Goal: Task Accomplishment & Management: Manage account settings

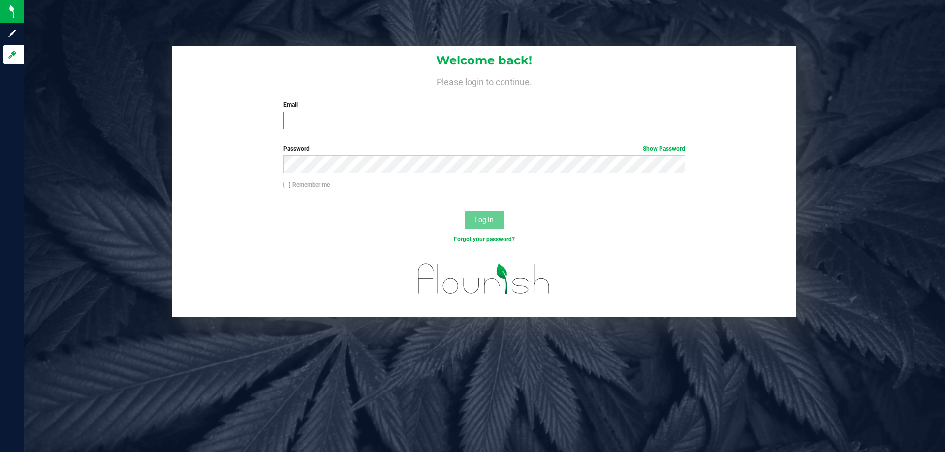
click at [384, 128] on input "Email" at bounding box center [483, 121] width 401 height 18
type input "[EMAIL_ADDRESS][DOMAIN_NAME]"
click at [465, 212] on button "Log In" at bounding box center [484, 221] width 39 height 18
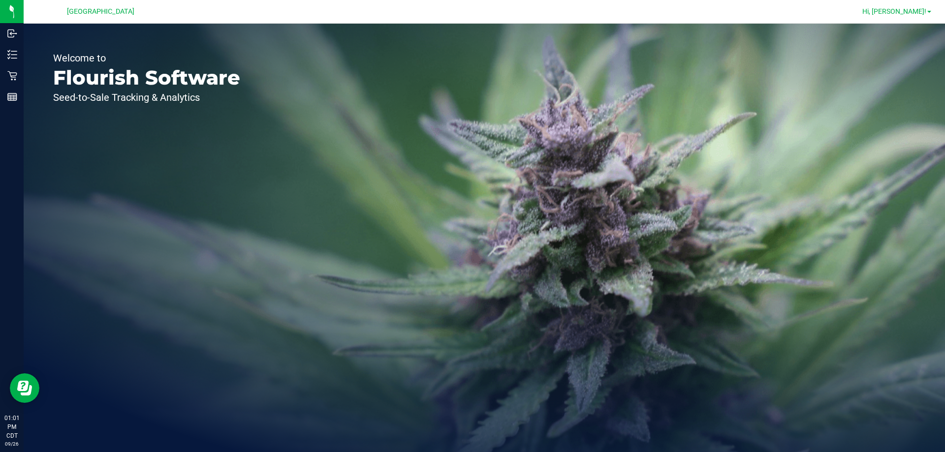
click at [906, 11] on span "Hi, [PERSON_NAME]!" at bounding box center [894, 11] width 64 height 8
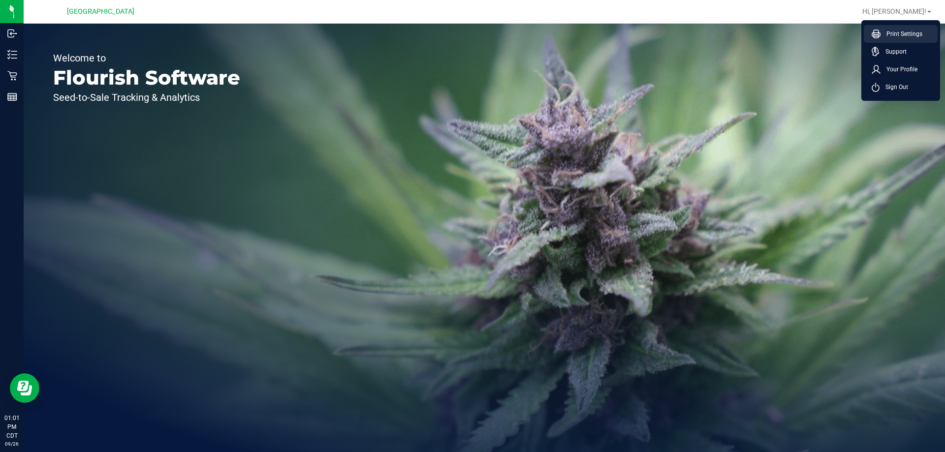
click at [903, 33] on span "Print Settings" at bounding box center [901, 34] width 42 height 10
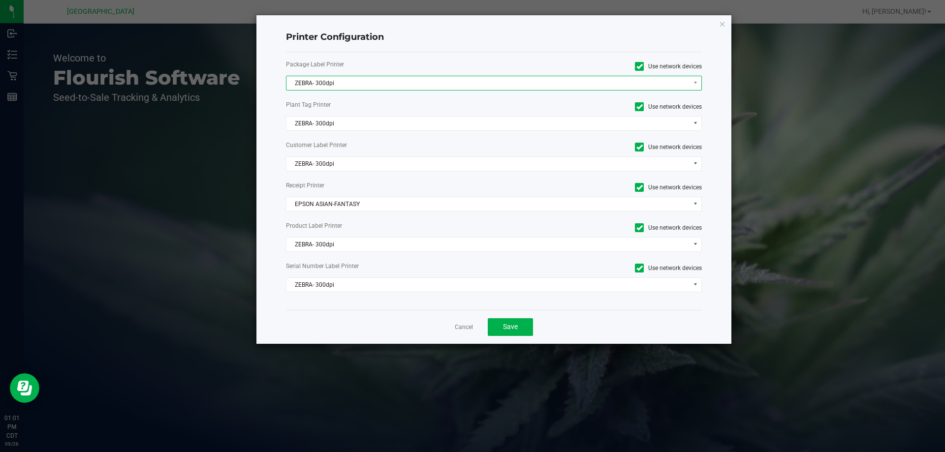
click at [407, 80] on span "ZEBRA- 300dpi" at bounding box center [487, 83] width 403 height 14
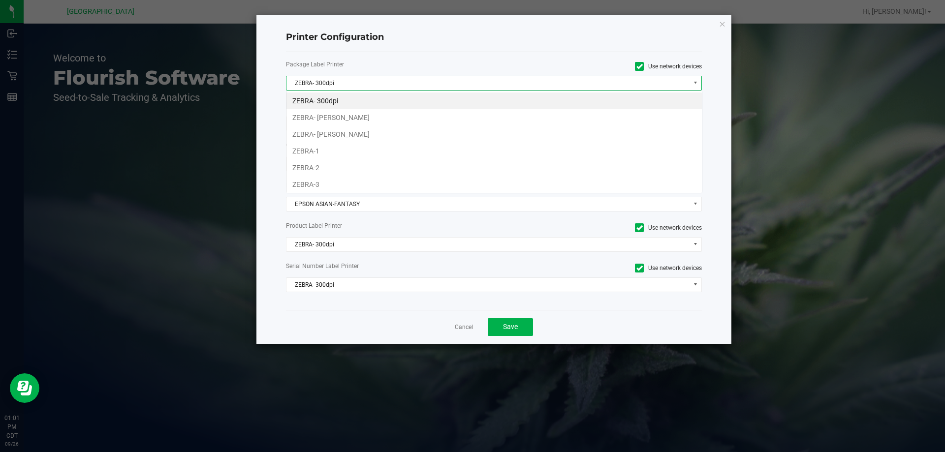
scroll to position [15, 416]
click at [361, 118] on li "ZEBRA- [PERSON_NAME]" at bounding box center [493, 117] width 415 height 17
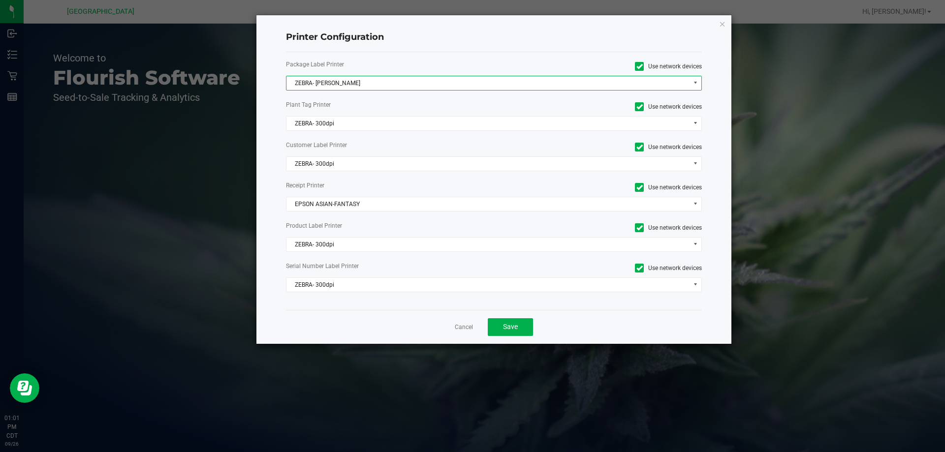
click at [363, 132] on div "Package Label Printer Use network devices ZEBRA- [PERSON_NAME] Plant Tag Printe…" at bounding box center [494, 181] width 416 height 258
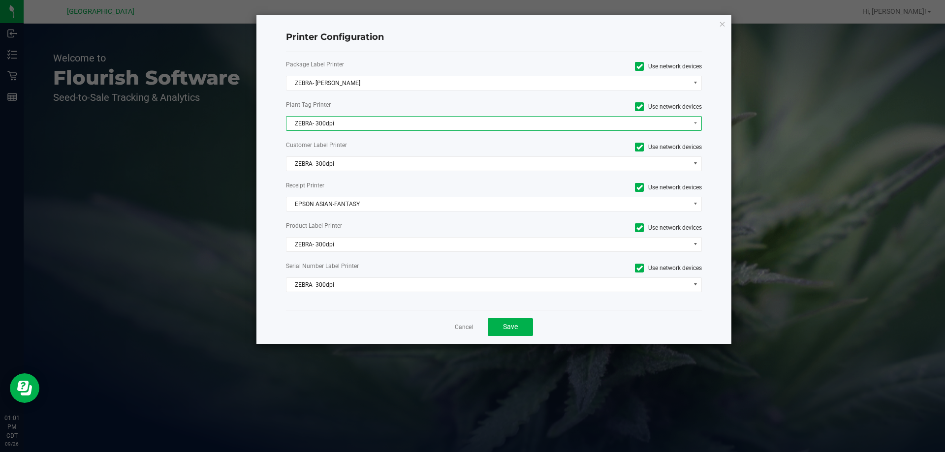
click at [365, 123] on span "ZEBRA- 300dpi" at bounding box center [487, 124] width 403 height 14
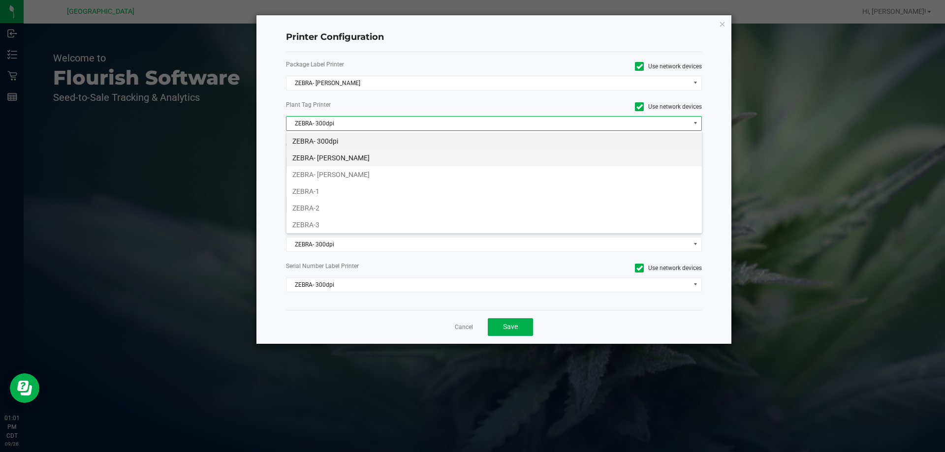
click at [362, 159] on li "ZEBRA- [PERSON_NAME]" at bounding box center [493, 158] width 415 height 17
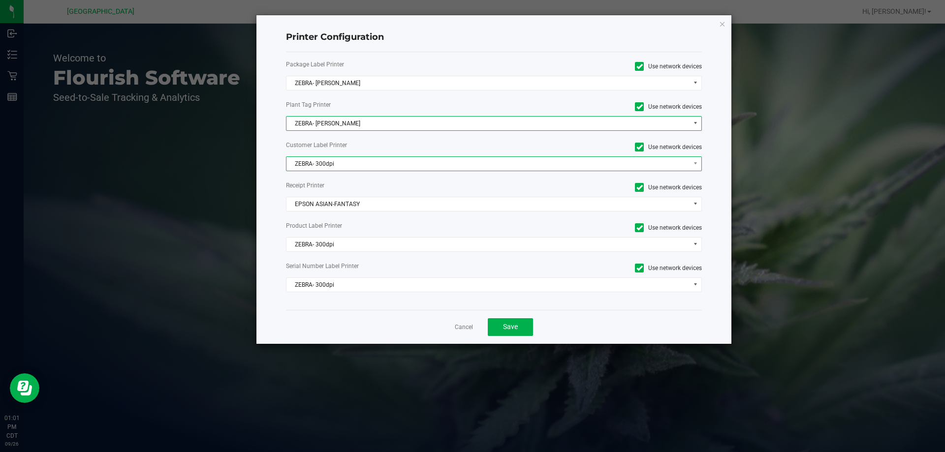
click at [362, 162] on span "ZEBRA- 300dpi" at bounding box center [487, 164] width 403 height 14
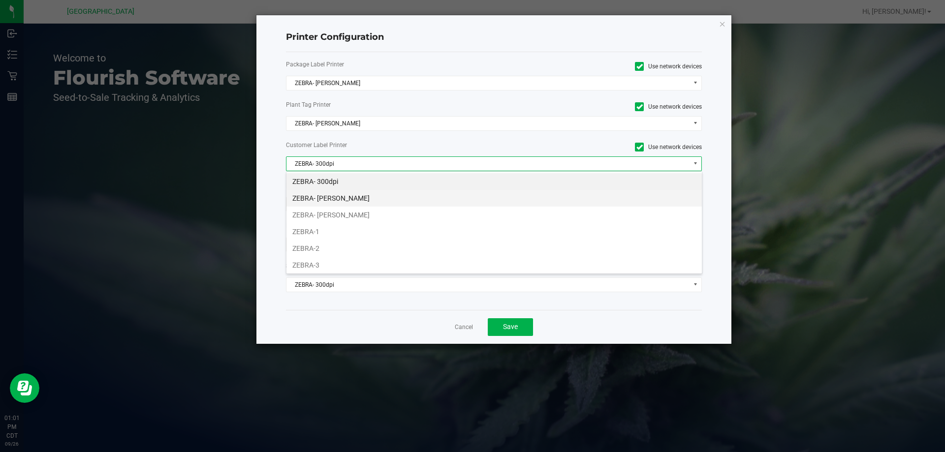
click at [374, 197] on li "ZEBRA- [PERSON_NAME]" at bounding box center [493, 198] width 415 height 17
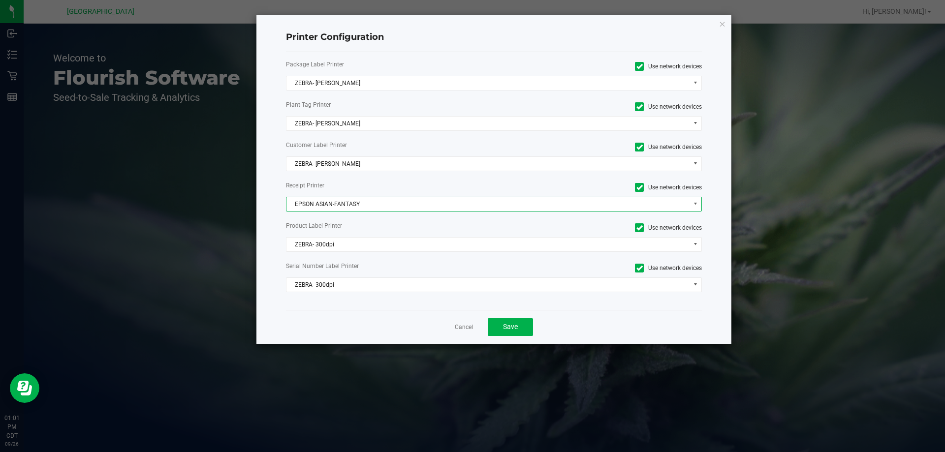
click at [372, 210] on span "EPSON ASIAN-FANTASY" at bounding box center [487, 204] width 403 height 14
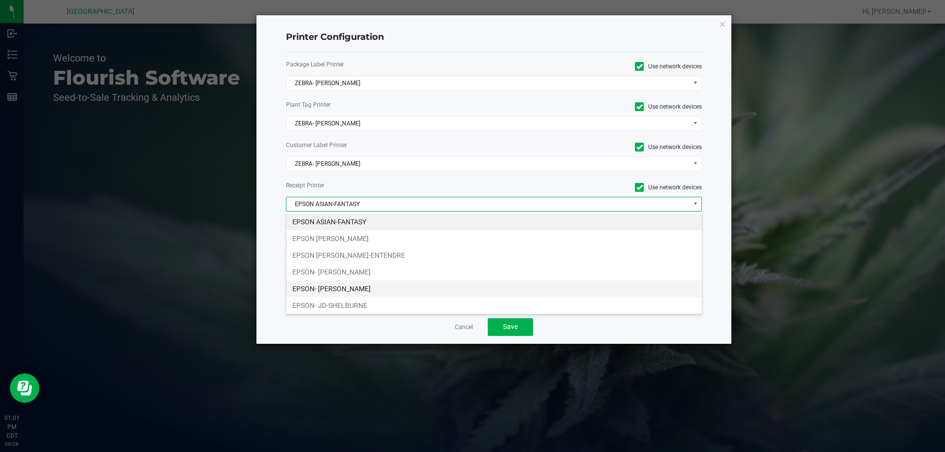
click at [372, 286] on li "EPSON- [PERSON_NAME]" at bounding box center [493, 288] width 415 height 17
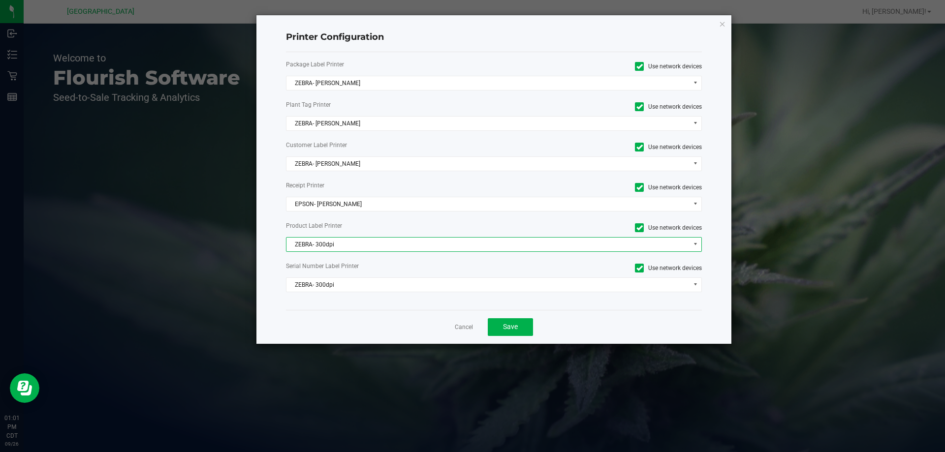
click at [379, 245] on span "ZEBRA- 300dpi" at bounding box center [487, 245] width 403 height 14
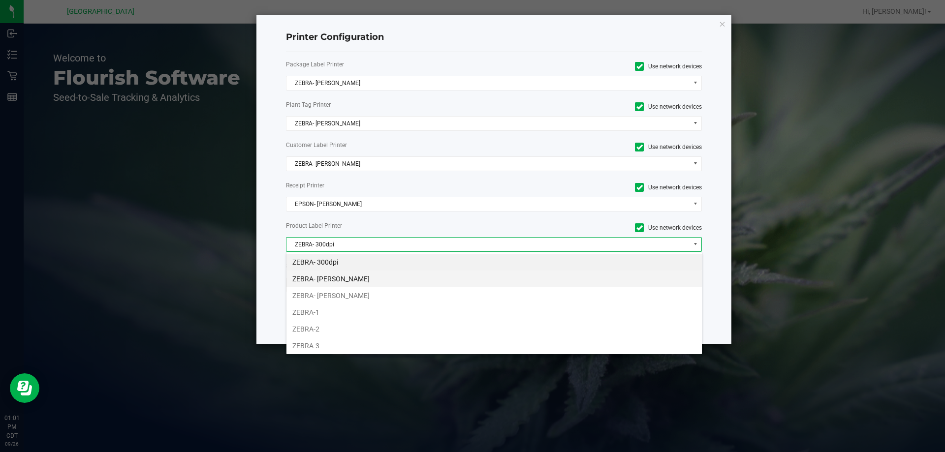
click at [372, 280] on li "ZEBRA- [PERSON_NAME]" at bounding box center [493, 279] width 415 height 17
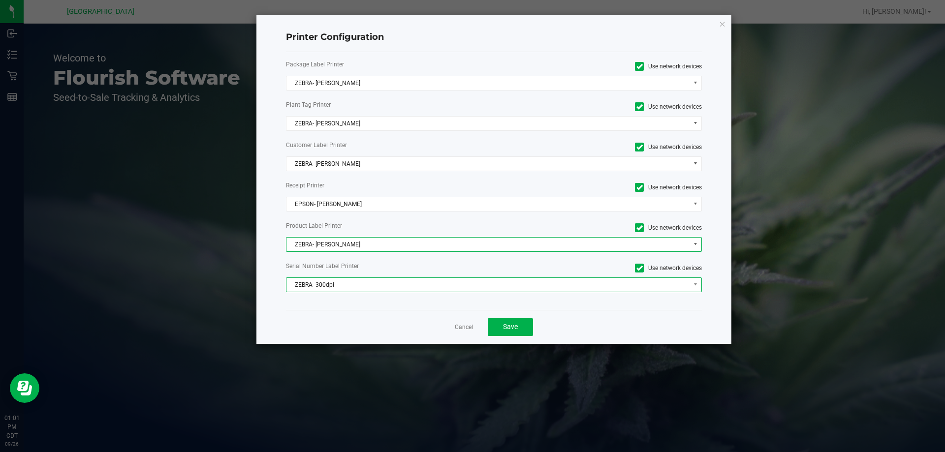
click at [371, 287] on span "ZEBRA- 300dpi" at bounding box center [487, 285] width 403 height 14
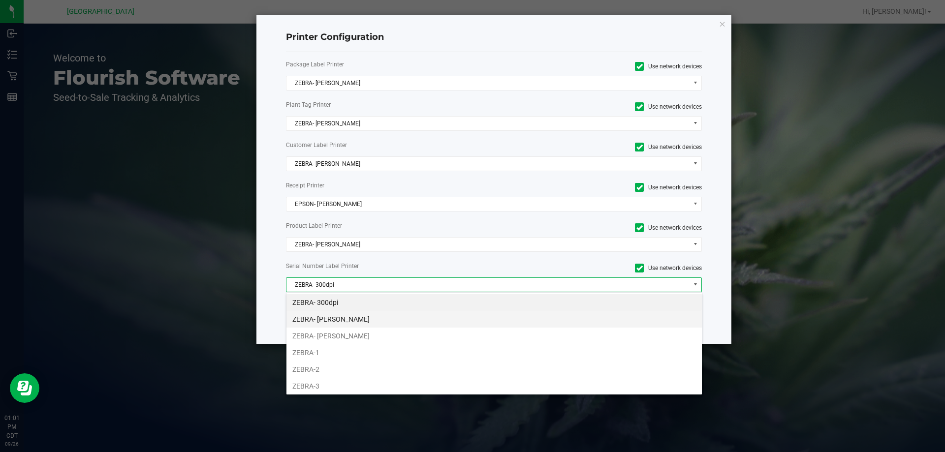
click at [371, 318] on li "ZEBRA- [PERSON_NAME]" at bounding box center [493, 319] width 415 height 17
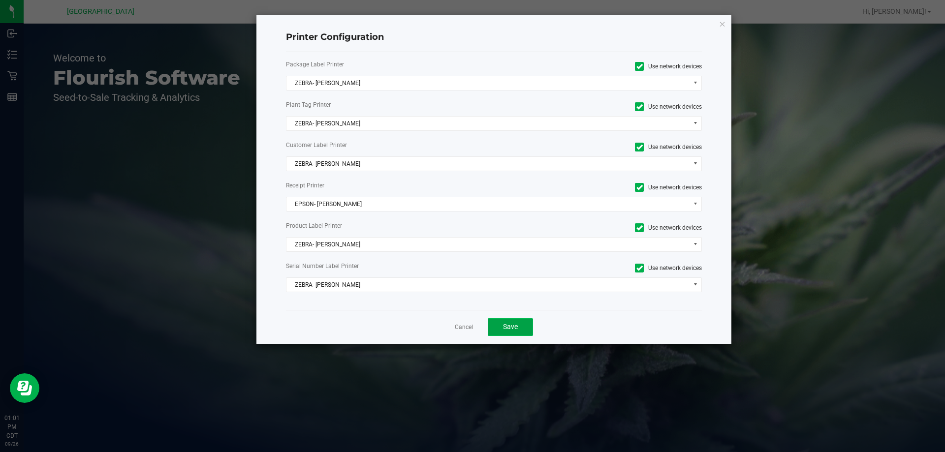
click at [505, 323] on span "Save" at bounding box center [510, 327] width 15 height 8
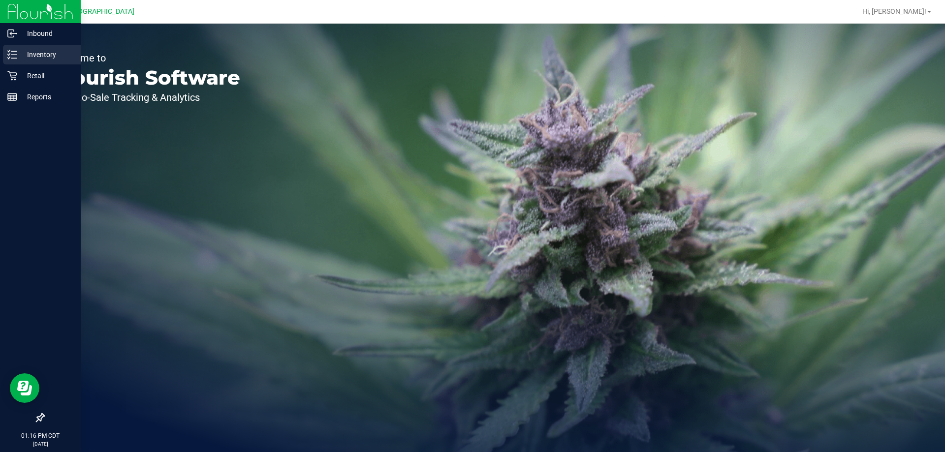
click at [49, 60] on p "Inventory" at bounding box center [46, 55] width 59 height 12
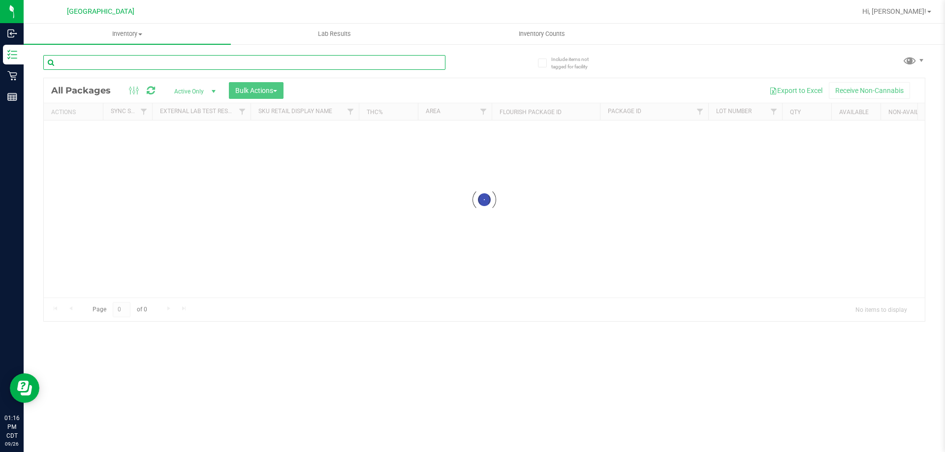
click at [171, 62] on input "text" at bounding box center [244, 62] width 402 height 15
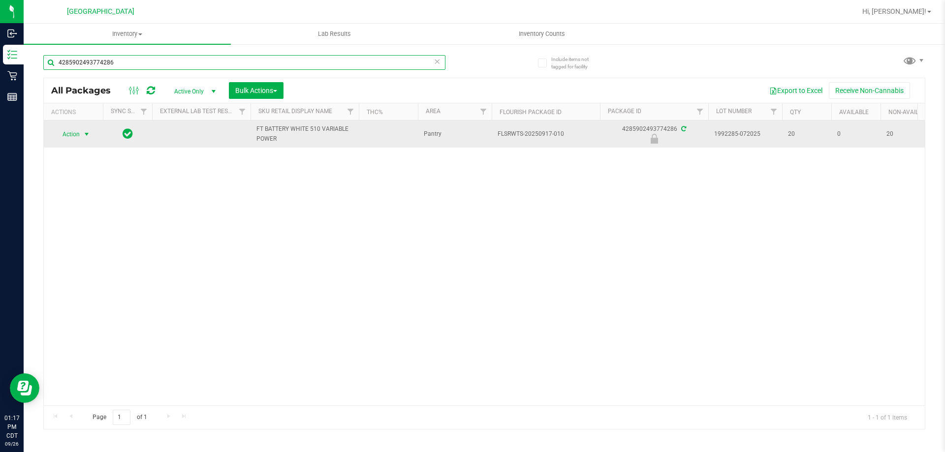
type input "4285902493774286"
click at [81, 131] on span "select" at bounding box center [87, 134] width 12 height 14
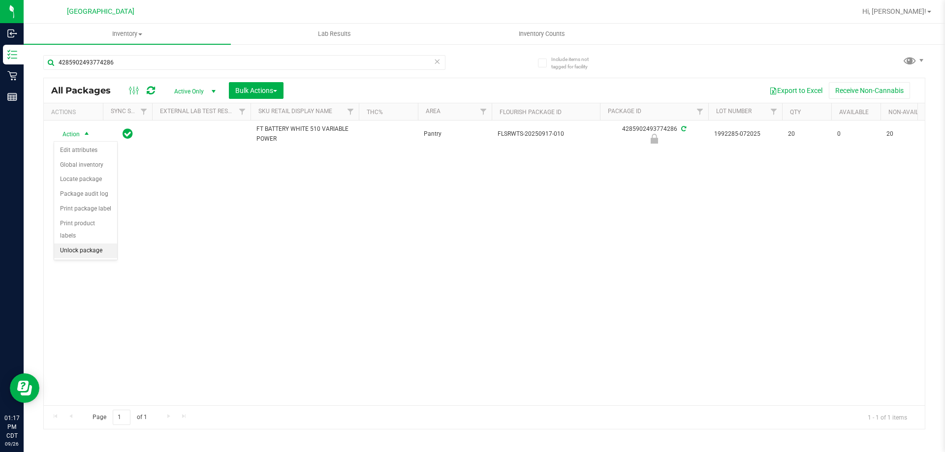
click at [81, 244] on li "Unlock package" at bounding box center [85, 251] width 63 height 15
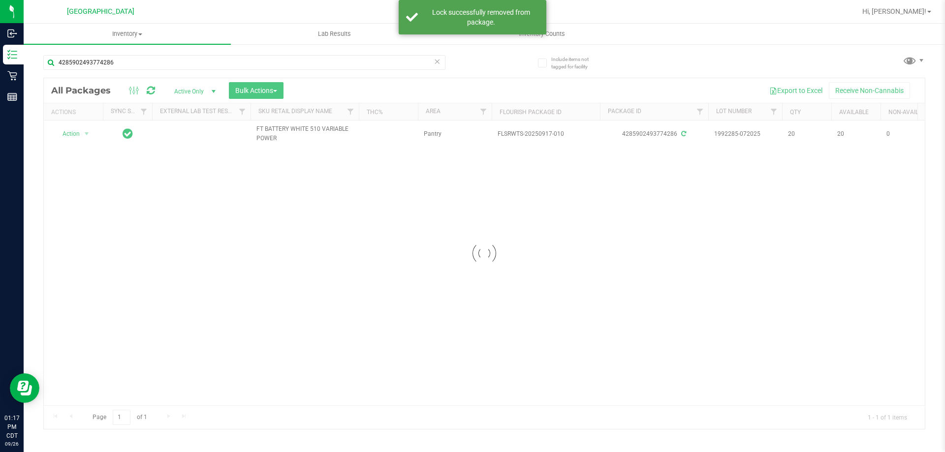
click at [75, 135] on div at bounding box center [484, 253] width 881 height 351
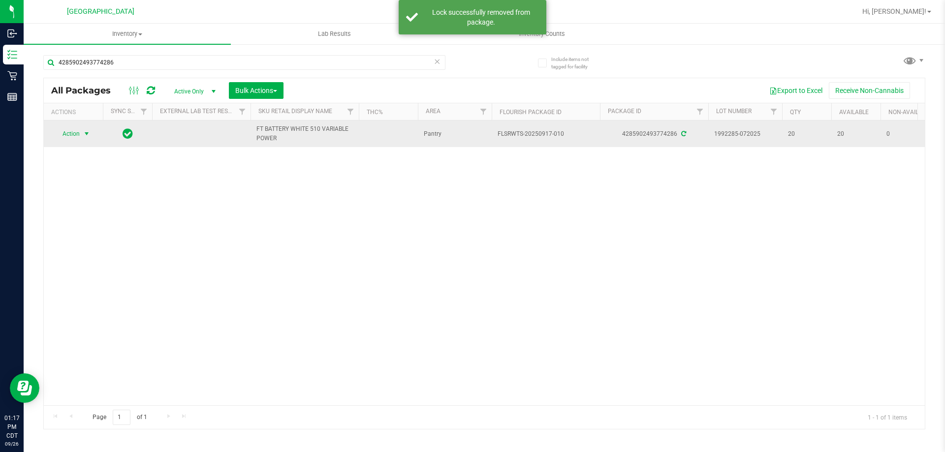
click at [81, 131] on span "select" at bounding box center [87, 134] width 12 height 14
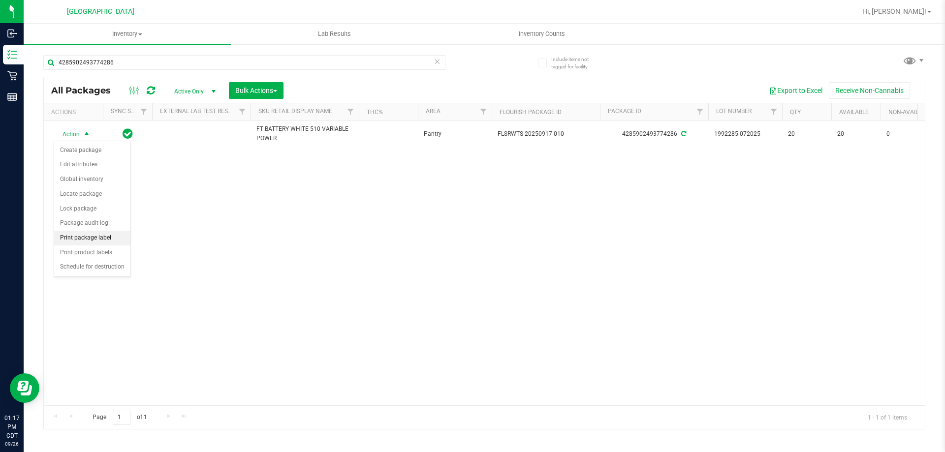
click at [92, 233] on li "Print package label" at bounding box center [92, 238] width 76 height 15
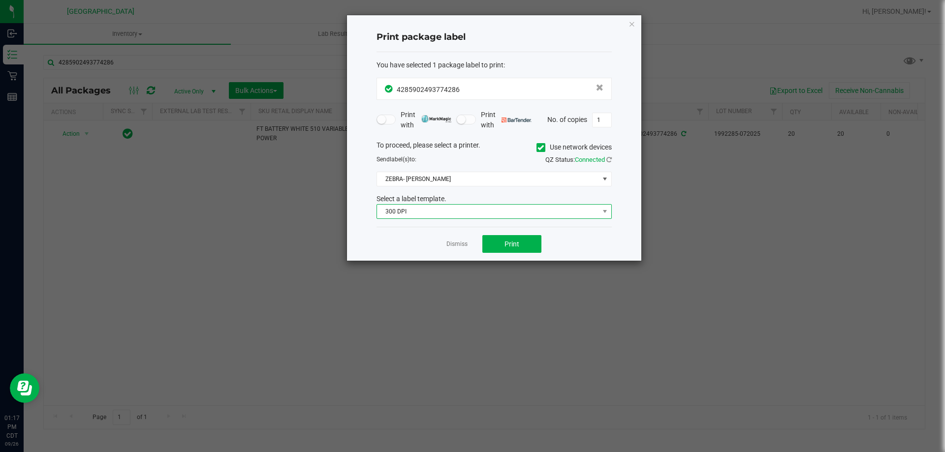
click at [507, 216] on span "300 DPI" at bounding box center [488, 212] width 222 height 14
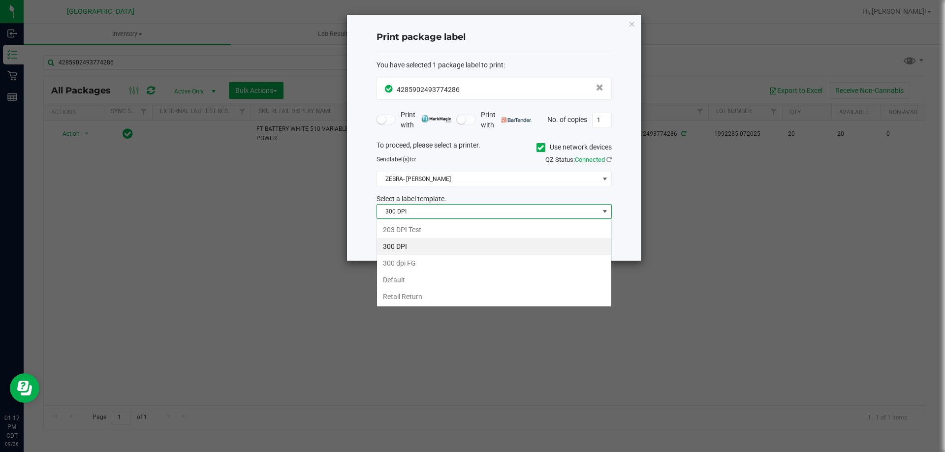
scroll to position [15, 235]
click at [493, 230] on li "203 DPI Test" at bounding box center [494, 229] width 234 height 17
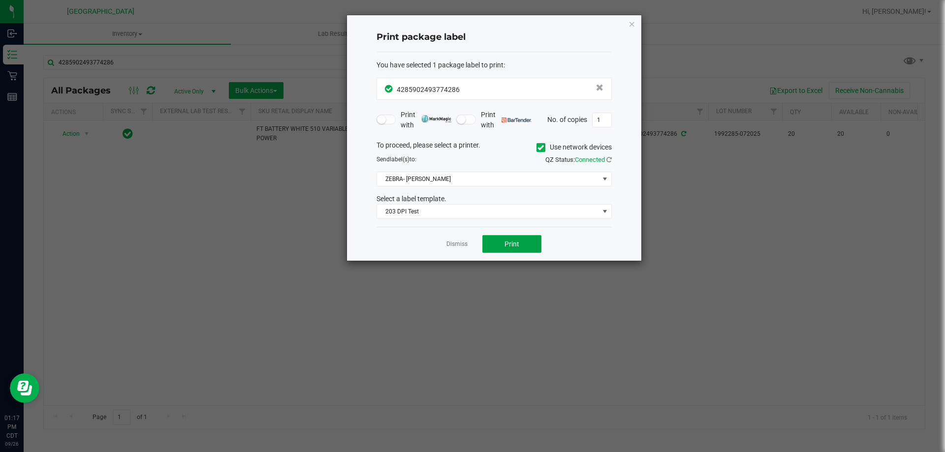
click at [511, 248] on span "Print" at bounding box center [511, 244] width 15 height 8
click at [449, 240] on link "Dismiss" at bounding box center [456, 244] width 21 height 8
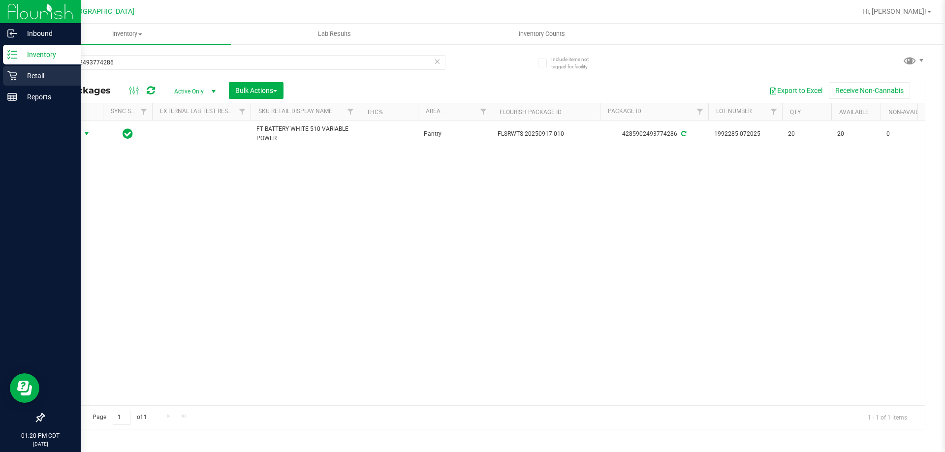
click at [40, 76] on p "Retail" at bounding box center [46, 76] width 59 height 12
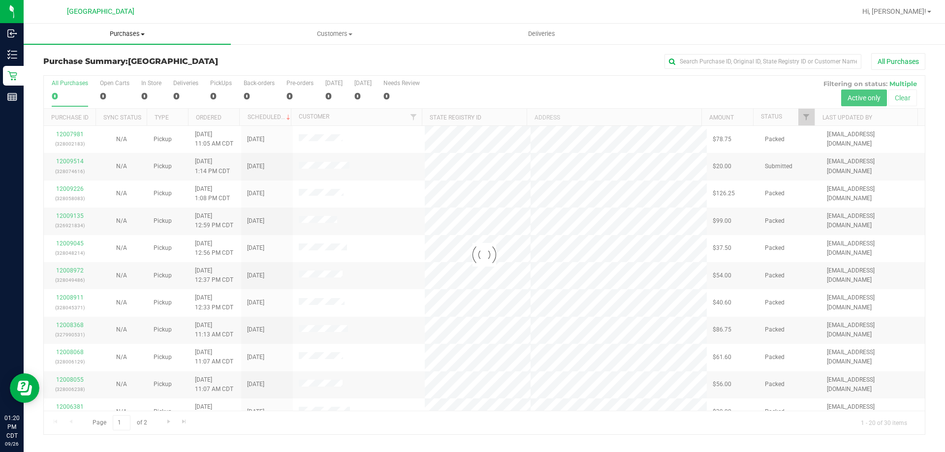
click at [118, 33] on span "Purchases" at bounding box center [127, 34] width 207 height 9
click at [108, 71] on li "Fulfillment" at bounding box center [127, 71] width 207 height 12
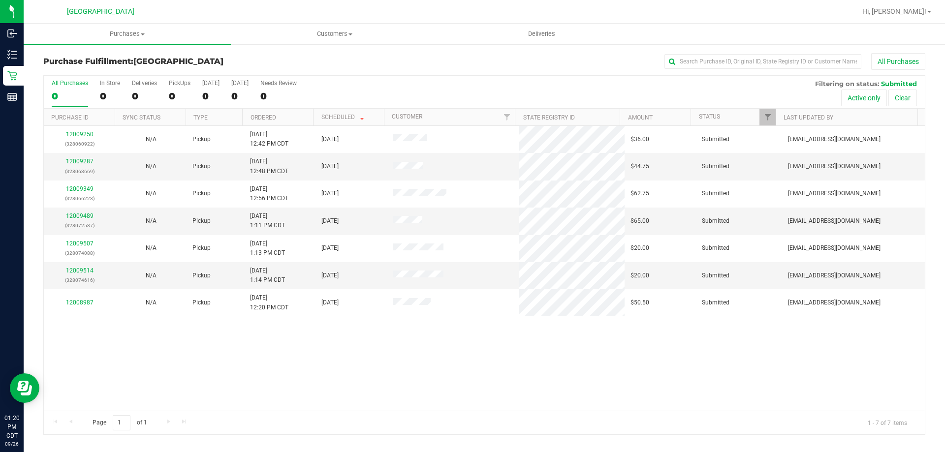
click at [287, 119] on th "Ordered" at bounding box center [277, 117] width 71 height 17
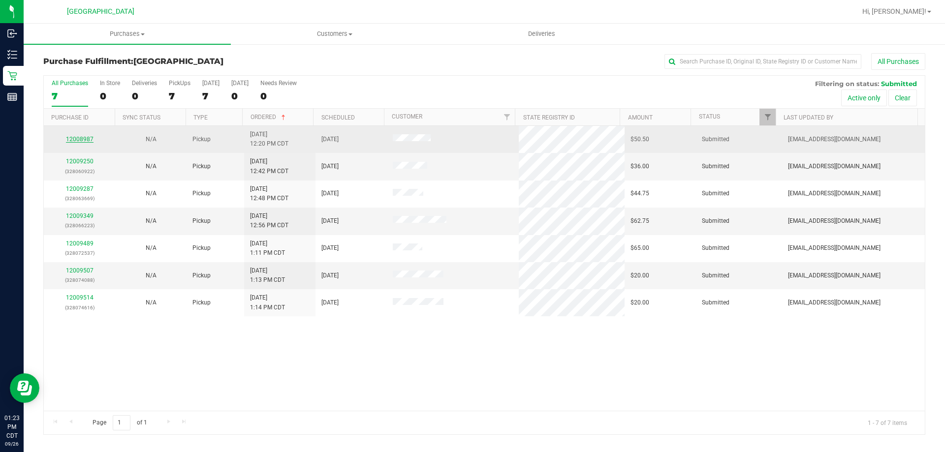
click at [88, 138] on link "12008987" at bounding box center [80, 139] width 28 height 7
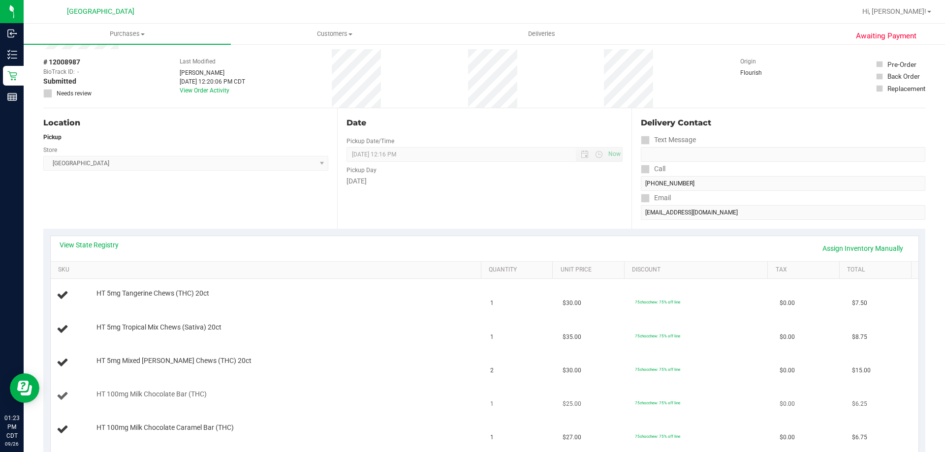
scroll to position [148, 0]
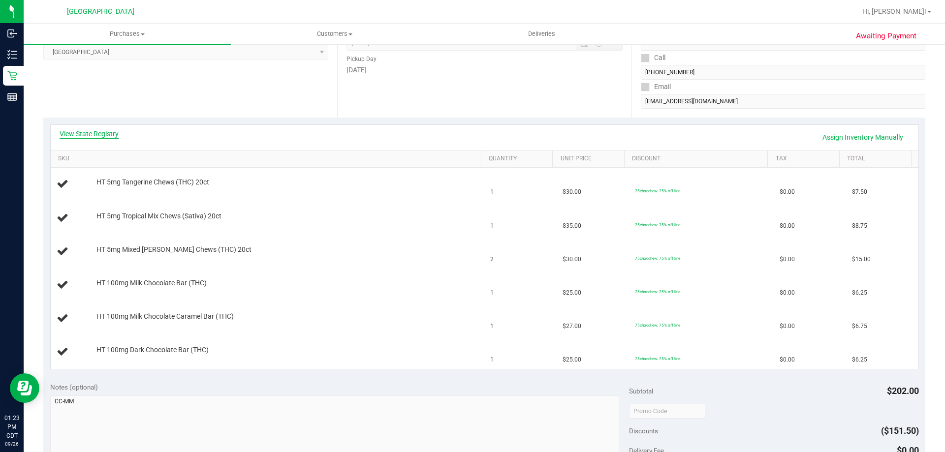
click at [93, 137] on link "View State Registry" at bounding box center [89, 134] width 59 height 10
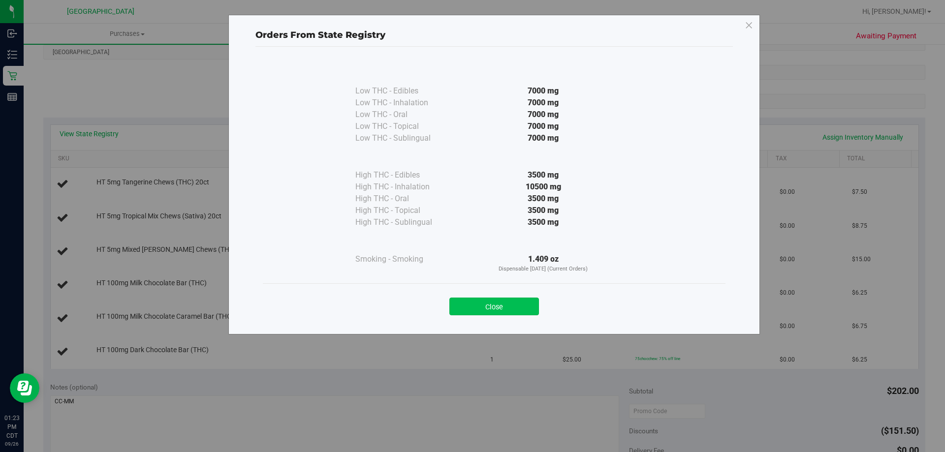
click at [516, 305] on button "Close" at bounding box center [494, 307] width 90 height 18
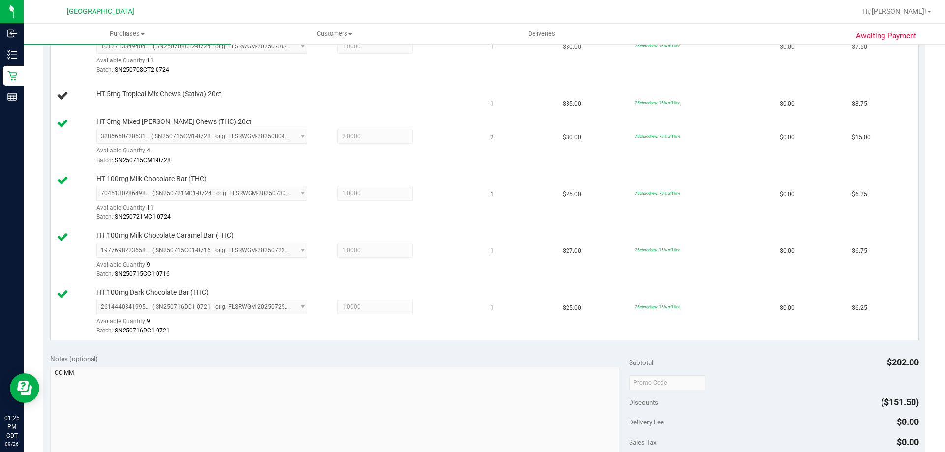
scroll to position [197, 0]
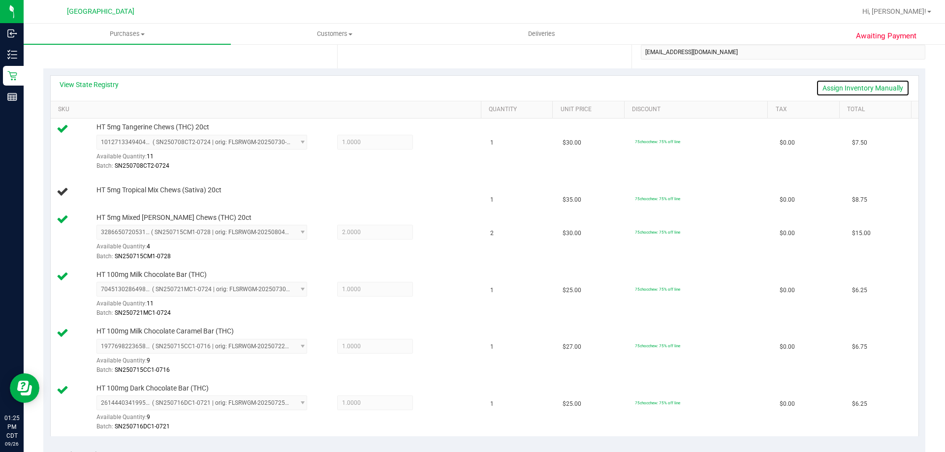
click at [861, 87] on link "Assign Inventory Manually" at bounding box center [862, 88] width 93 height 17
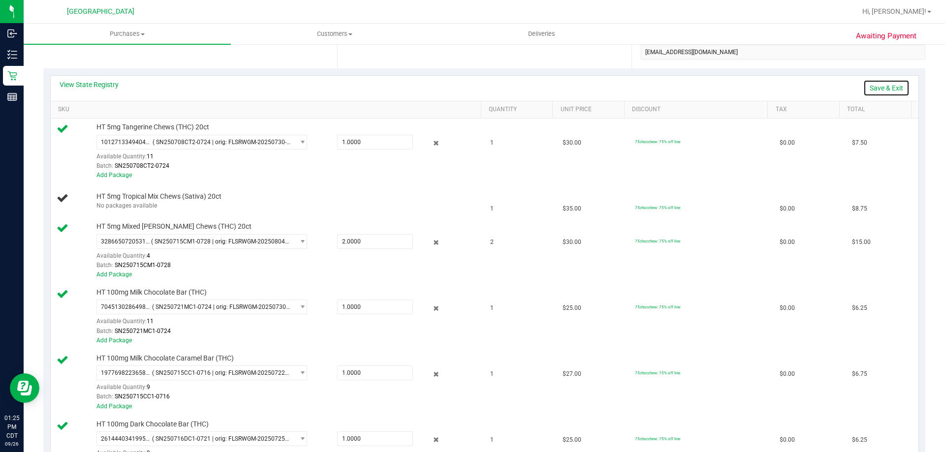
click at [886, 89] on link "Save & Exit" at bounding box center [886, 88] width 46 height 17
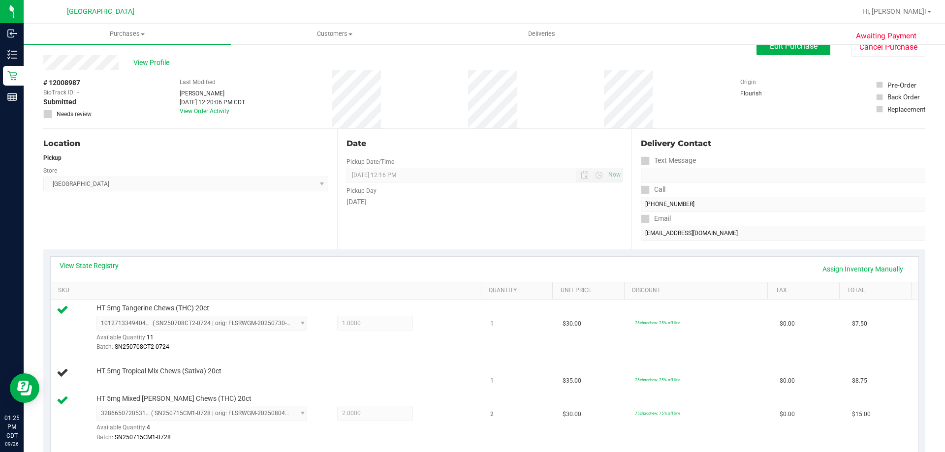
scroll to position [0, 0]
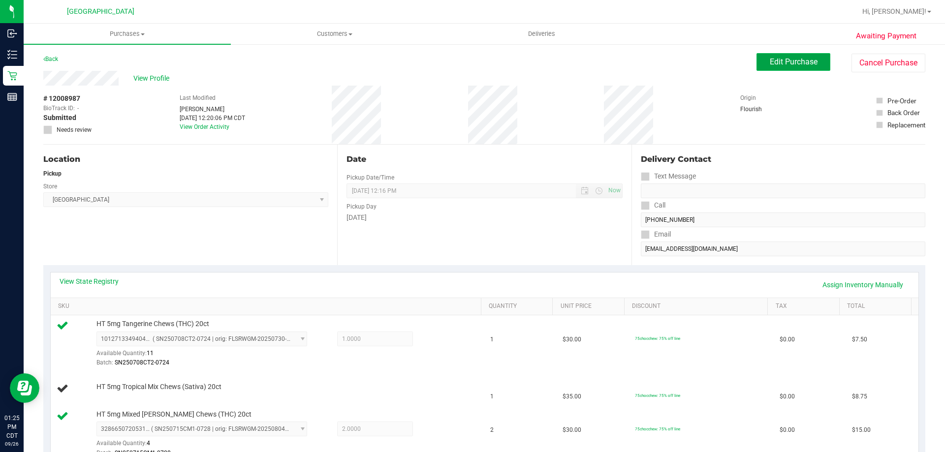
click at [798, 64] on span "Edit Purchase" at bounding box center [794, 61] width 48 height 9
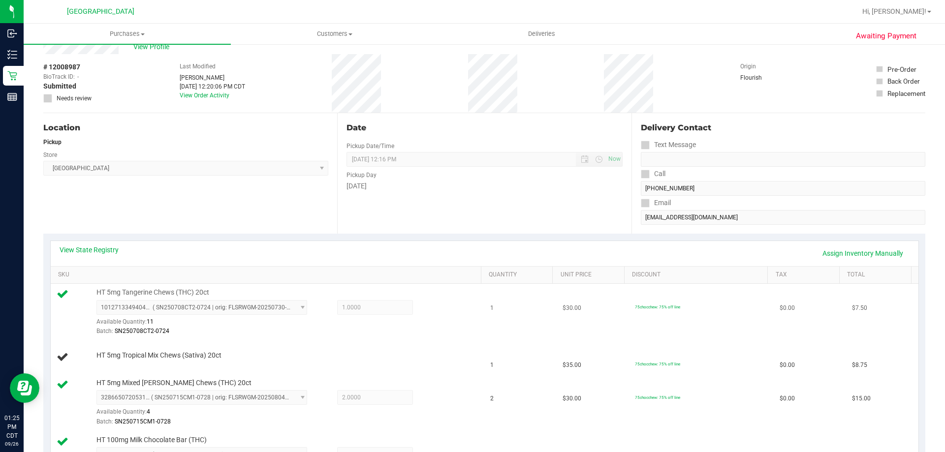
scroll to position [49, 0]
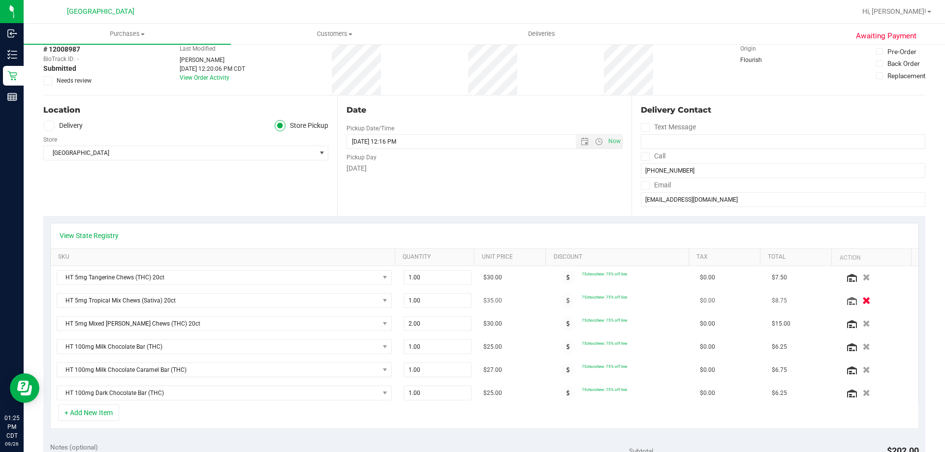
click at [862, 300] on icon "button" at bounding box center [866, 300] width 8 height 7
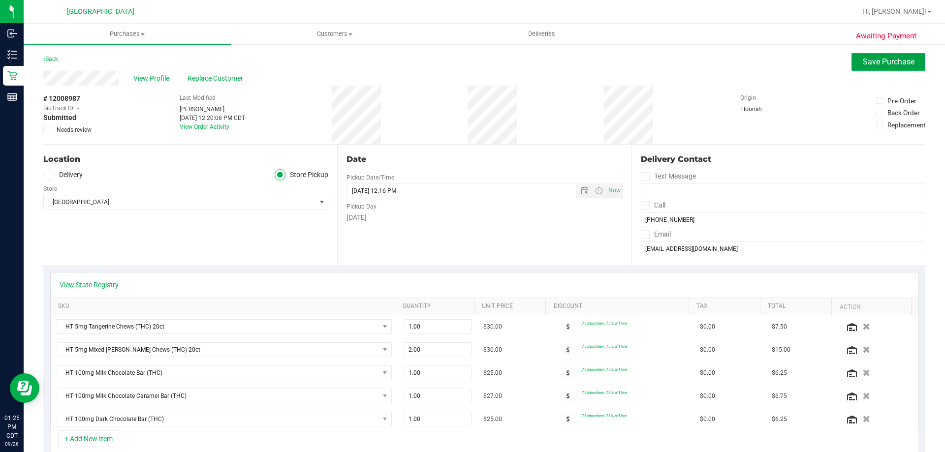
click at [854, 60] on button "Save Purchase" at bounding box center [888, 62] width 74 height 18
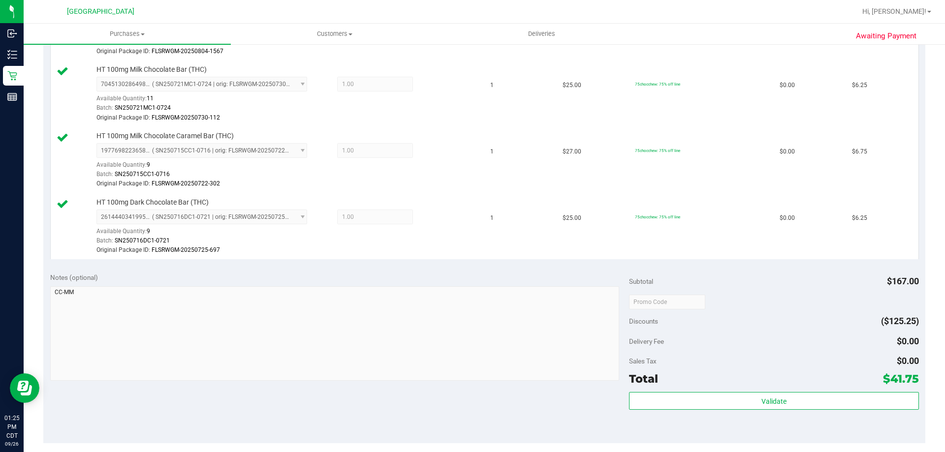
scroll to position [394, 0]
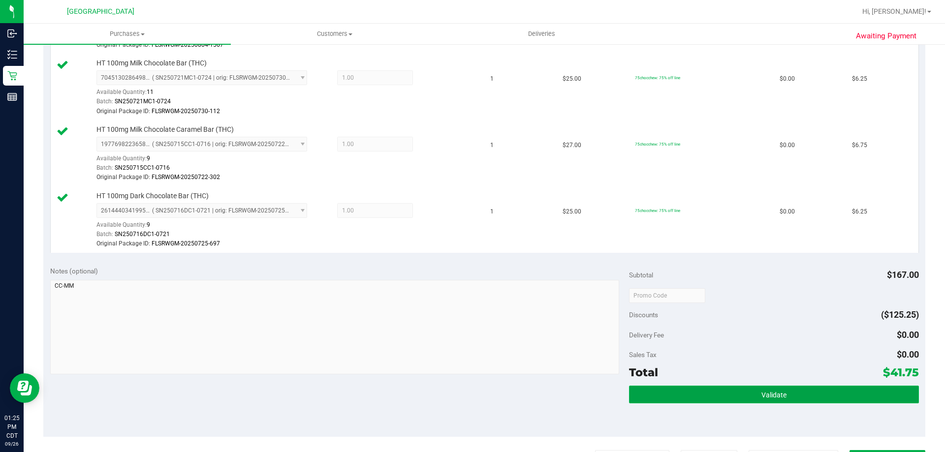
click at [742, 387] on button "Validate" at bounding box center [773, 395] width 289 height 18
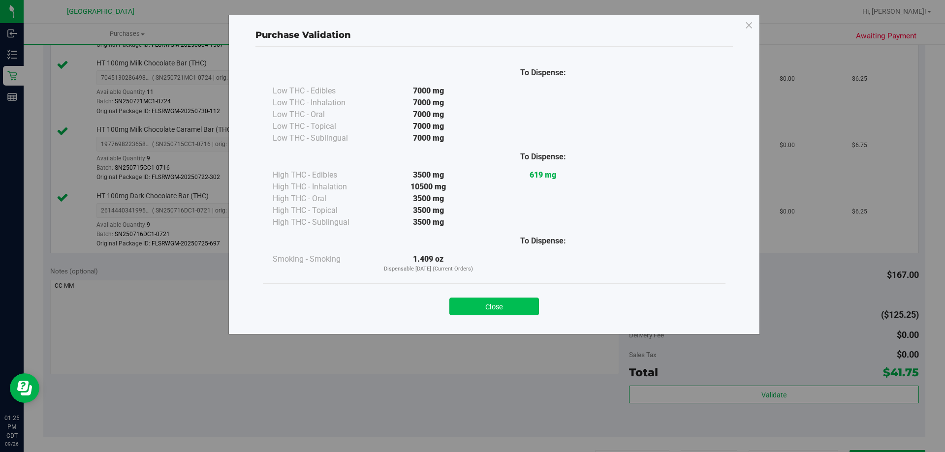
click at [519, 303] on button "Close" at bounding box center [494, 307] width 90 height 18
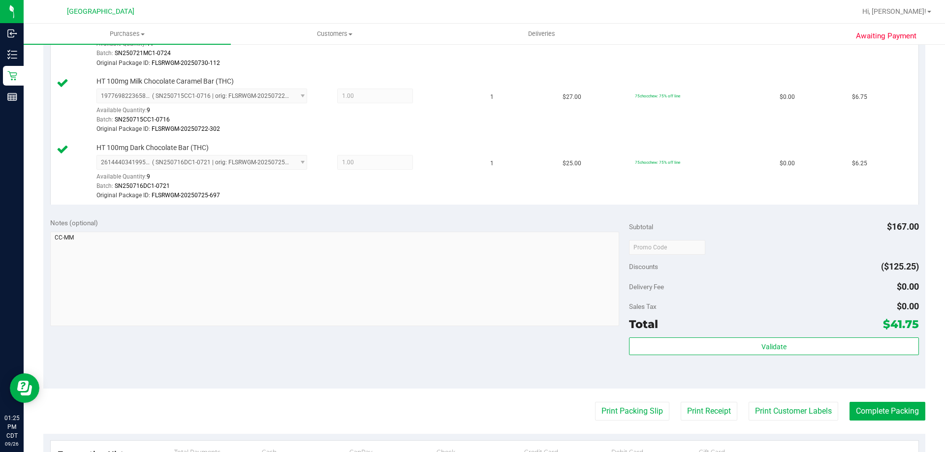
scroll to position [591, 0]
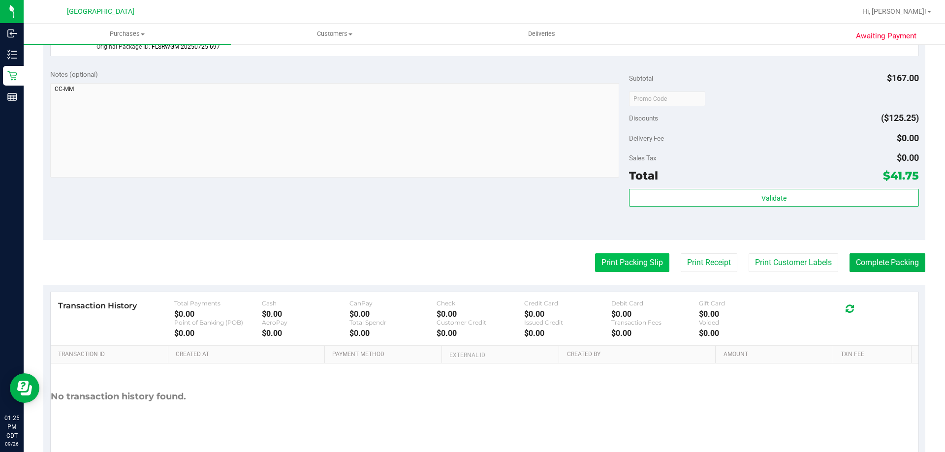
click at [610, 261] on button "Print Packing Slip" at bounding box center [632, 262] width 74 height 19
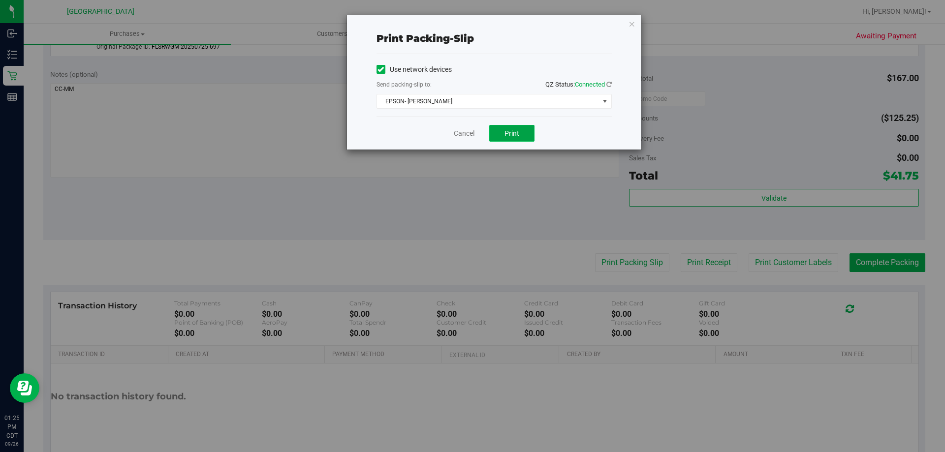
click at [507, 135] on span "Print" at bounding box center [511, 133] width 15 height 8
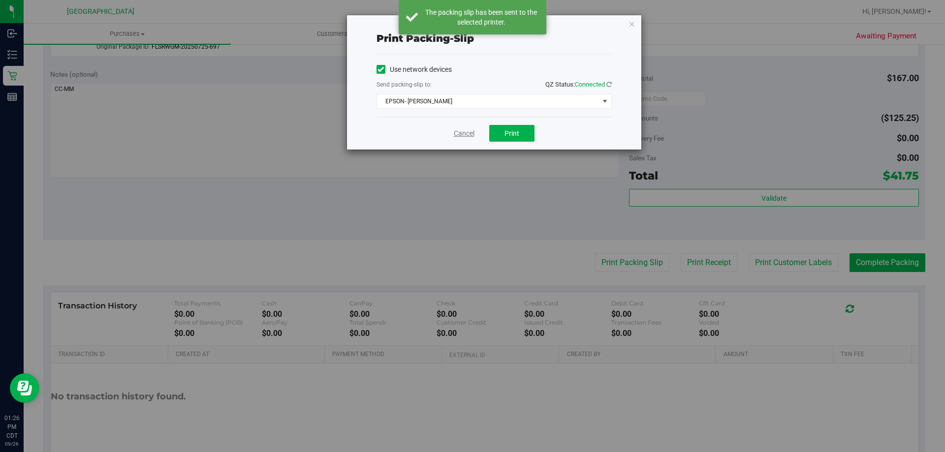
click at [464, 133] on link "Cancel" at bounding box center [464, 133] width 21 height 10
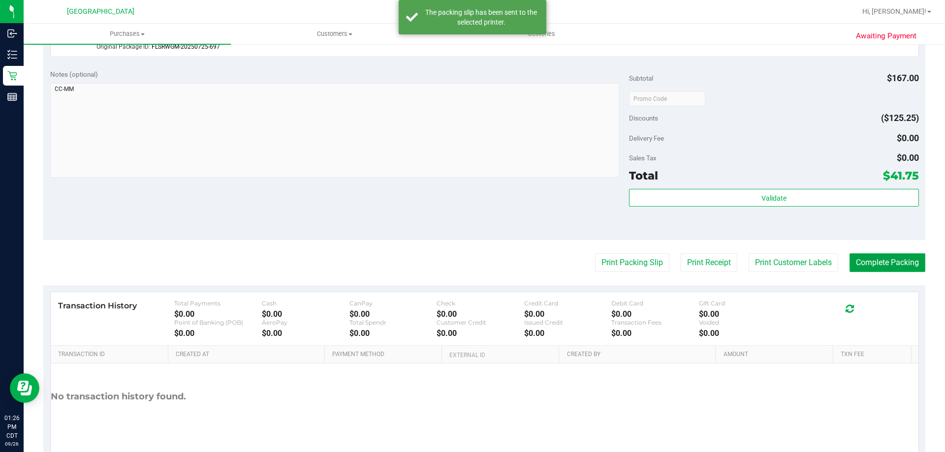
click at [891, 258] on button "Complete Packing" at bounding box center [887, 262] width 76 height 19
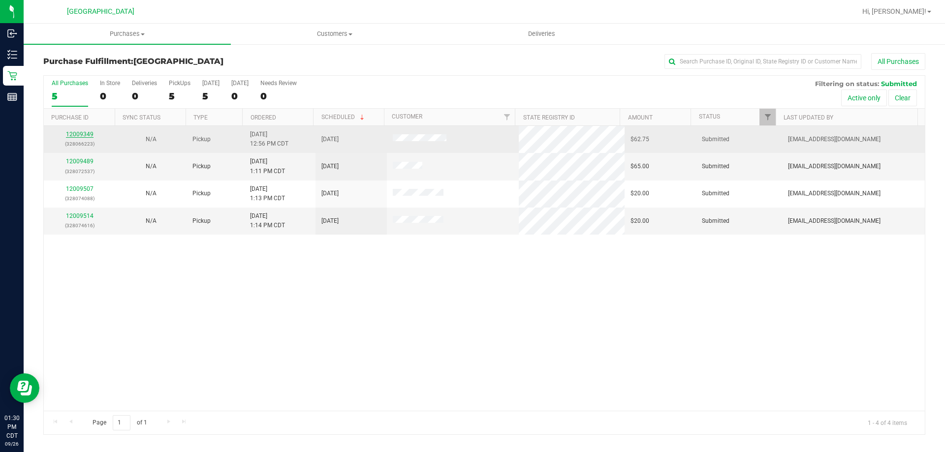
click at [81, 134] on link "12009349" at bounding box center [80, 134] width 28 height 7
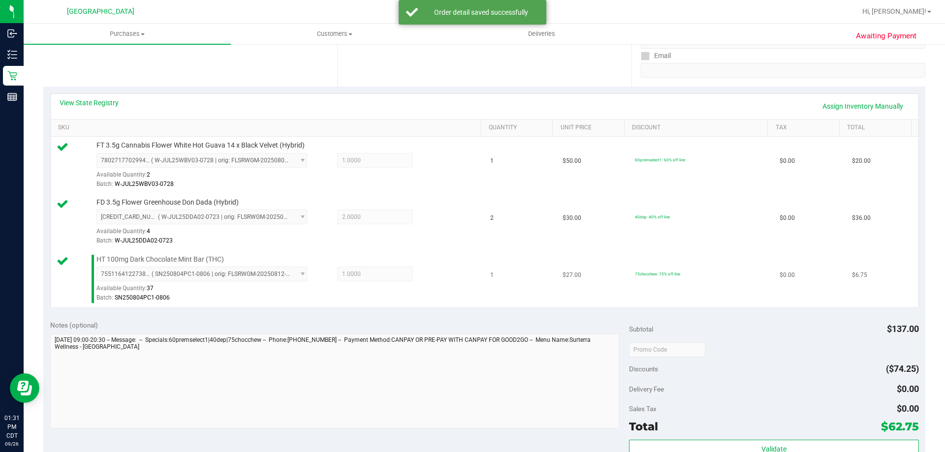
scroll to position [246, 0]
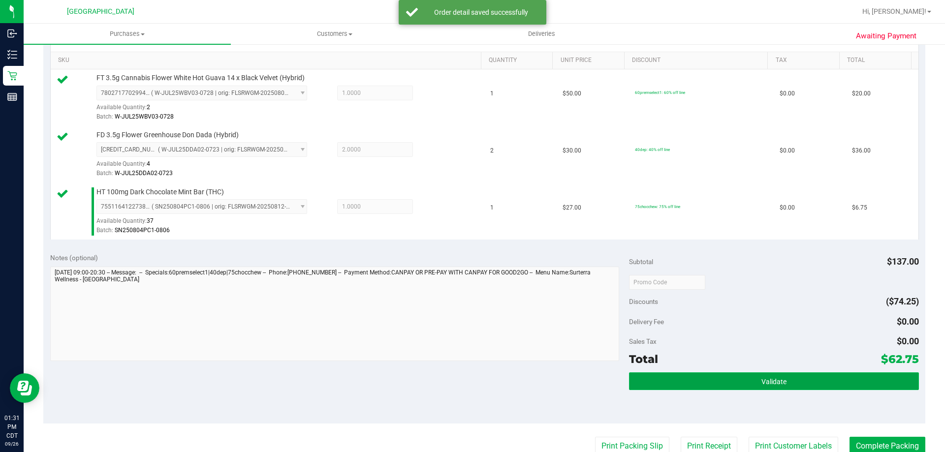
click at [643, 379] on button "Validate" at bounding box center [773, 382] width 289 height 18
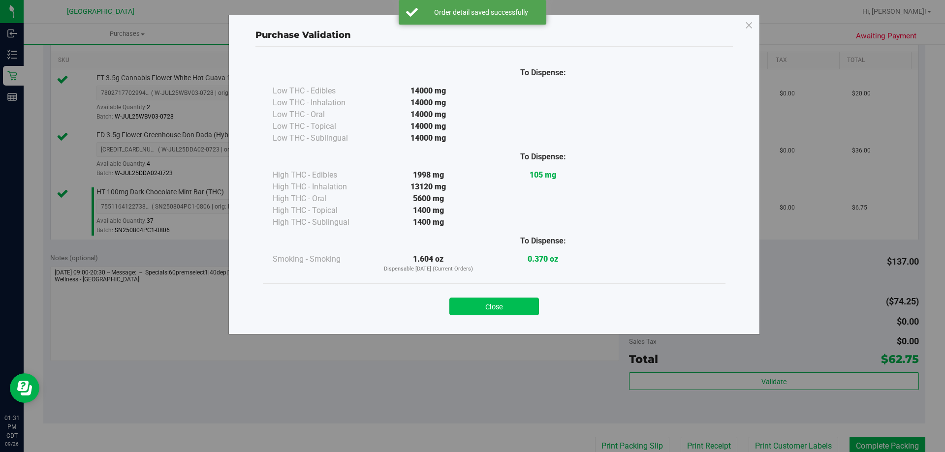
click at [513, 307] on button "Close" at bounding box center [494, 307] width 90 height 18
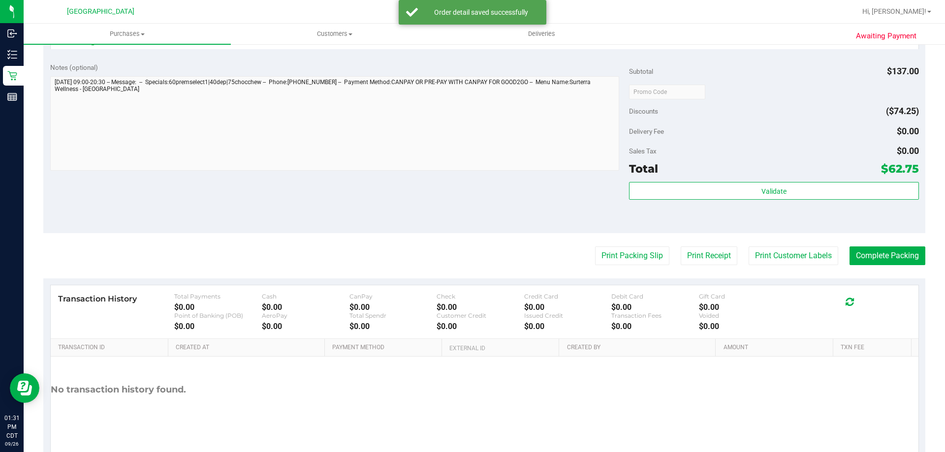
scroll to position [443, 0]
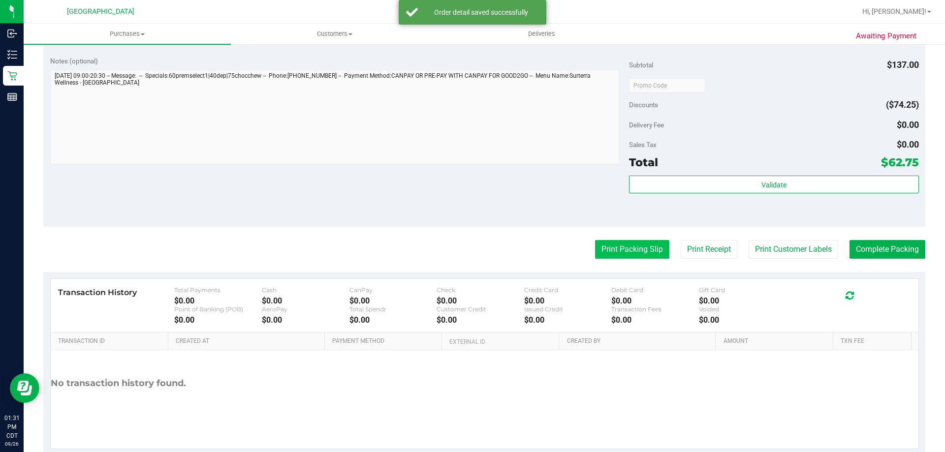
click at [623, 240] on button "Print Packing Slip" at bounding box center [632, 249] width 74 height 19
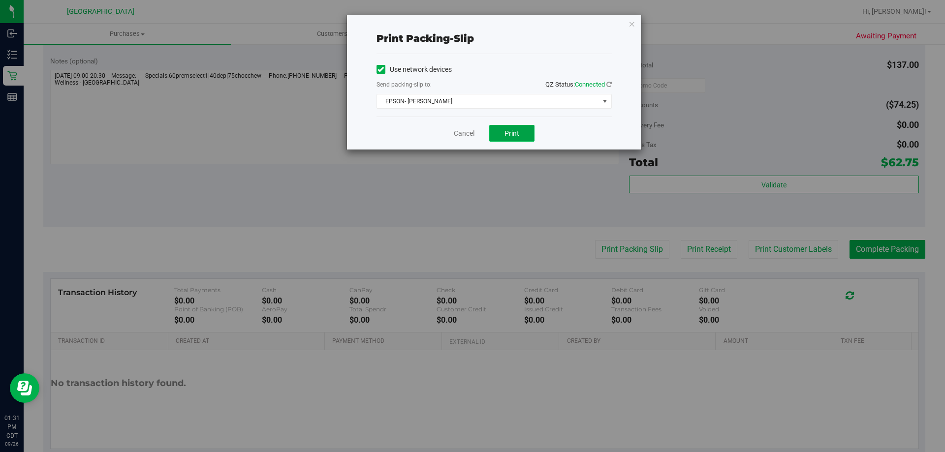
click at [522, 131] on button "Print" at bounding box center [511, 133] width 45 height 17
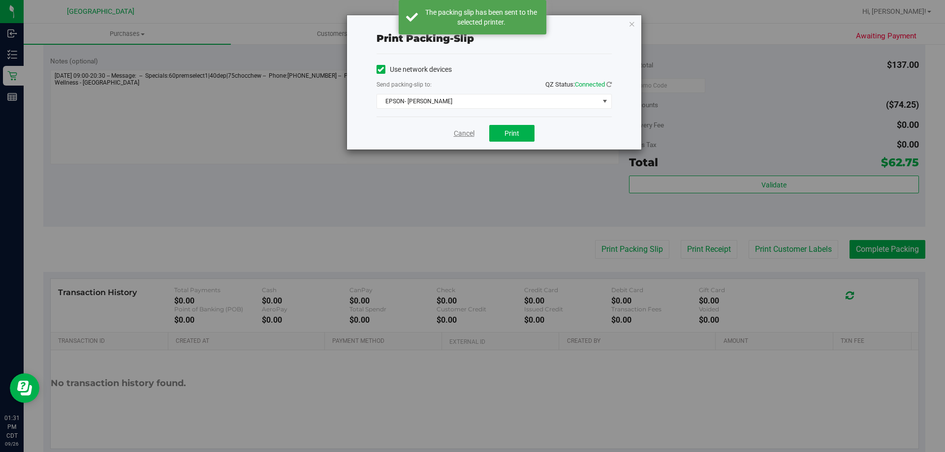
click at [464, 136] on link "Cancel" at bounding box center [464, 133] width 21 height 10
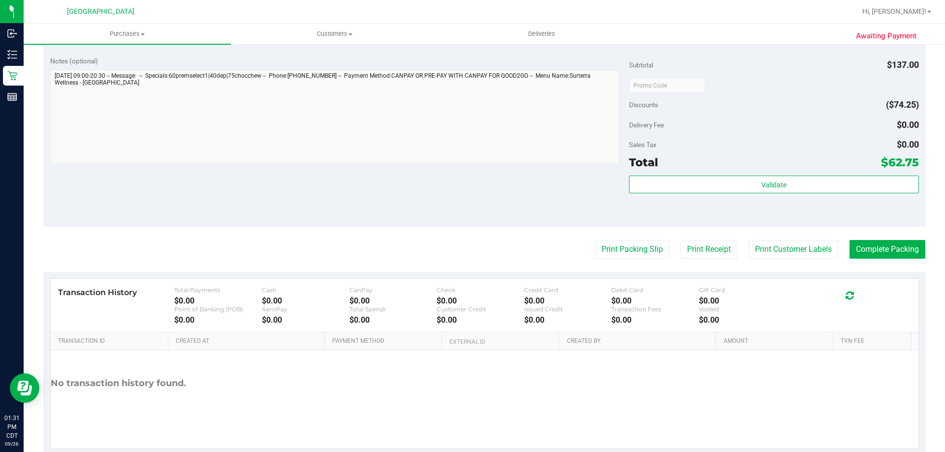
click at [882, 238] on purchase-details "Back Edit Purchase Cancel Purchase View Profile # 12009349 BioTrack ID: - Submi…" at bounding box center [484, 33] width 882 height 846
click at [886, 240] on button "Complete Packing" at bounding box center [887, 249] width 76 height 19
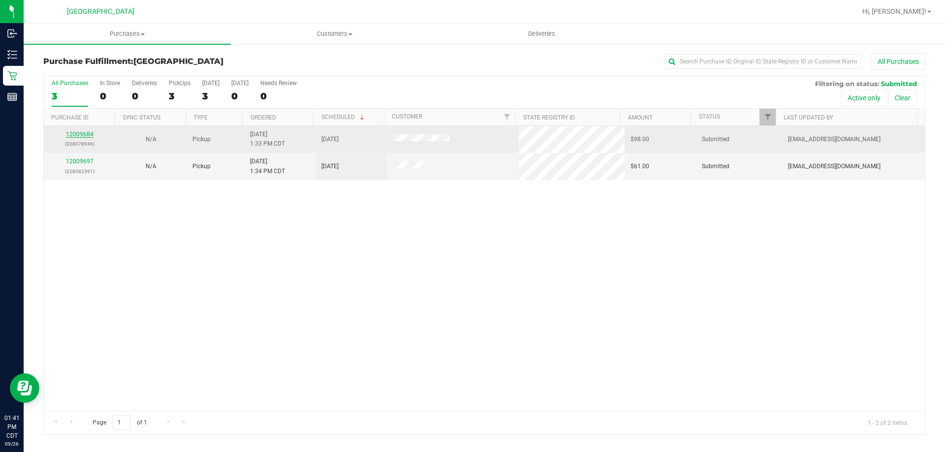
click at [87, 137] on link "12009684" at bounding box center [80, 134] width 28 height 7
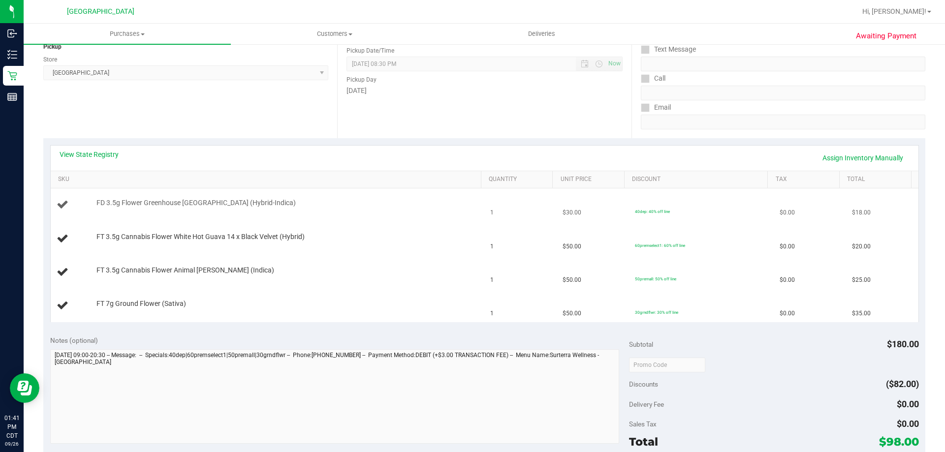
scroll to position [148, 0]
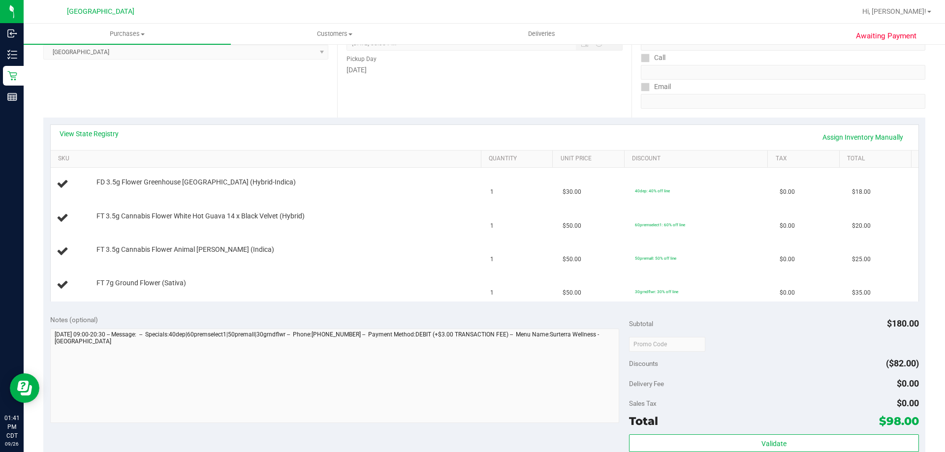
click at [78, 148] on div "View State Registry Assign Inventory Manually" at bounding box center [485, 137] width 868 height 25
click at [84, 135] on link "View State Registry" at bounding box center [89, 134] width 59 height 10
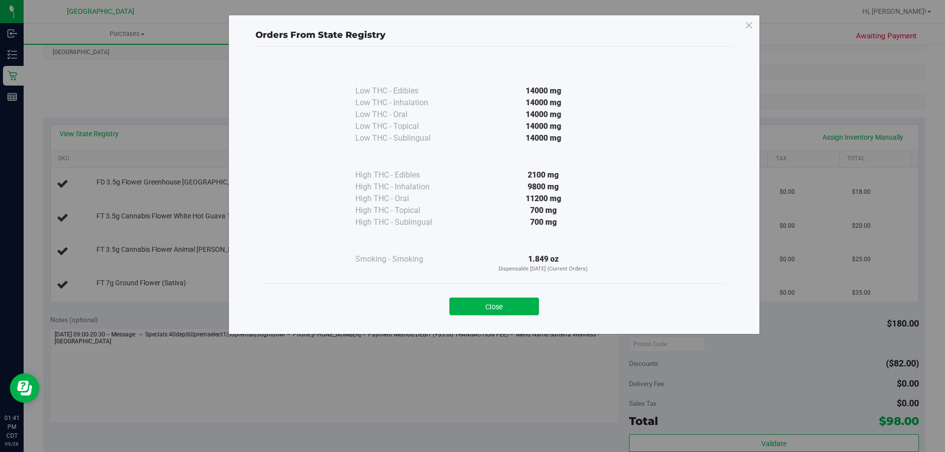
click at [499, 297] on div "Close" at bounding box center [494, 303] width 448 height 25
click at [516, 311] on button "Close" at bounding box center [494, 307] width 90 height 18
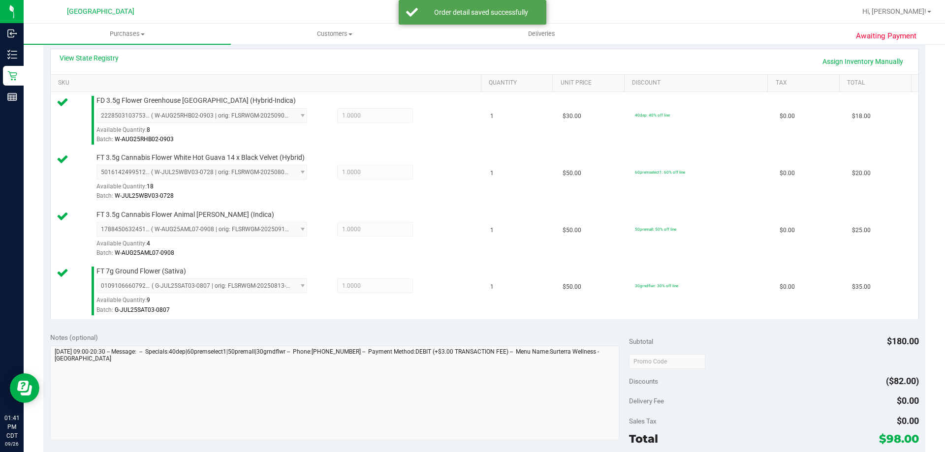
scroll to position [394, 0]
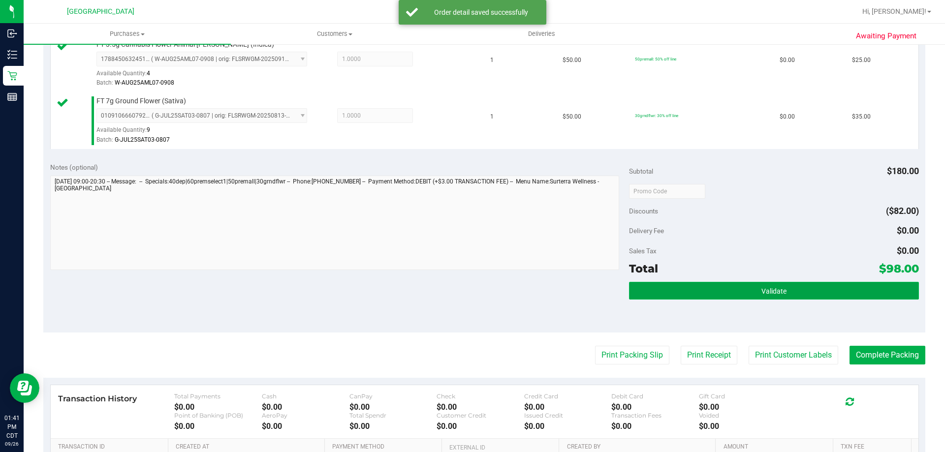
click at [785, 286] on button "Validate" at bounding box center [773, 291] width 289 height 18
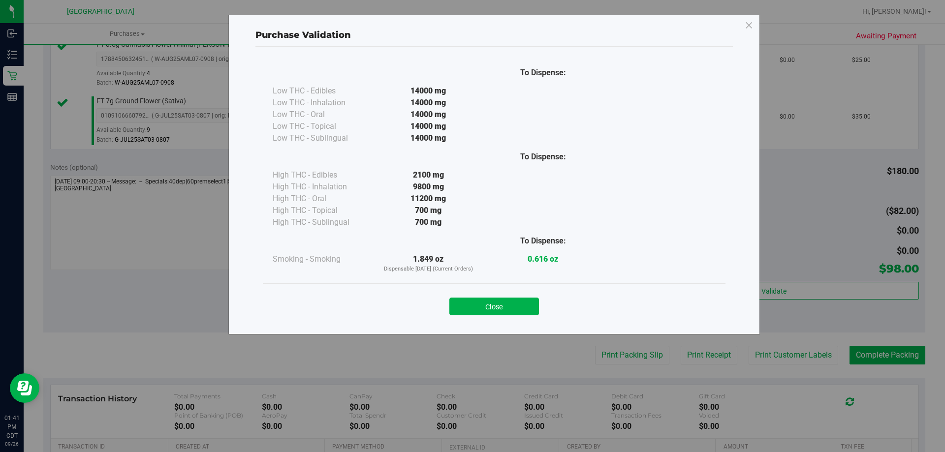
click at [530, 291] on div "Close" at bounding box center [494, 303] width 448 height 25
click at [534, 303] on button "Close" at bounding box center [494, 307] width 90 height 18
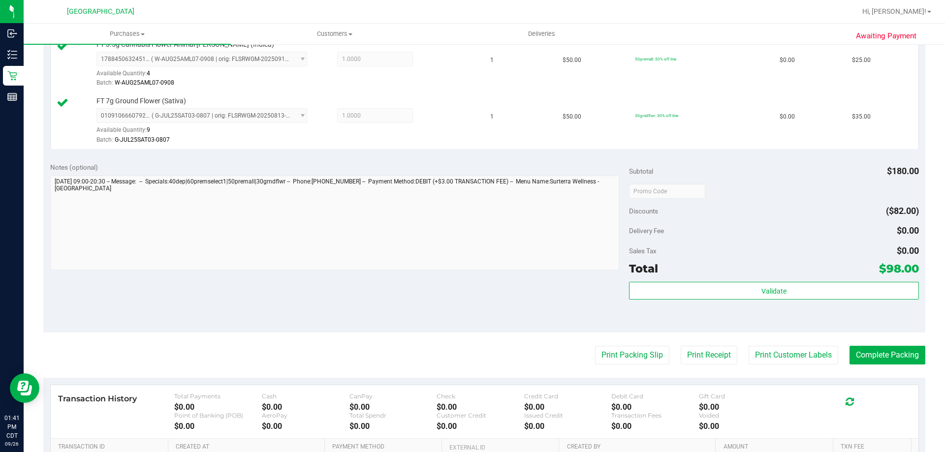
click at [610, 341] on purchase-details "Back Edit Purchase Cancel Purchase View Profile # 12009684 BioTrack ID: - Submi…" at bounding box center [484, 110] width 882 height 903
drag, startPoint x: 611, startPoint y: 341, endPoint x: 589, endPoint y: 339, distance: 22.8
click at [570, 326] on div "Notes (optional) Subtotal $180.00 Discounts ($82.00) Delivery Fee $0.00 Sales T…" at bounding box center [484, 244] width 882 height 177
click at [604, 350] on button "Print Packing Slip" at bounding box center [632, 355] width 74 height 19
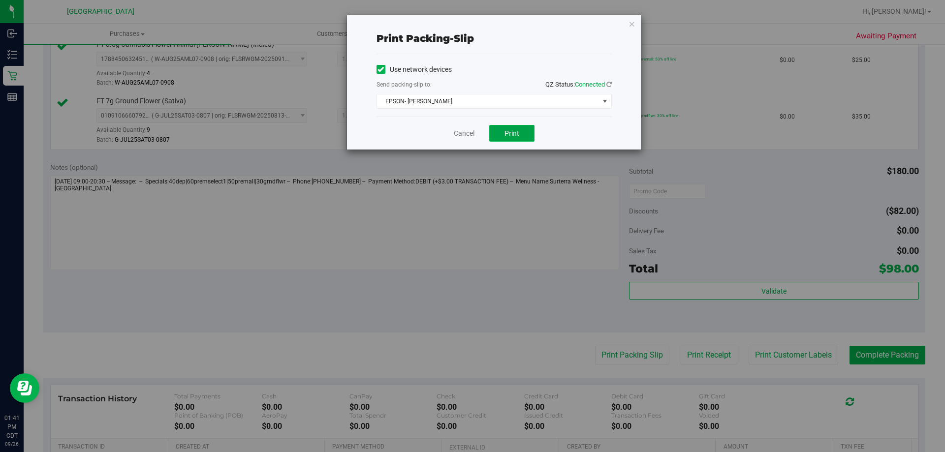
click at [498, 133] on button "Print" at bounding box center [511, 133] width 45 height 17
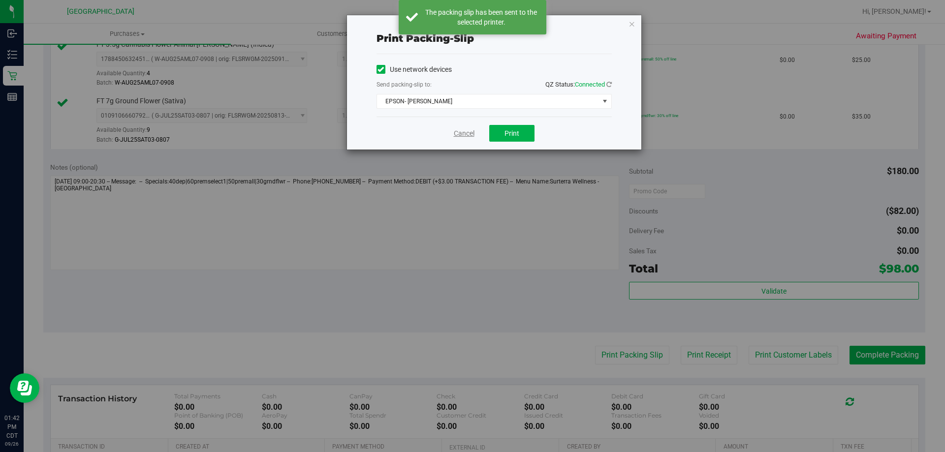
click at [470, 132] on link "Cancel" at bounding box center [464, 133] width 21 height 10
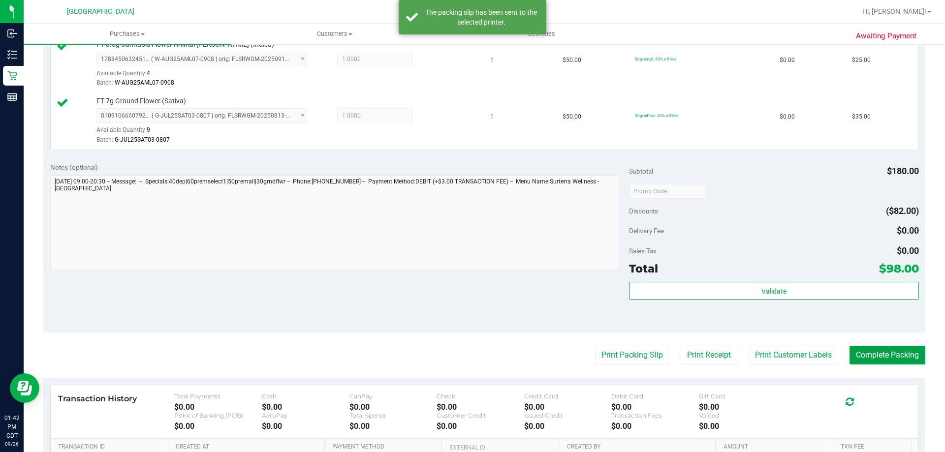
click at [877, 358] on button "Complete Packing" at bounding box center [887, 355] width 76 height 19
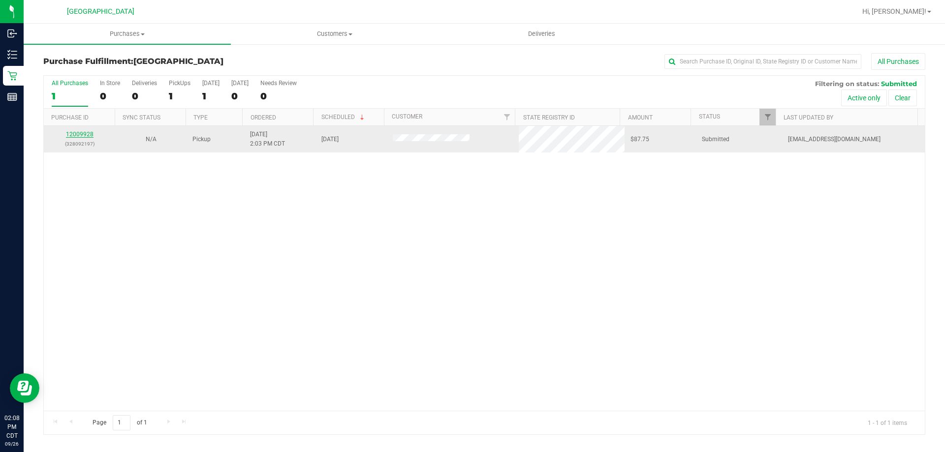
click at [87, 135] on link "12009928" at bounding box center [80, 134] width 28 height 7
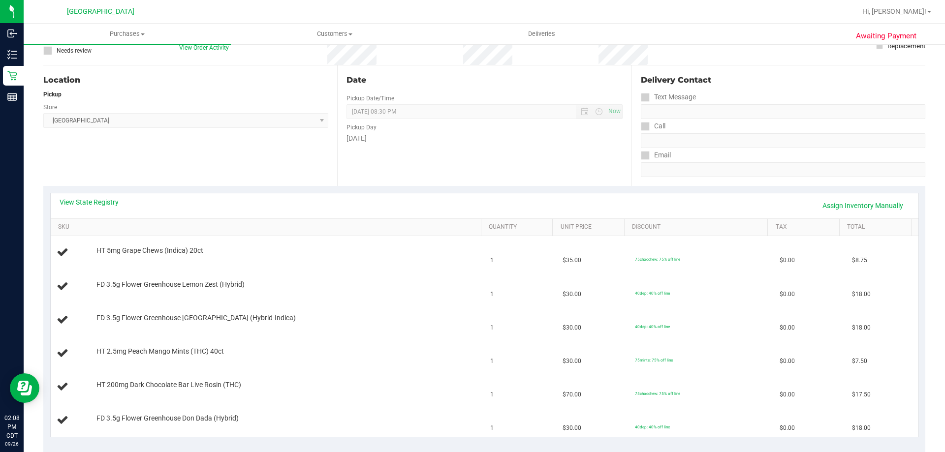
scroll to position [98, 0]
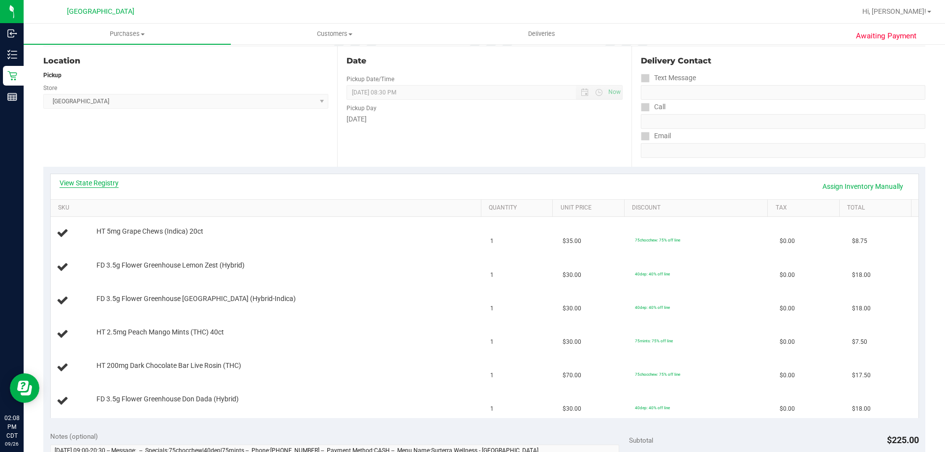
click at [86, 186] on link "View State Registry" at bounding box center [89, 183] width 59 height 10
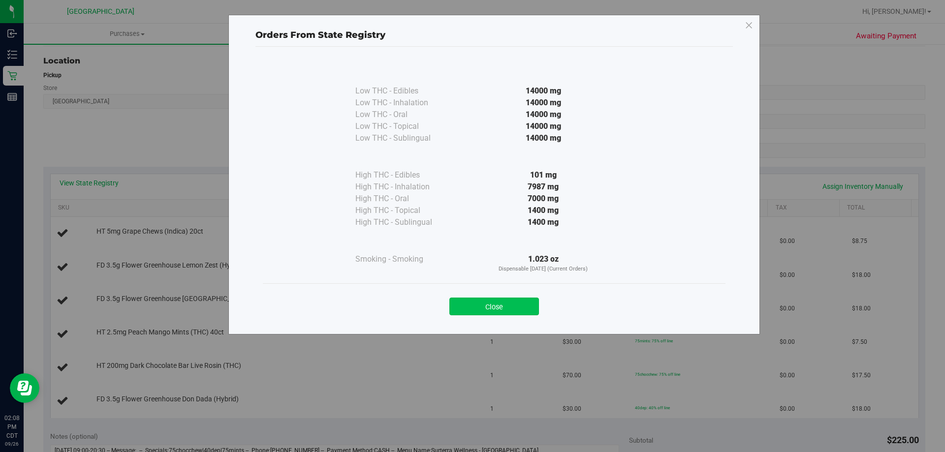
click at [490, 304] on button "Close" at bounding box center [494, 307] width 90 height 18
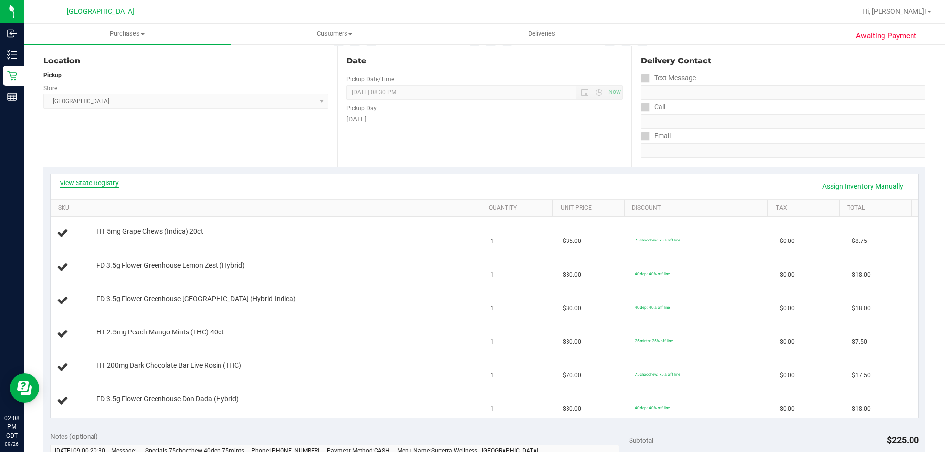
click at [98, 184] on link "View State Registry" at bounding box center [89, 183] width 59 height 10
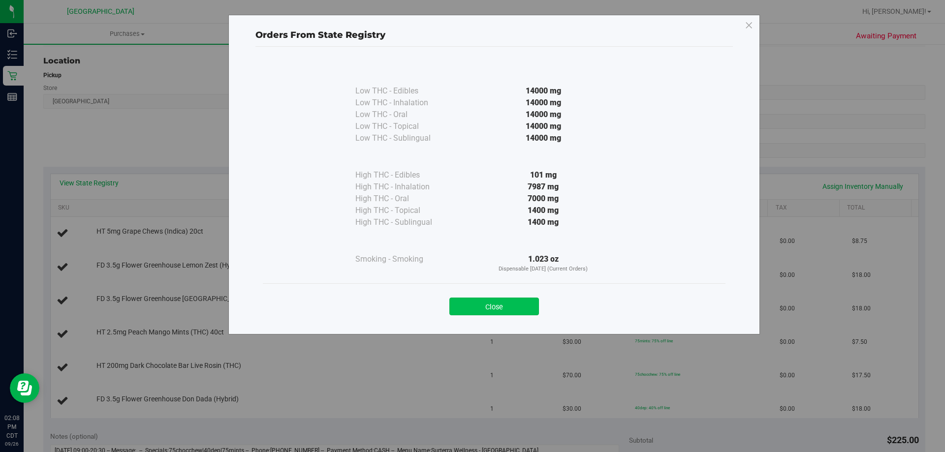
click at [490, 309] on button "Close" at bounding box center [494, 307] width 90 height 18
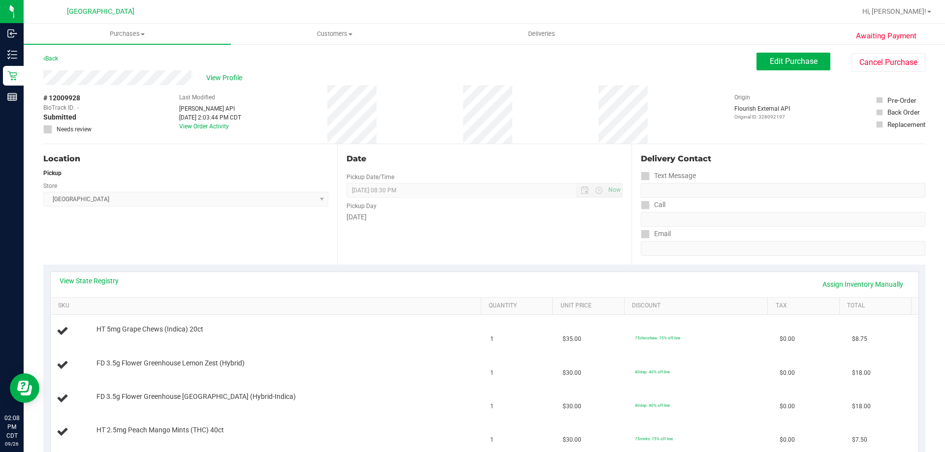
scroll to position [0, 0]
click at [796, 63] on span "Edit Purchase" at bounding box center [794, 61] width 48 height 9
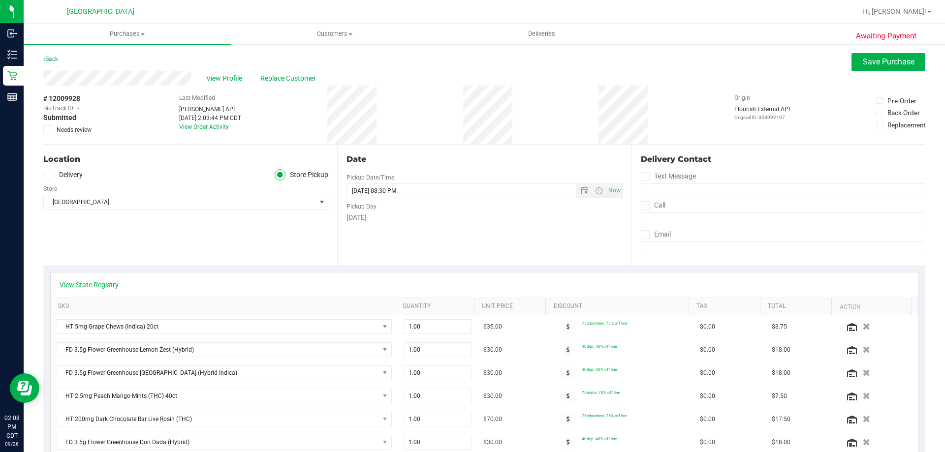
click at [48, 130] on icon at bounding box center [48, 130] width 6 height 0
click at [0, 0] on input "Needs review" at bounding box center [0, 0] width 0 height 0
click at [879, 64] on span "Save Purchase" at bounding box center [889, 61] width 52 height 9
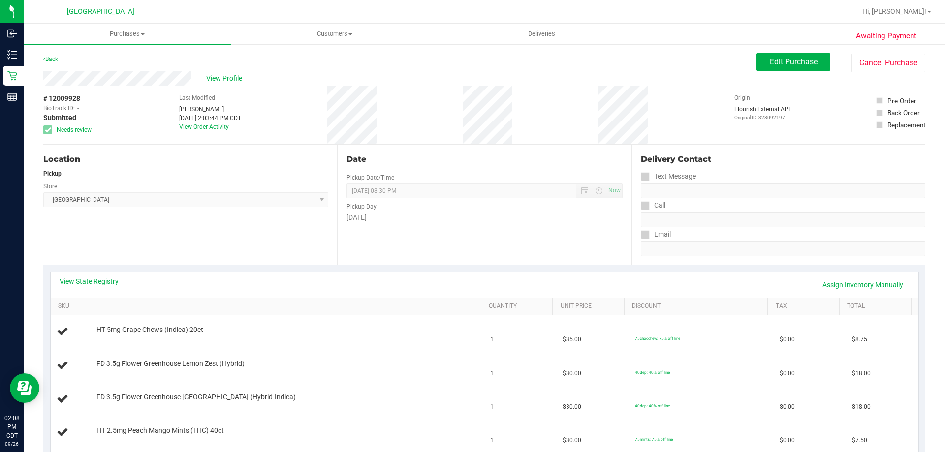
click at [156, 123] on div "# 12009928 BioTrack ID: - Submitted Needs review Last Modified [PERSON_NAME] [D…" at bounding box center [484, 115] width 882 height 59
click at [233, 80] on span "View Profile" at bounding box center [225, 78] width 39 height 10
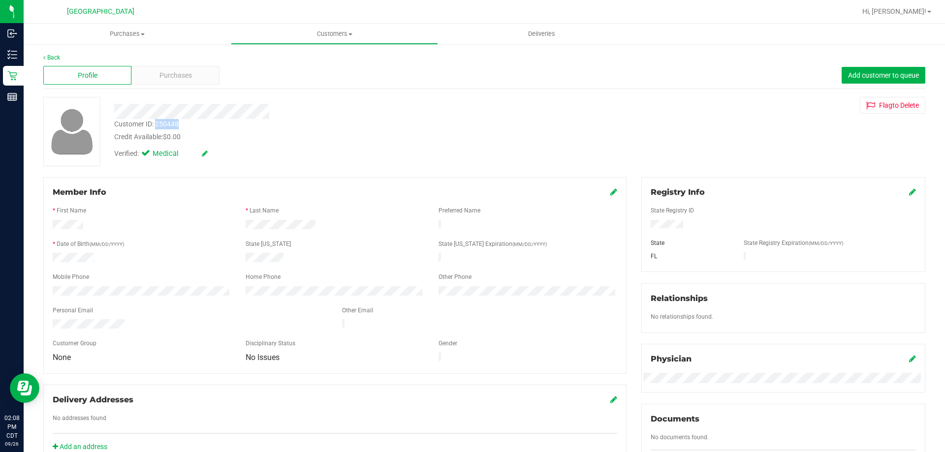
drag, startPoint x: 182, startPoint y: 124, endPoint x: 157, endPoint y: 126, distance: 25.2
click at [157, 126] on div "Customer ID: 250448 Credit Available: $0.00" at bounding box center [331, 130] width 448 height 23
copy div "250448"
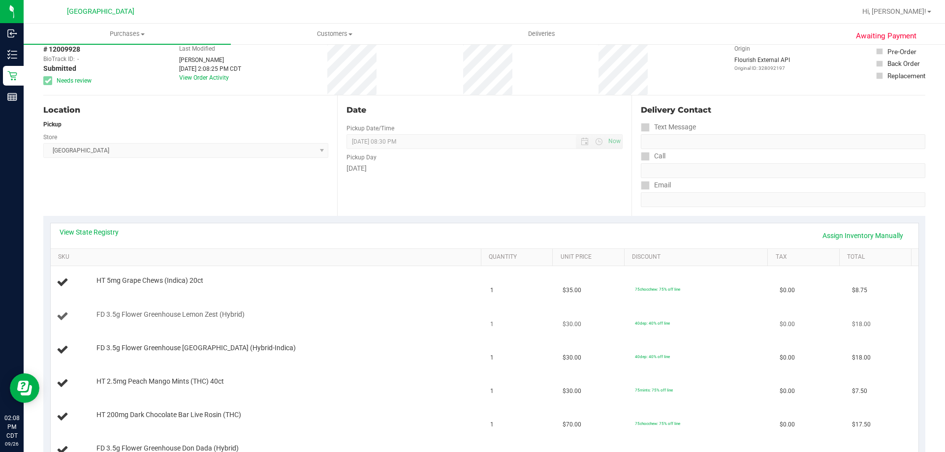
scroll to position [98, 0]
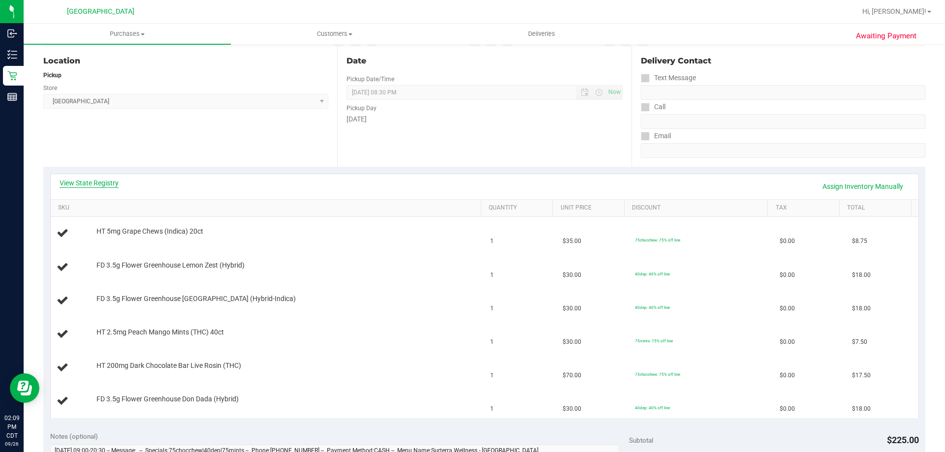
click at [101, 186] on link "View State Registry" at bounding box center [89, 183] width 59 height 10
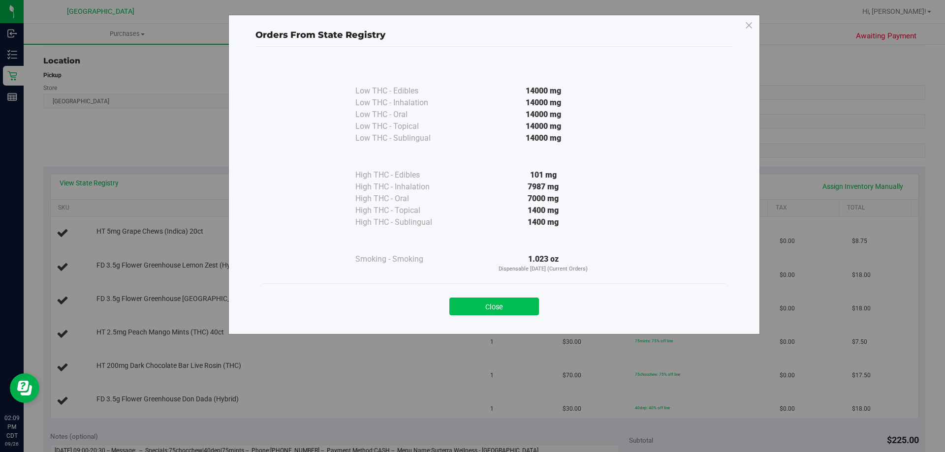
click at [510, 304] on button "Close" at bounding box center [494, 307] width 90 height 18
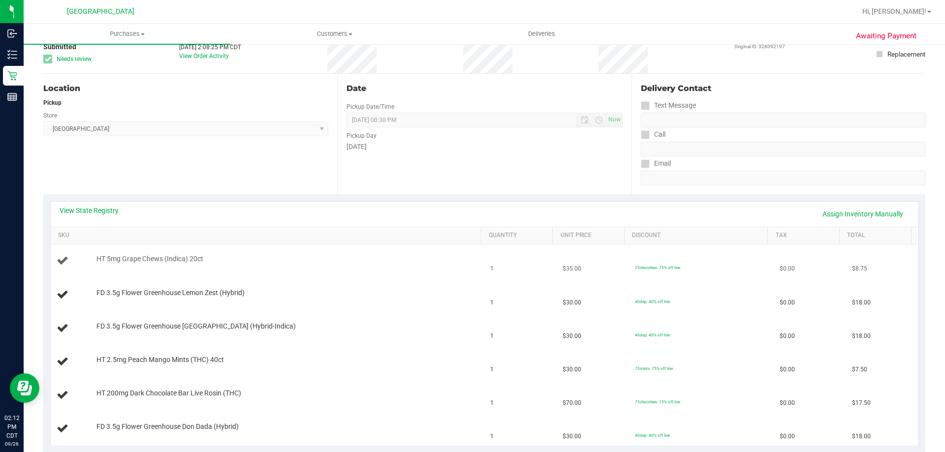
scroll to position [0, 0]
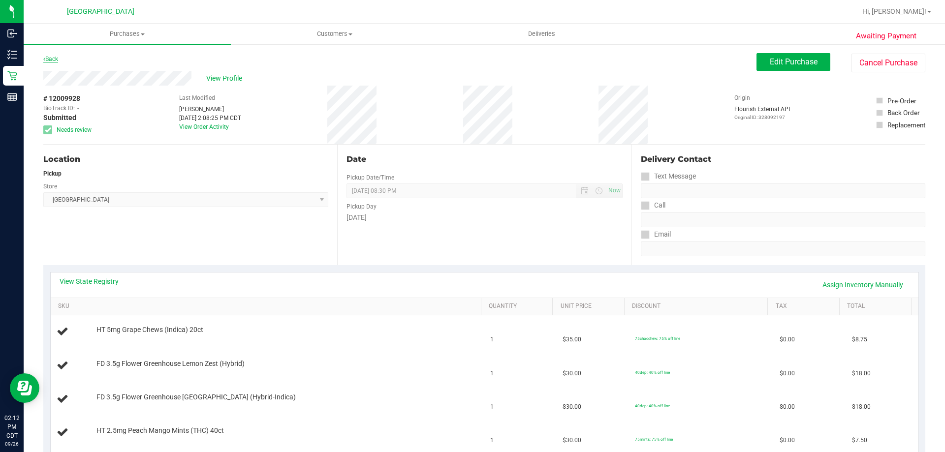
click at [50, 58] on link "Back" at bounding box center [50, 59] width 15 height 7
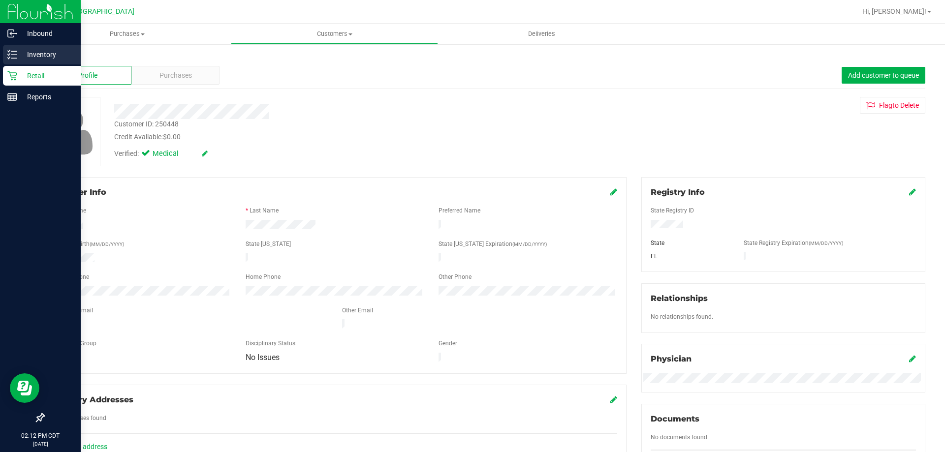
click at [14, 59] on icon at bounding box center [12, 55] width 10 height 10
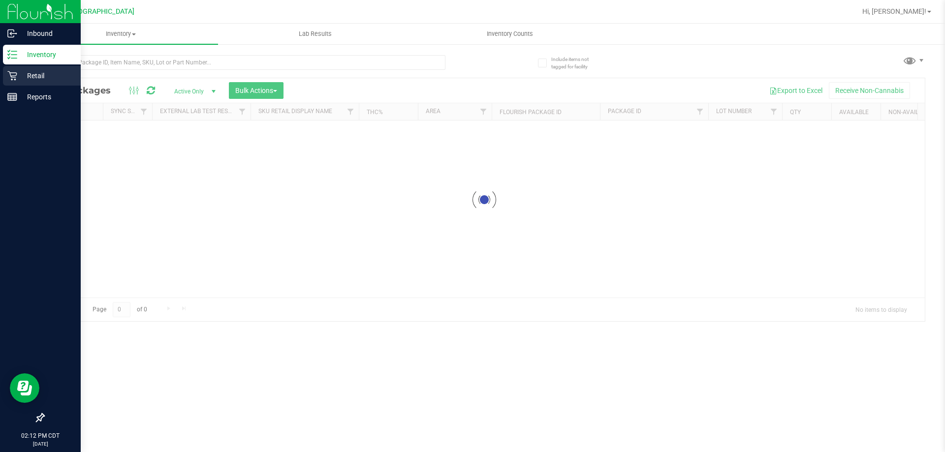
click at [50, 73] on p "Retail" at bounding box center [46, 76] width 59 height 12
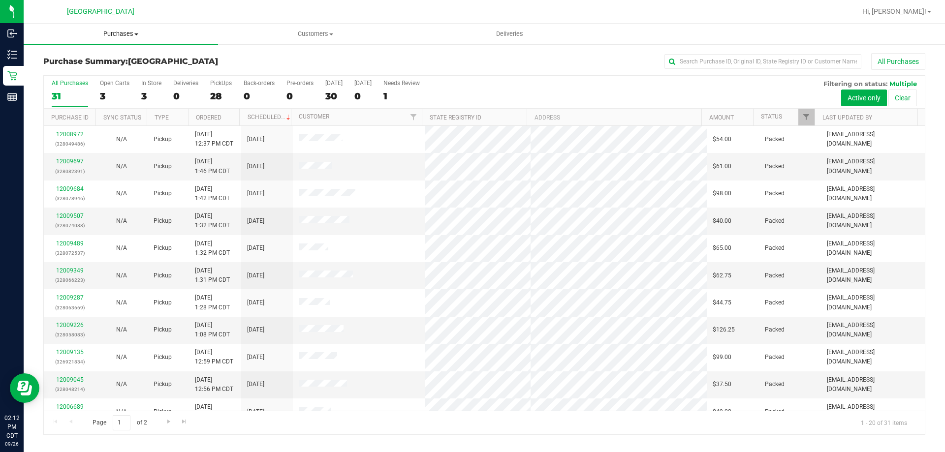
click at [112, 39] on uib-tab-heading "Purchases Summary of purchases Fulfillment All purchases" at bounding box center [121, 34] width 194 height 21
click at [101, 67] on li "Fulfillment" at bounding box center [121, 71] width 194 height 12
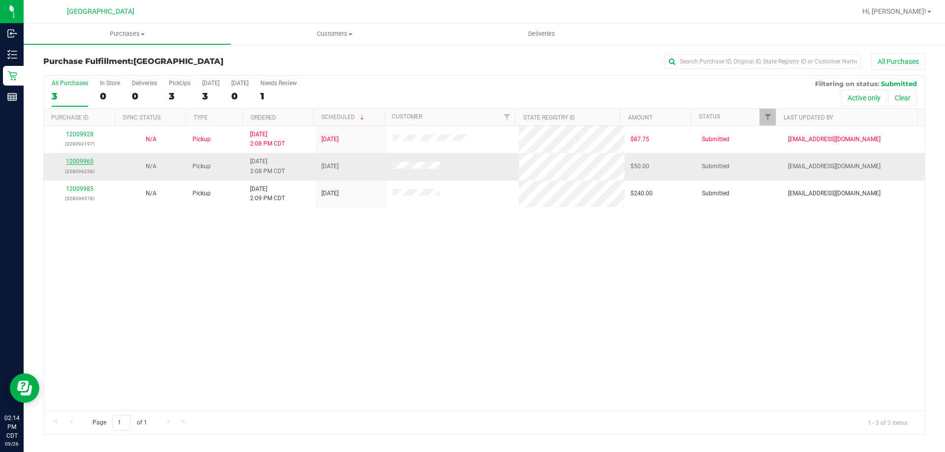
click at [91, 159] on link "12009965" at bounding box center [80, 161] width 28 height 7
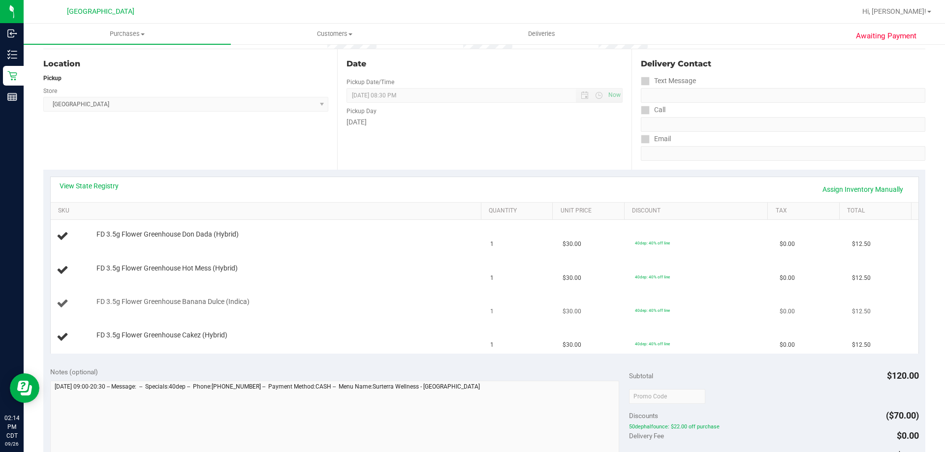
scroll to position [98, 0]
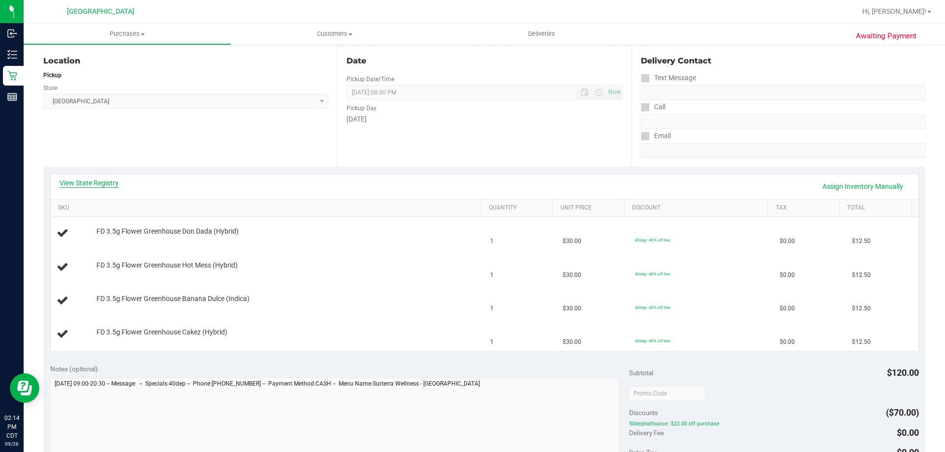
click at [99, 186] on link "View State Registry" at bounding box center [89, 183] width 59 height 10
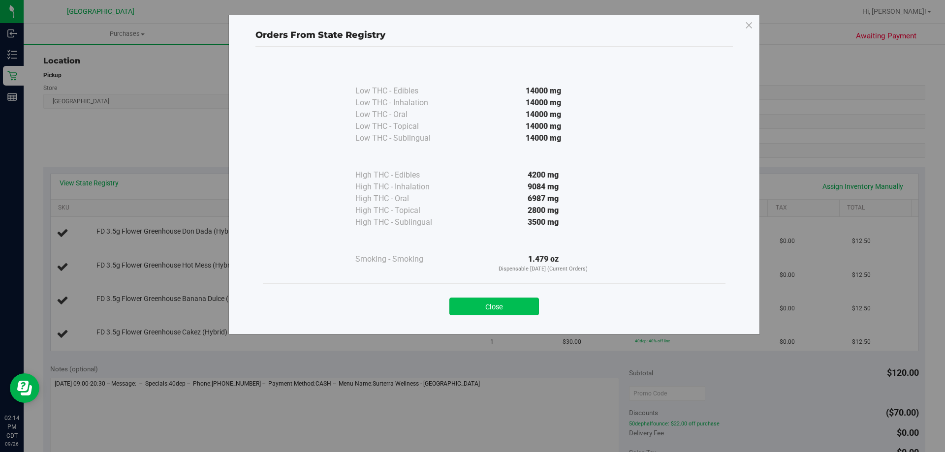
click at [520, 307] on button "Close" at bounding box center [494, 307] width 90 height 18
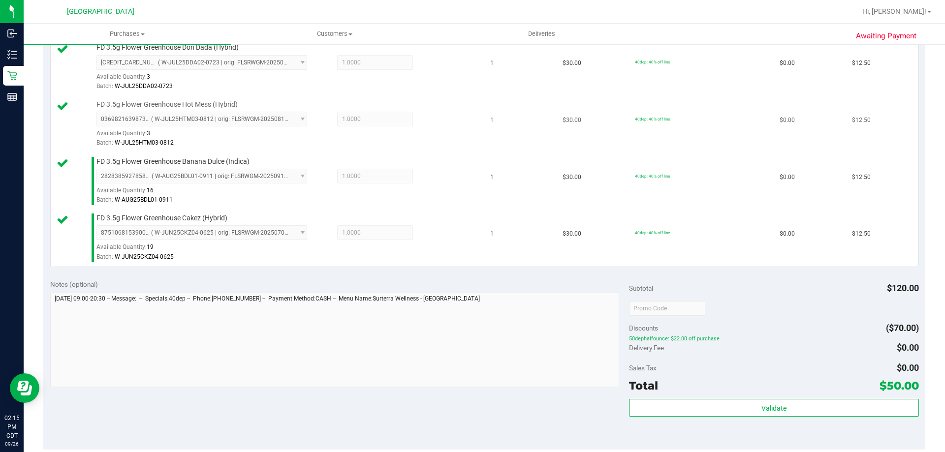
scroll to position [394, 0]
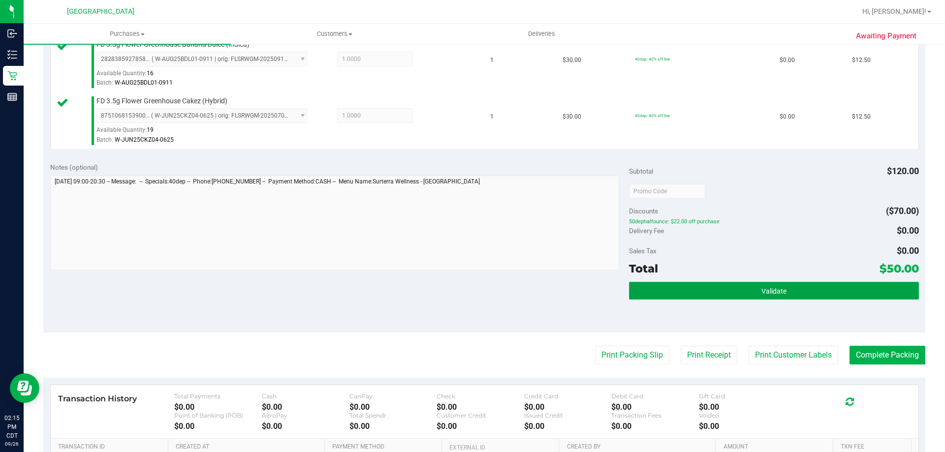
click at [714, 291] on button "Validate" at bounding box center [773, 291] width 289 height 18
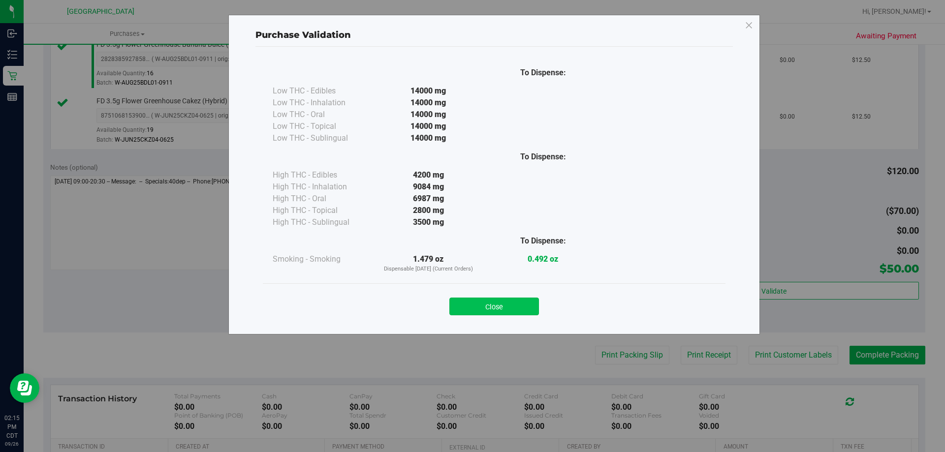
click at [479, 308] on button "Close" at bounding box center [494, 307] width 90 height 18
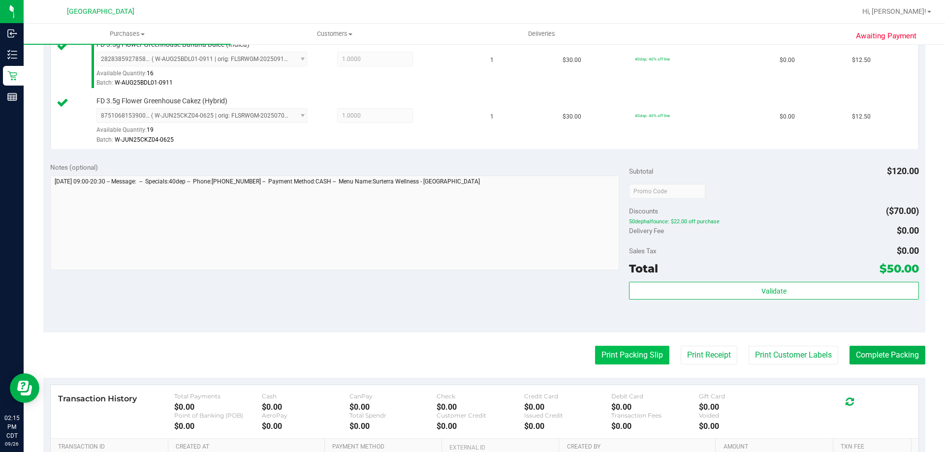
click at [649, 348] on button "Print Packing Slip" at bounding box center [632, 355] width 74 height 19
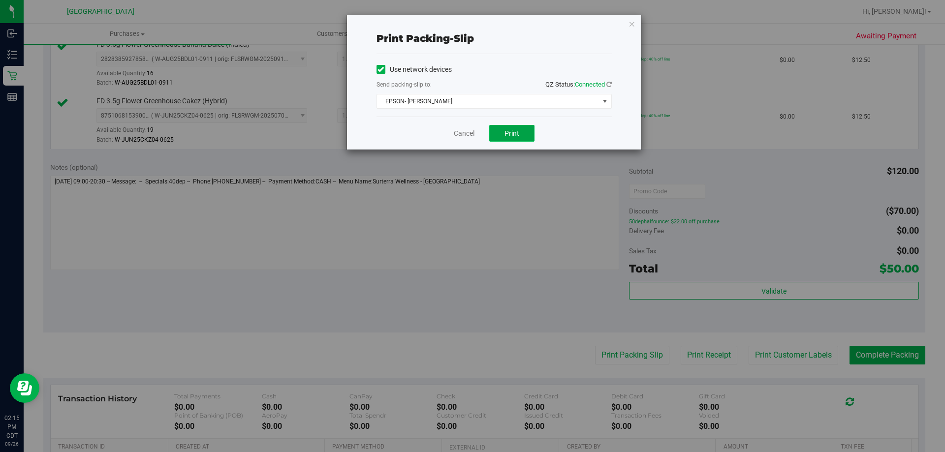
click at [510, 134] on span "Print" at bounding box center [511, 133] width 15 height 8
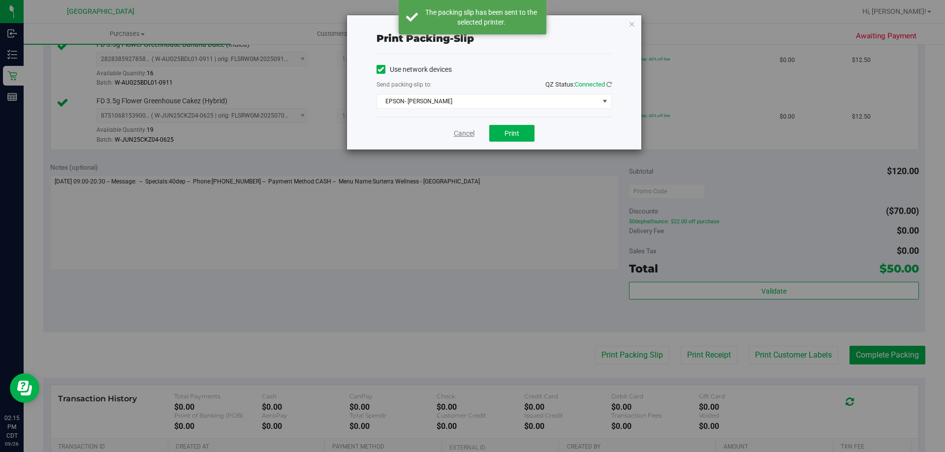
click at [468, 134] on link "Cancel" at bounding box center [464, 133] width 21 height 10
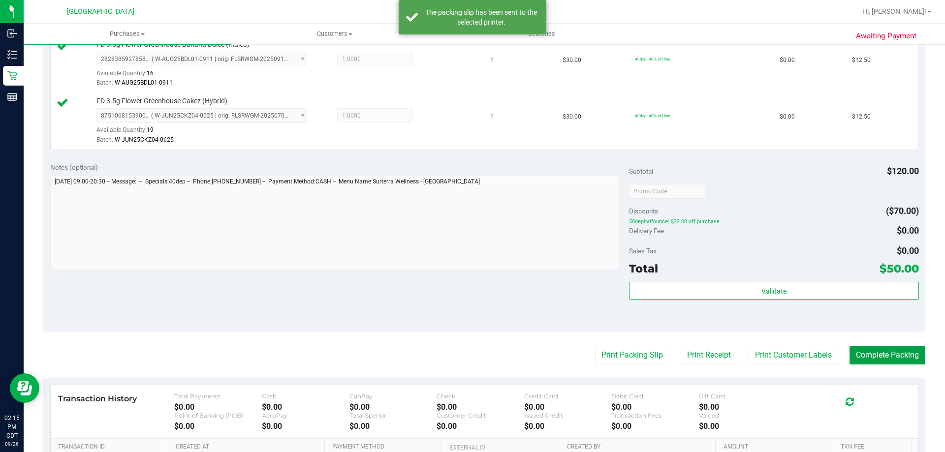
click at [883, 363] on button "Complete Packing" at bounding box center [887, 355] width 76 height 19
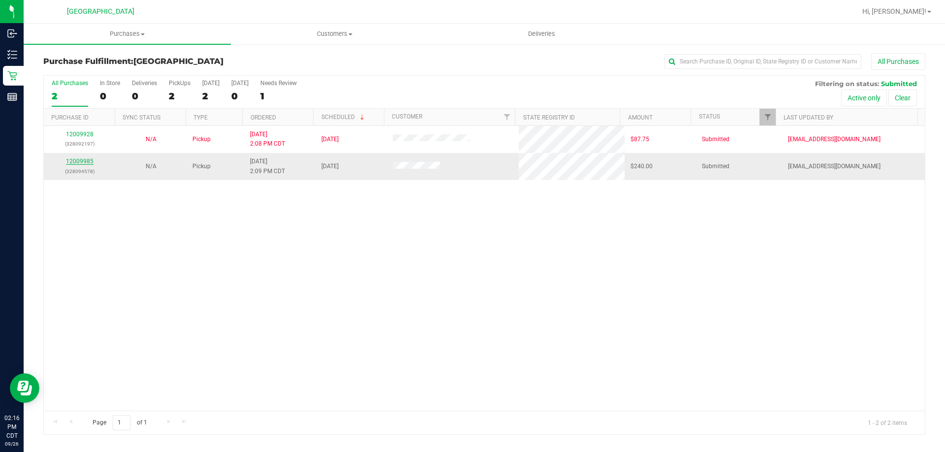
click at [77, 161] on link "12009985" at bounding box center [80, 161] width 28 height 7
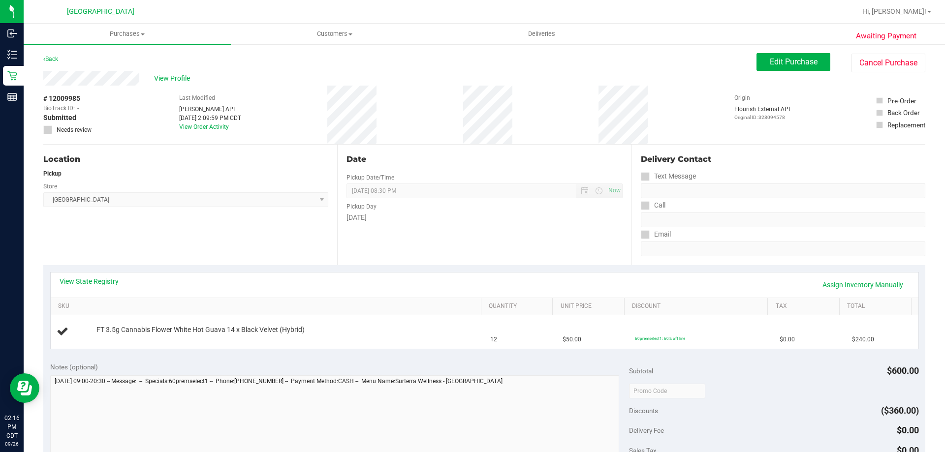
click at [97, 280] on link "View State Registry" at bounding box center [89, 282] width 59 height 10
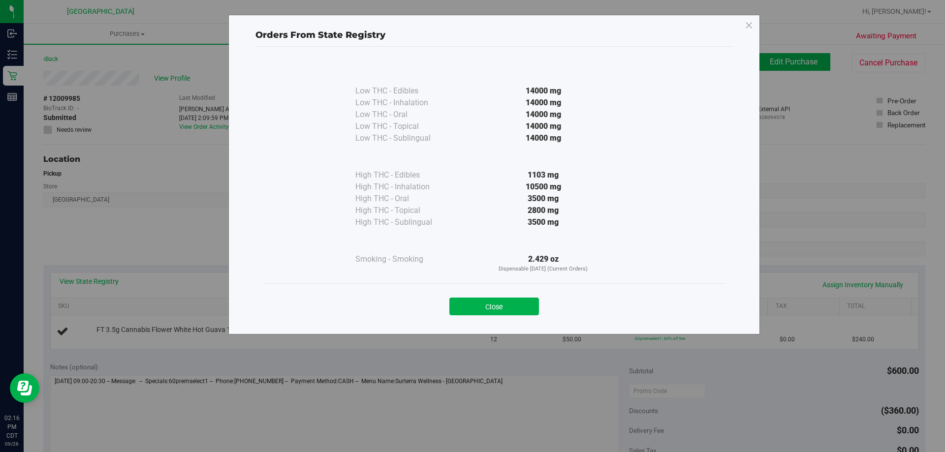
click at [491, 306] on button "Close" at bounding box center [494, 307] width 90 height 18
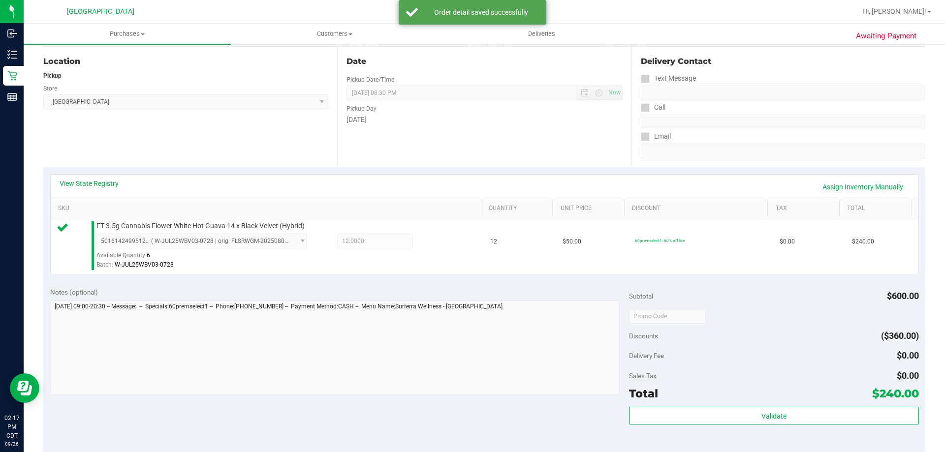
scroll to position [98, 0]
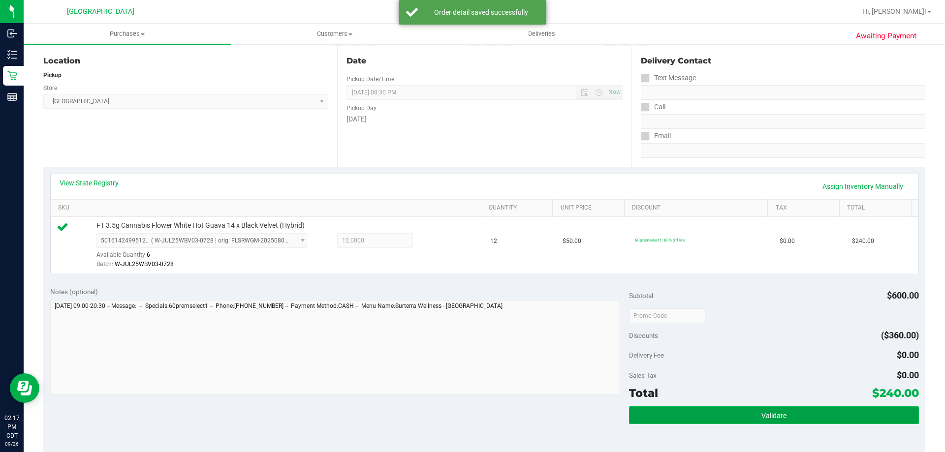
click at [705, 407] on button "Validate" at bounding box center [773, 415] width 289 height 18
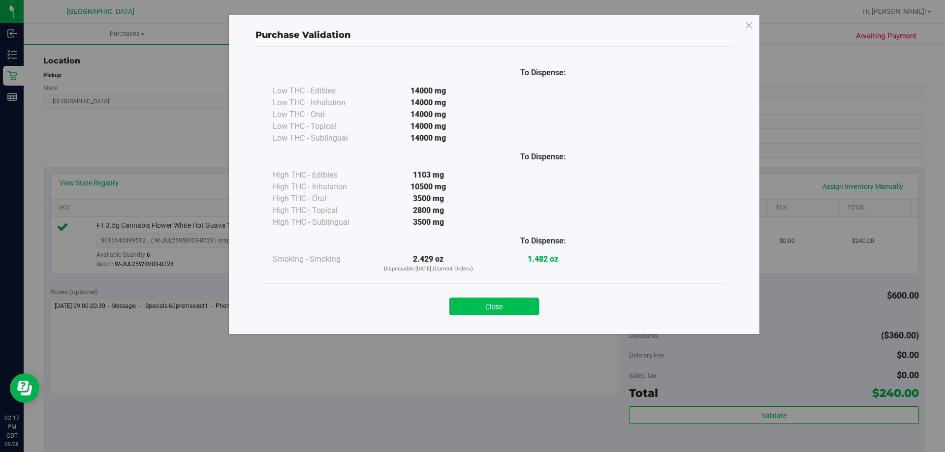
click at [526, 299] on button "Close" at bounding box center [494, 307] width 90 height 18
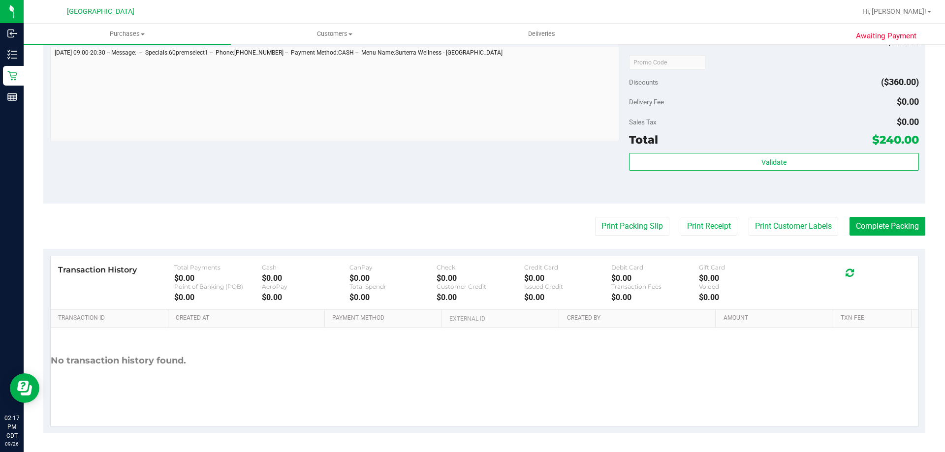
scroll to position [352, 0]
click at [646, 214] on purchase-details "Back Edit Purchase Cancel Purchase View Profile # 12009985 BioTrack ID: - Submi…" at bounding box center [484, 67] width 882 height 732
click at [646, 220] on button "Print Packing Slip" at bounding box center [632, 226] width 74 height 19
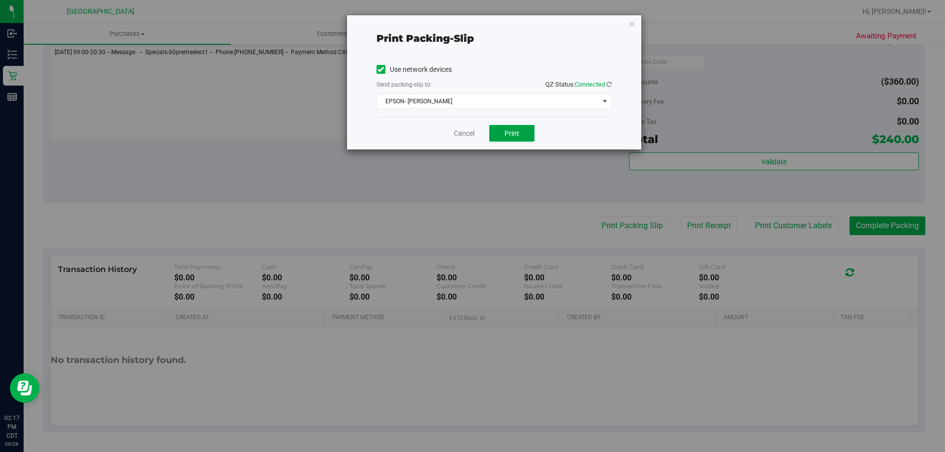
click at [517, 132] on span "Print" at bounding box center [511, 133] width 15 height 8
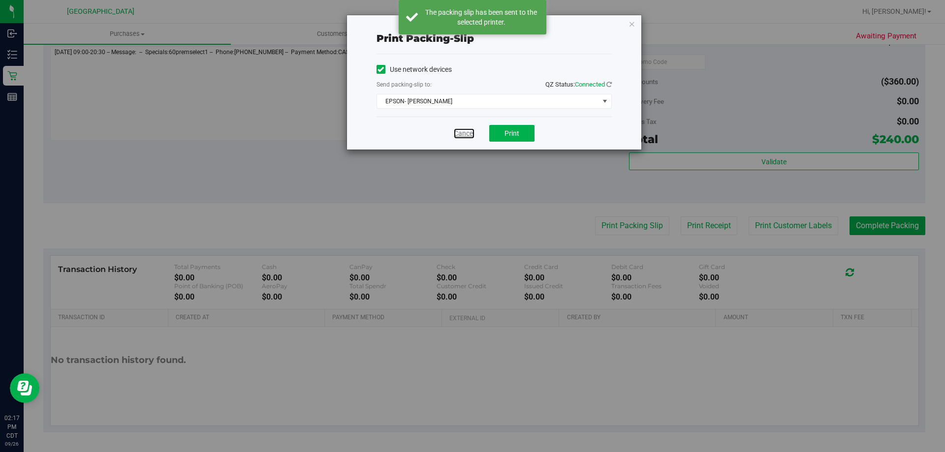
drag, startPoint x: 462, startPoint y: 132, endPoint x: 468, endPoint y: 131, distance: 6.5
click at [462, 131] on link "Cancel" at bounding box center [464, 133] width 21 height 10
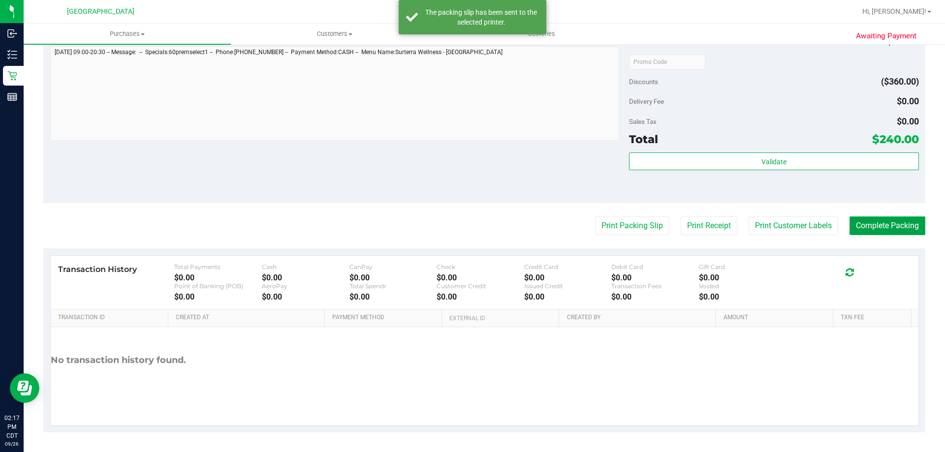
click at [892, 227] on button "Complete Packing" at bounding box center [887, 226] width 76 height 19
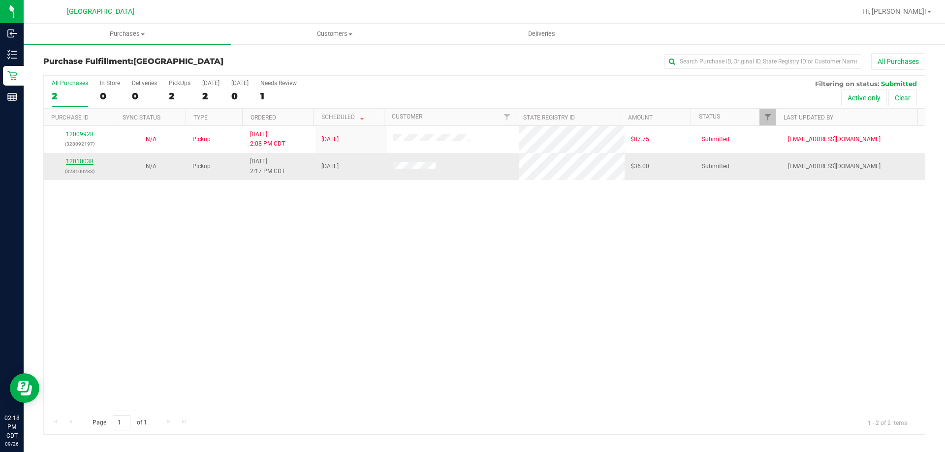
click at [74, 159] on link "12010038" at bounding box center [80, 161] width 28 height 7
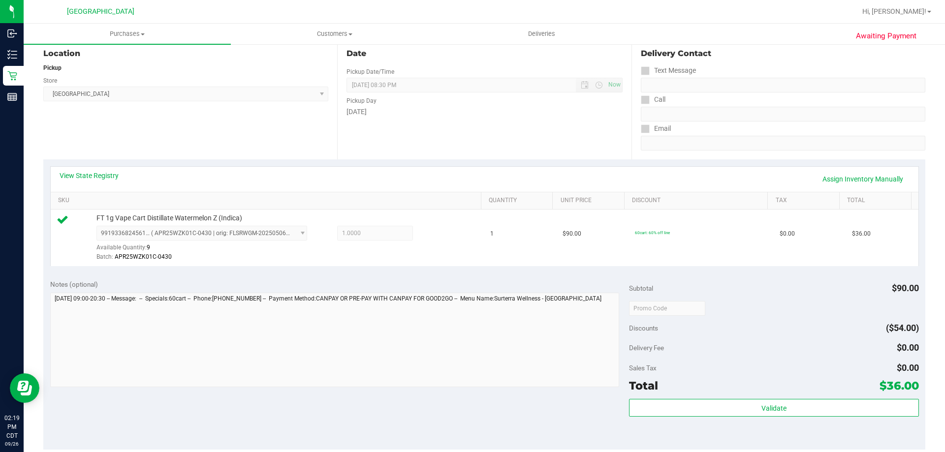
scroll to position [246, 0]
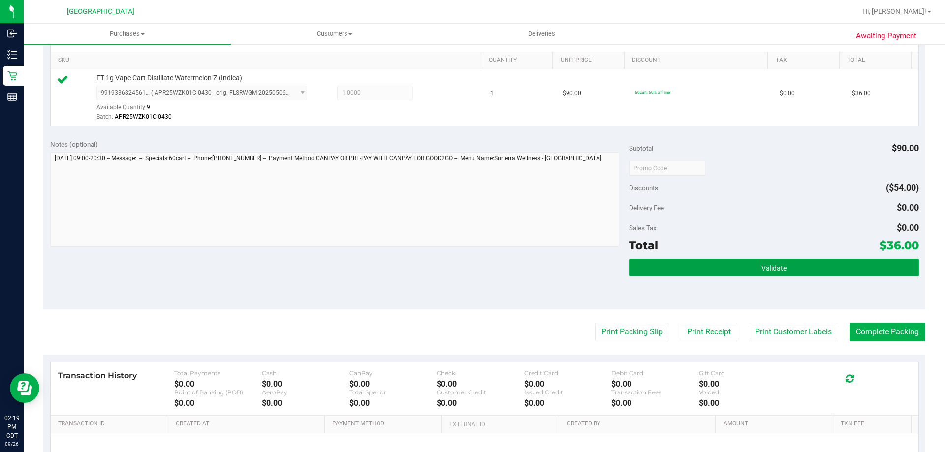
click at [681, 268] on button "Validate" at bounding box center [773, 268] width 289 height 18
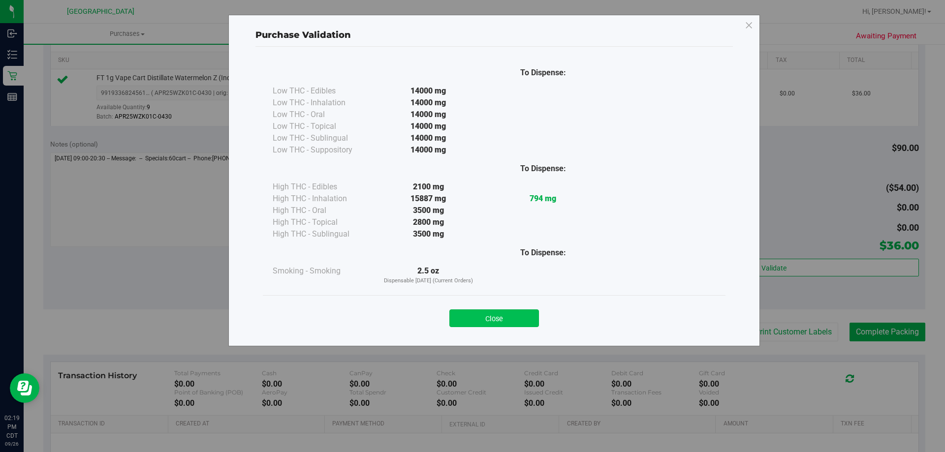
click at [501, 324] on button "Close" at bounding box center [494, 319] width 90 height 18
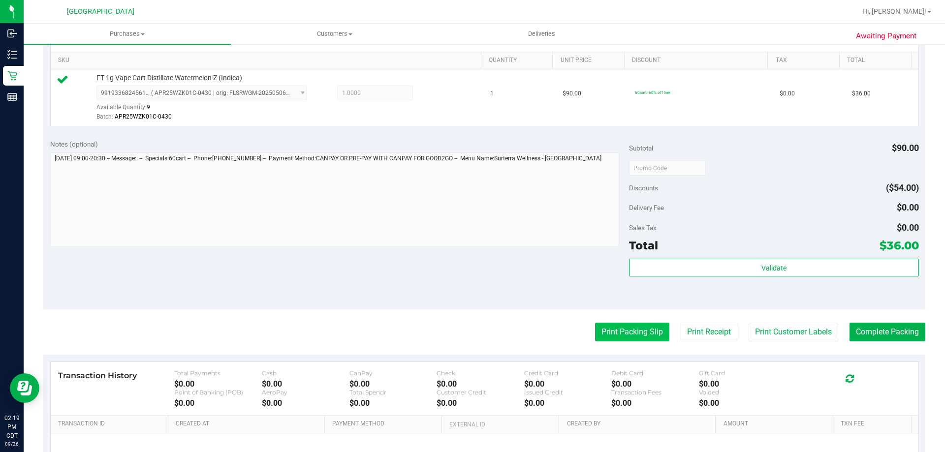
click at [650, 324] on button "Print Packing Slip" at bounding box center [632, 332] width 74 height 19
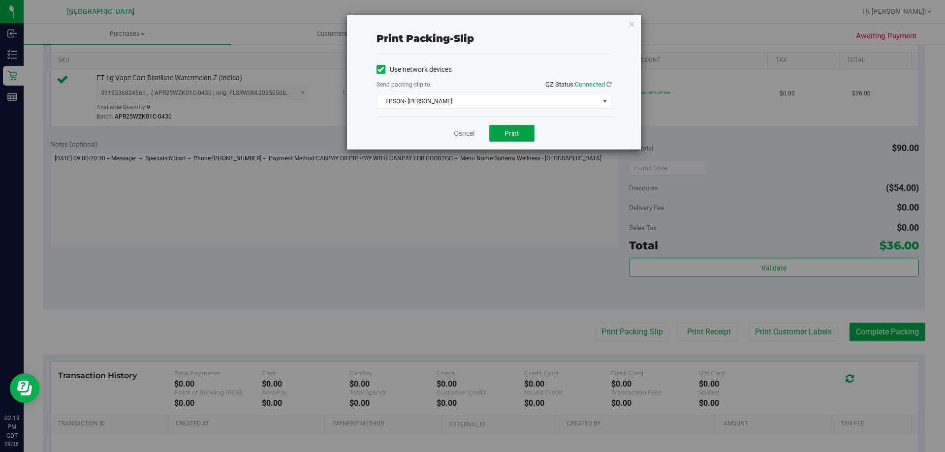
click at [515, 135] on span "Print" at bounding box center [511, 133] width 15 height 8
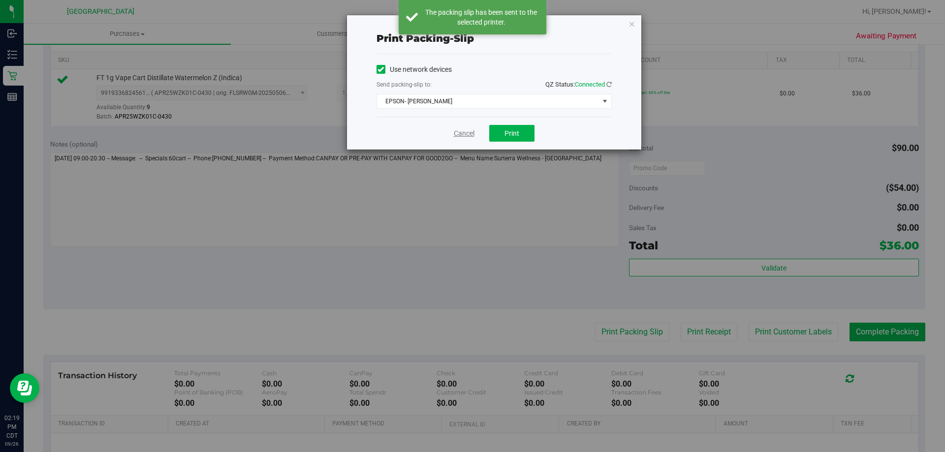
click at [461, 137] on link "Cancel" at bounding box center [464, 133] width 21 height 10
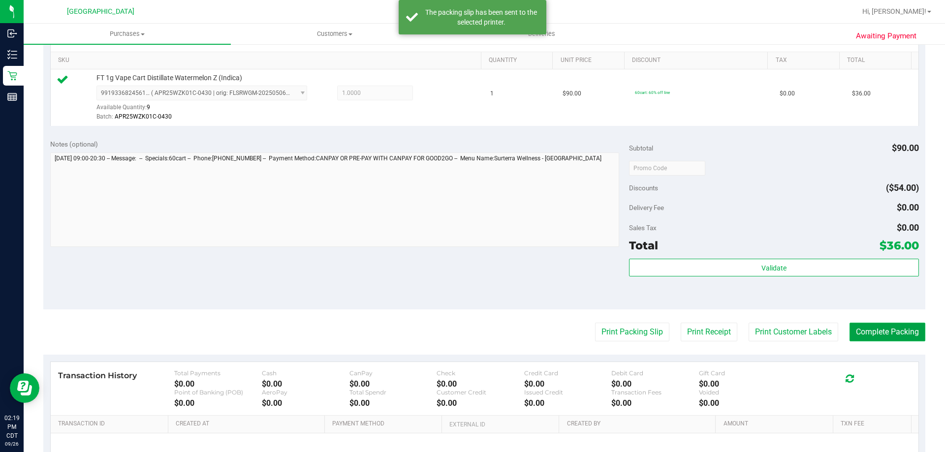
click at [893, 325] on button "Complete Packing" at bounding box center [887, 332] width 76 height 19
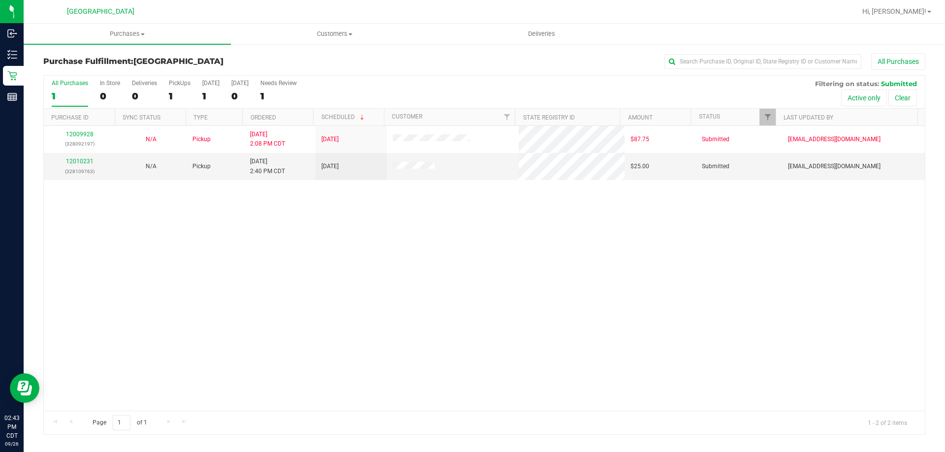
click at [397, 276] on div "12009928 (328092197) N/A Pickup [DATE] 2:08 PM CDT 9/26/2025 $87.75 Submitted […" at bounding box center [484, 268] width 881 height 285
click at [384, 302] on div "12009928 (328092197) N/A Pickup [DATE] 2:08 PM CDT 9/26/2025 $87.75 Submitted […" at bounding box center [484, 268] width 881 height 285
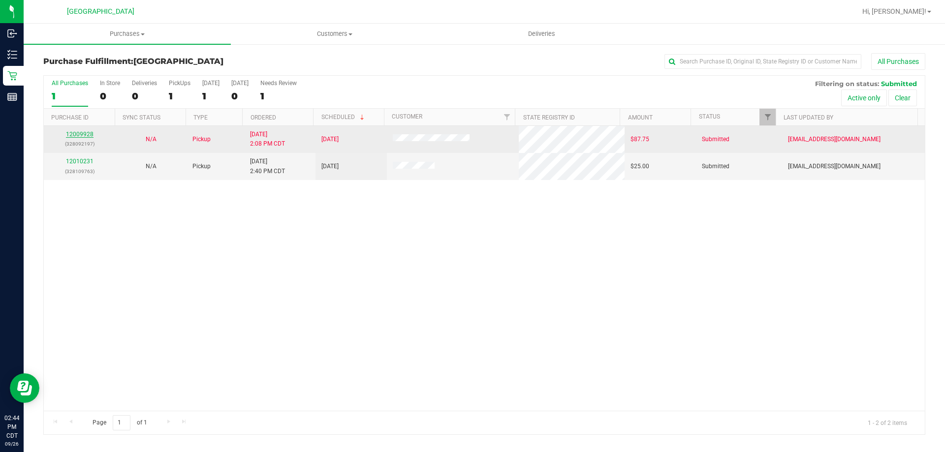
click at [79, 135] on link "12009928" at bounding box center [80, 134] width 28 height 7
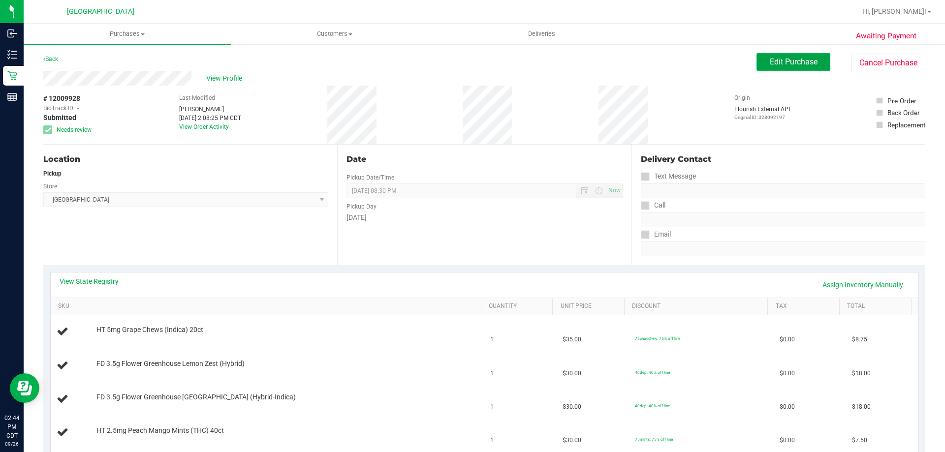
click at [771, 58] on span "Edit Purchase" at bounding box center [794, 61] width 48 height 9
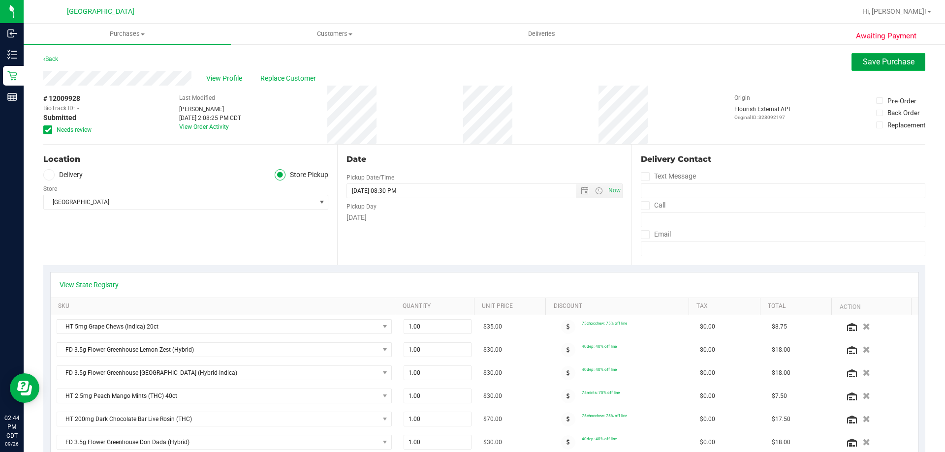
click at [859, 66] on button "Save Purchase" at bounding box center [888, 62] width 74 height 18
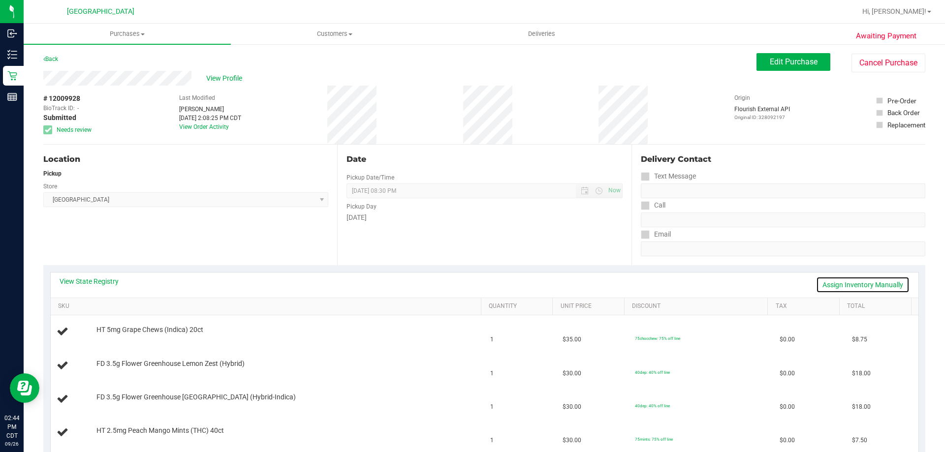
click at [838, 283] on link "Assign Inventory Manually" at bounding box center [862, 285] width 93 height 17
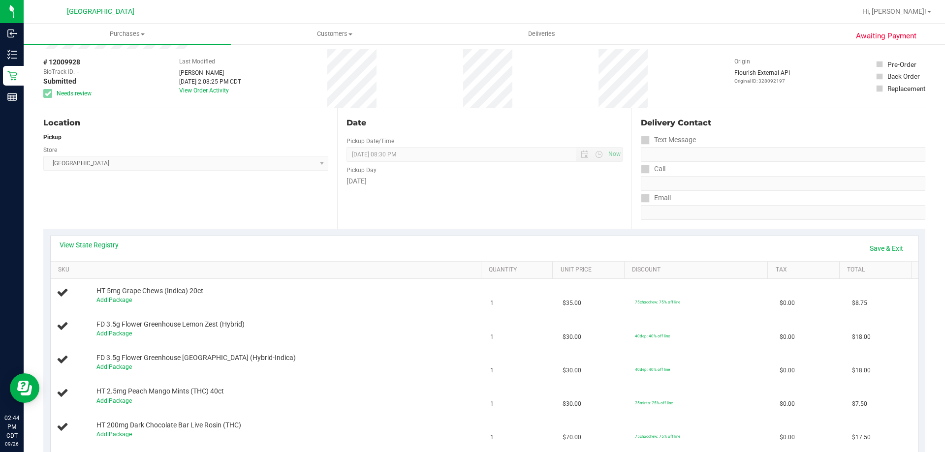
scroll to position [148, 0]
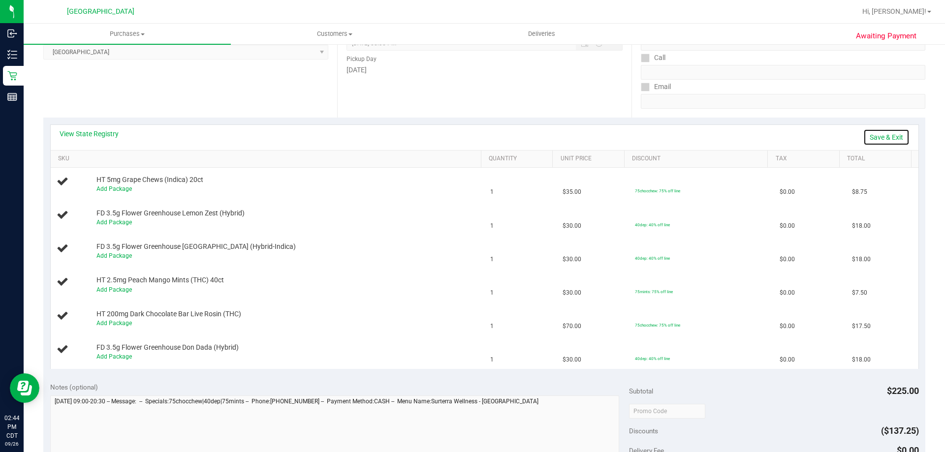
click at [886, 135] on link "Save & Exit" at bounding box center [886, 137] width 46 height 17
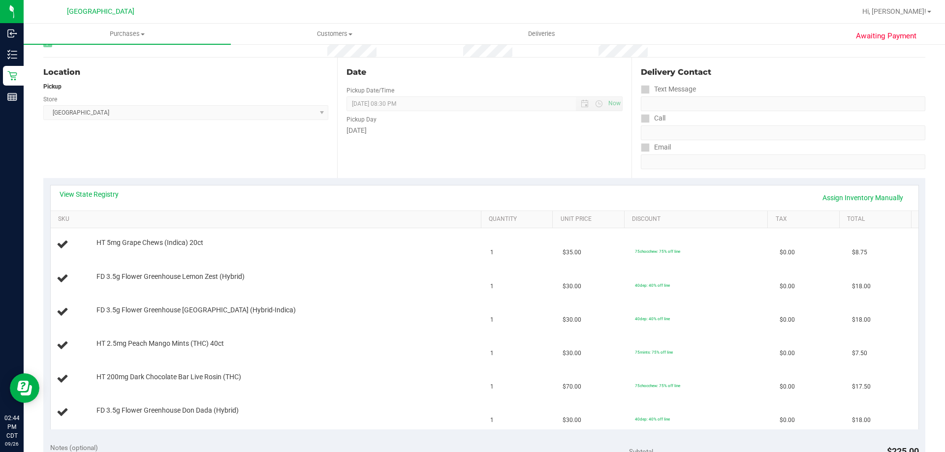
scroll to position [0, 0]
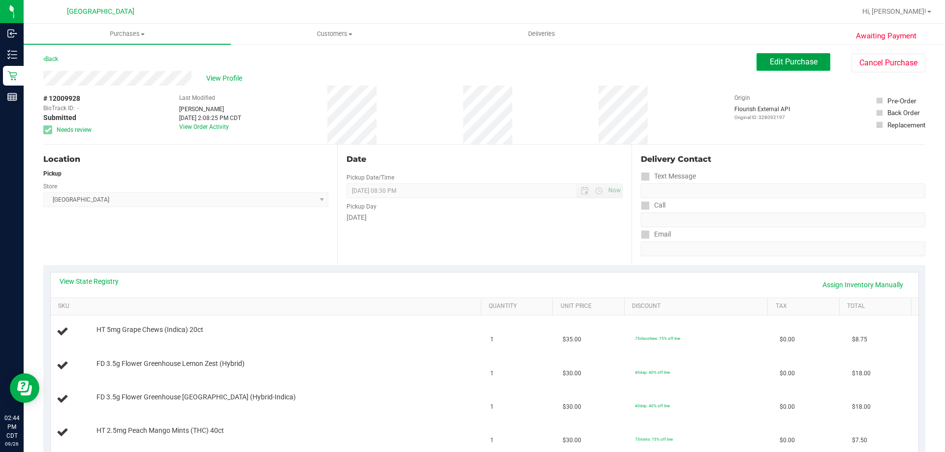
click at [794, 67] on button "Edit Purchase" at bounding box center [793, 62] width 74 height 18
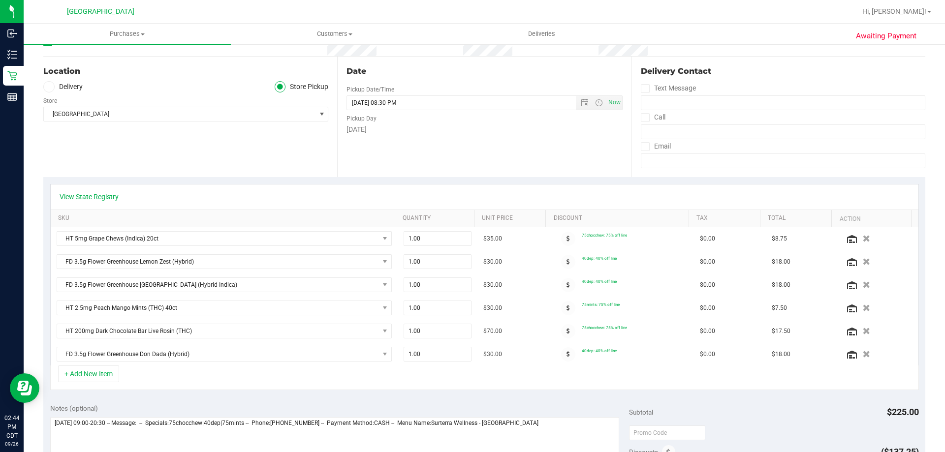
scroll to position [98, 0]
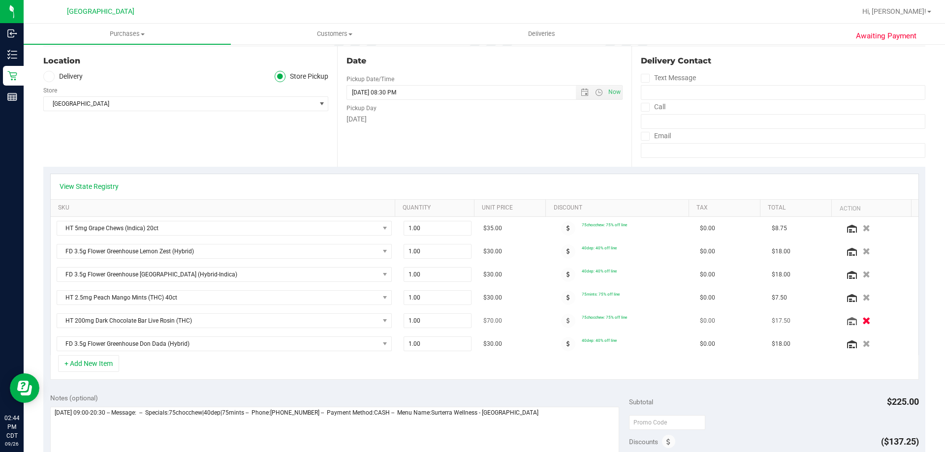
click at [862, 320] on icon "button" at bounding box center [866, 320] width 8 height 7
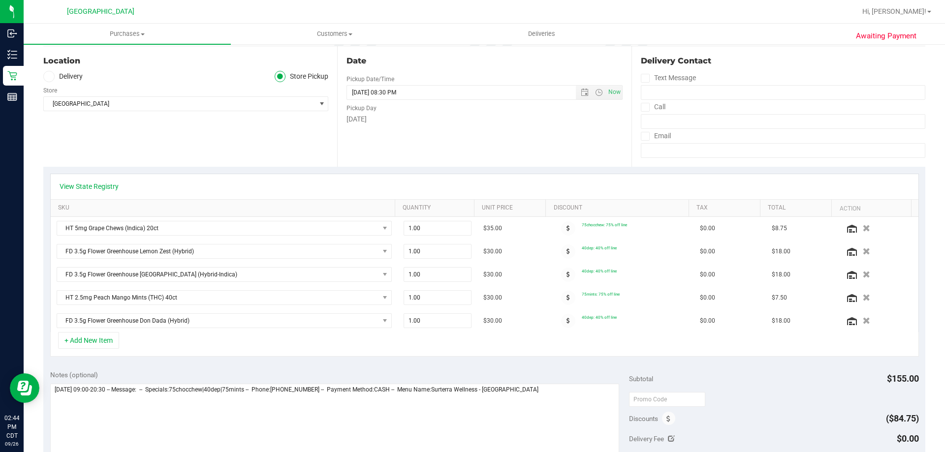
click at [863, 297] on icon "button" at bounding box center [866, 297] width 7 height 7
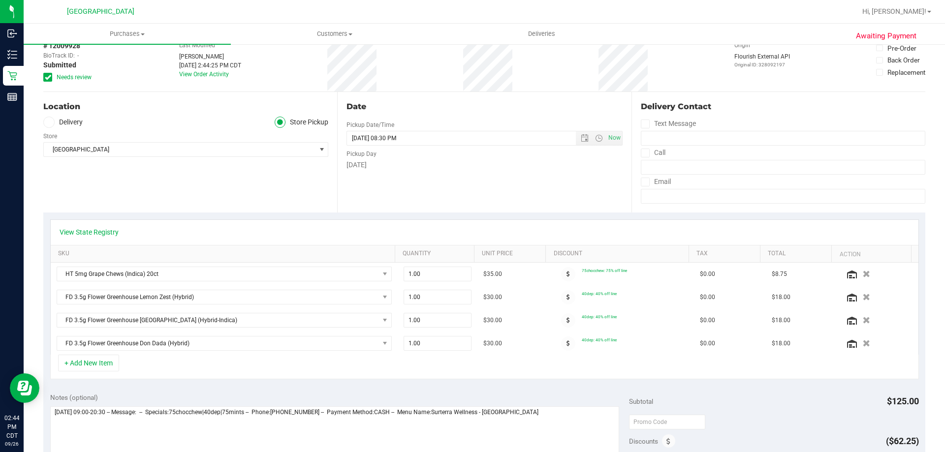
scroll to position [0, 0]
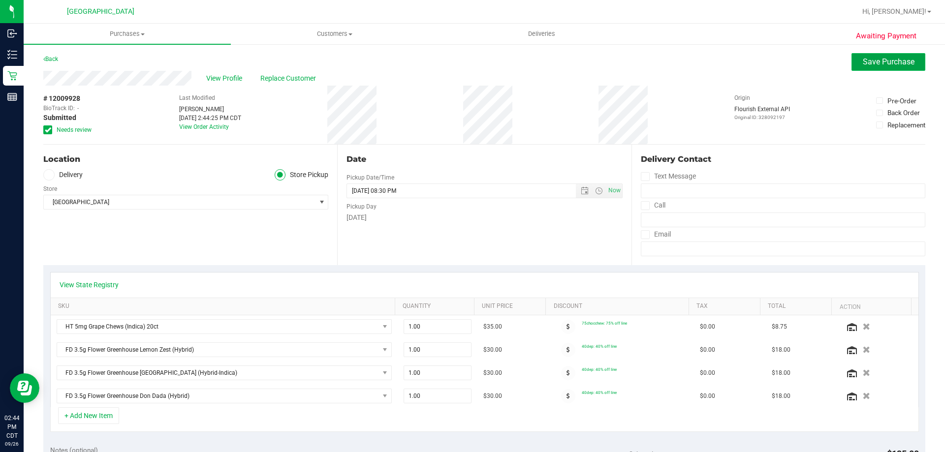
click at [872, 60] on span "Save Purchase" at bounding box center [889, 61] width 52 height 9
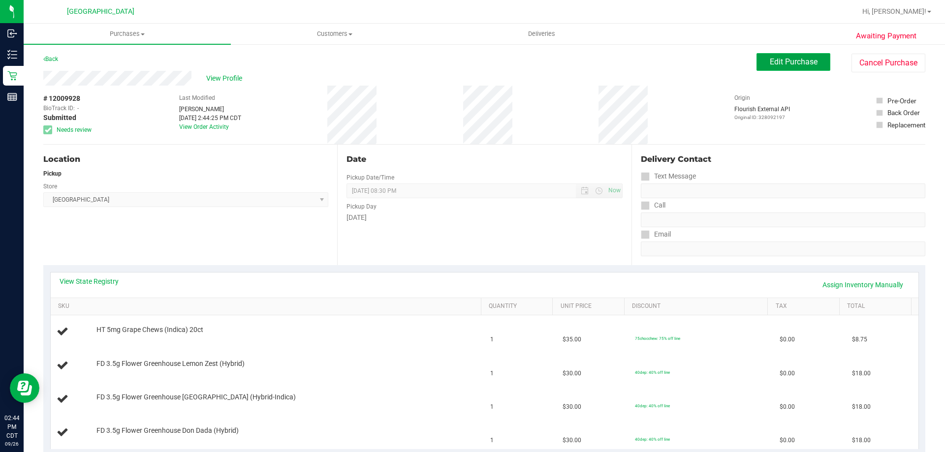
click at [760, 58] on button "Edit Purchase" at bounding box center [793, 62] width 74 height 18
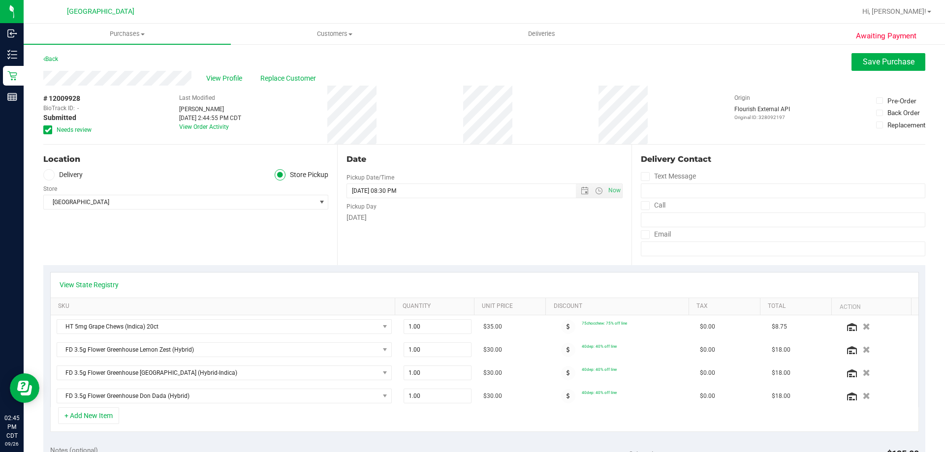
click at [51, 128] on span at bounding box center [47, 129] width 9 height 9
click at [0, 0] on input "Needs review" at bounding box center [0, 0] width 0 height 0
click at [845, 59] on div "Back Save Purchase" at bounding box center [484, 62] width 882 height 18
click at [851, 60] on button "Save Purchase" at bounding box center [888, 62] width 74 height 18
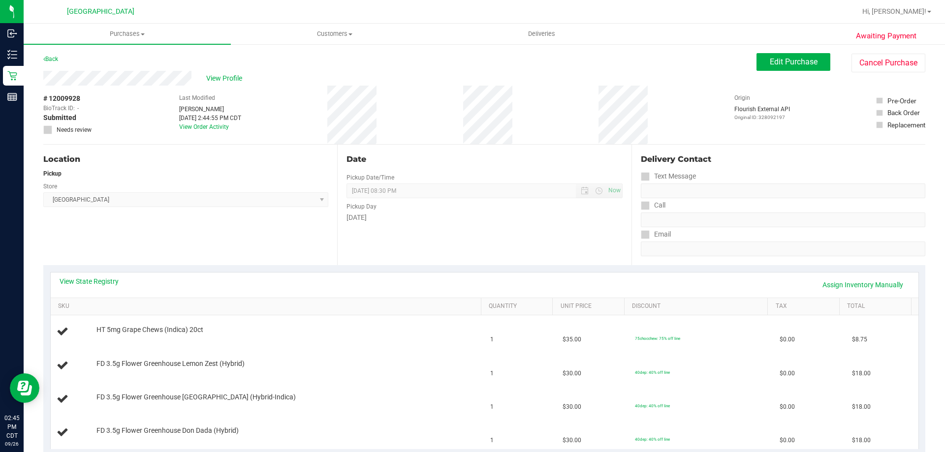
click at [404, 265] on div "Date Pickup Date/Time [DATE] Now [DATE] 08:30 PM Now Pickup Day [DATE]" at bounding box center [484, 205] width 294 height 121
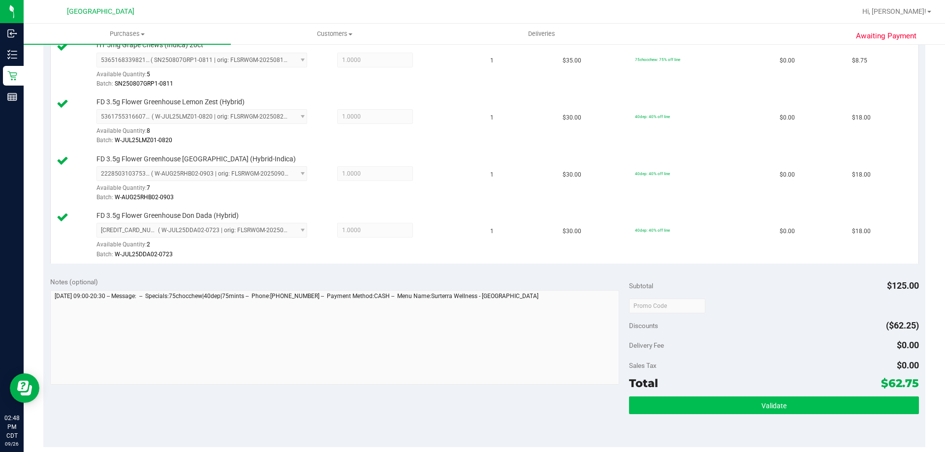
scroll to position [295, 0]
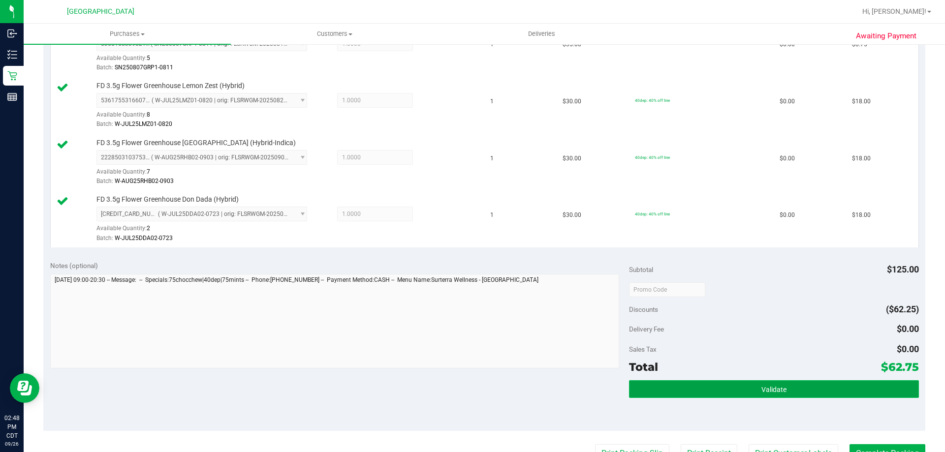
click at [676, 398] on button "Validate" at bounding box center [773, 389] width 289 height 18
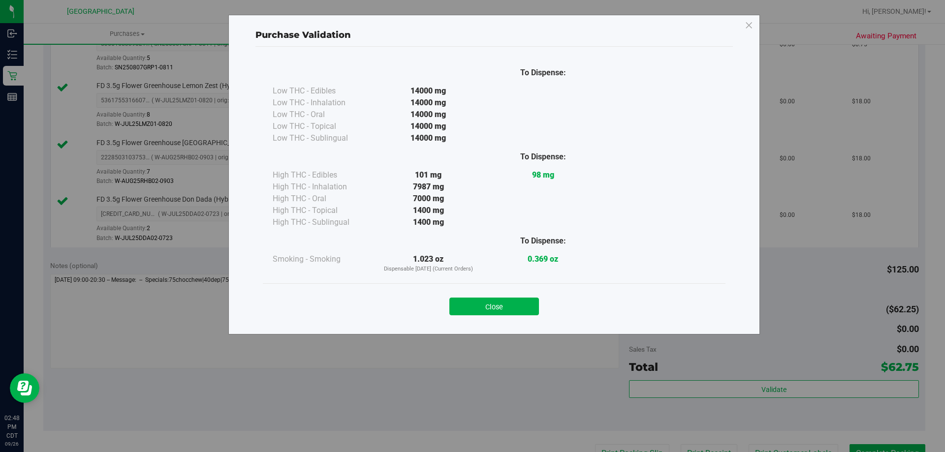
click at [486, 320] on div "Close" at bounding box center [494, 303] width 463 height 40
click at [496, 300] on button "Close" at bounding box center [494, 307] width 90 height 18
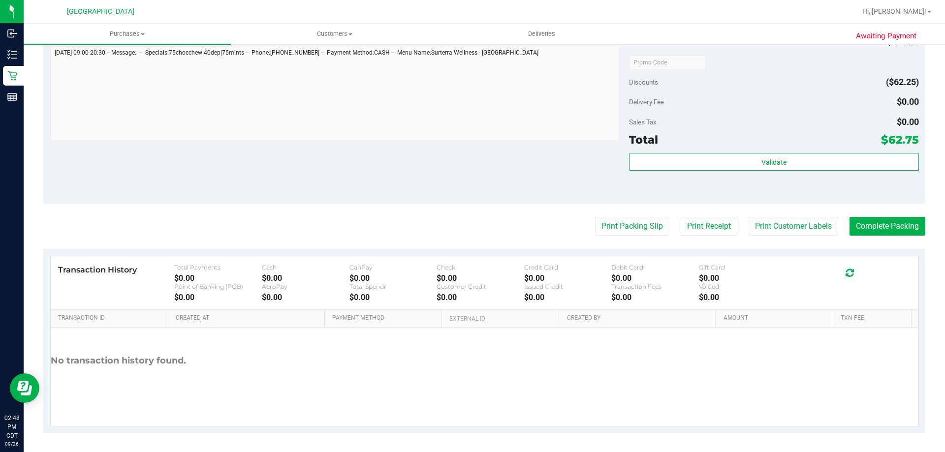
scroll to position [523, 0]
click at [634, 235] on button "Print Packing Slip" at bounding box center [632, 226] width 74 height 19
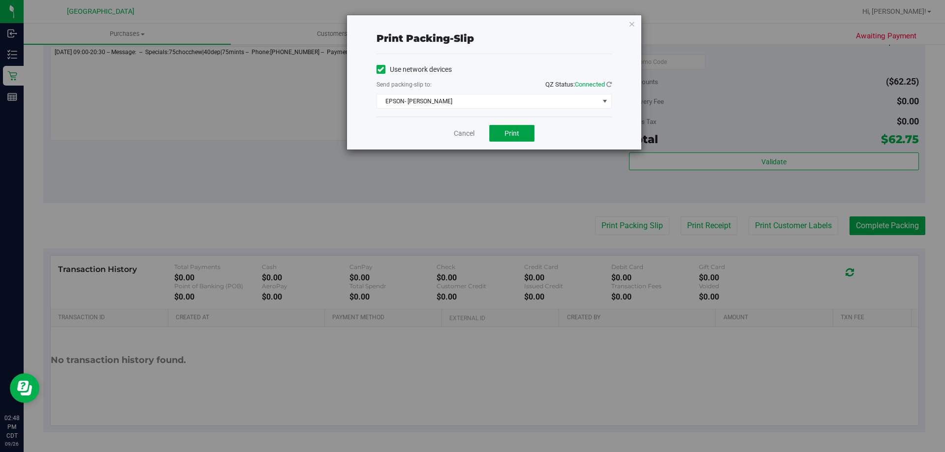
click at [504, 129] on span "Print" at bounding box center [511, 133] width 15 height 8
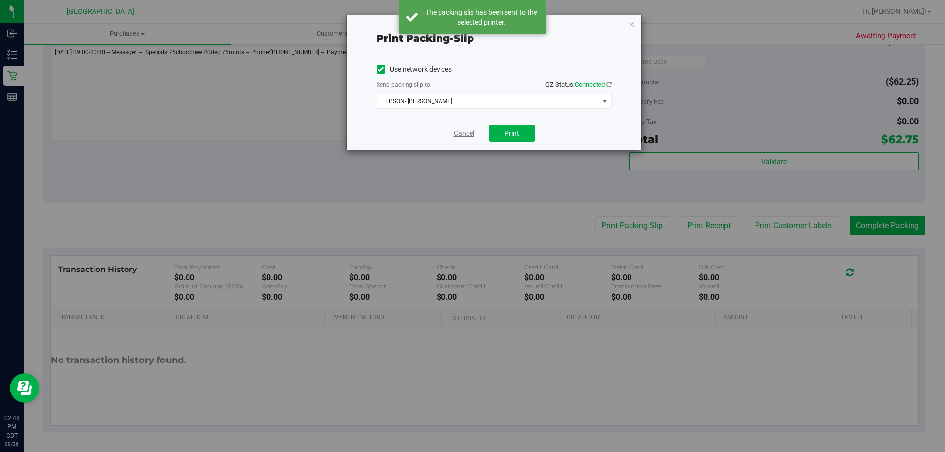
click at [463, 131] on link "Cancel" at bounding box center [464, 133] width 21 height 10
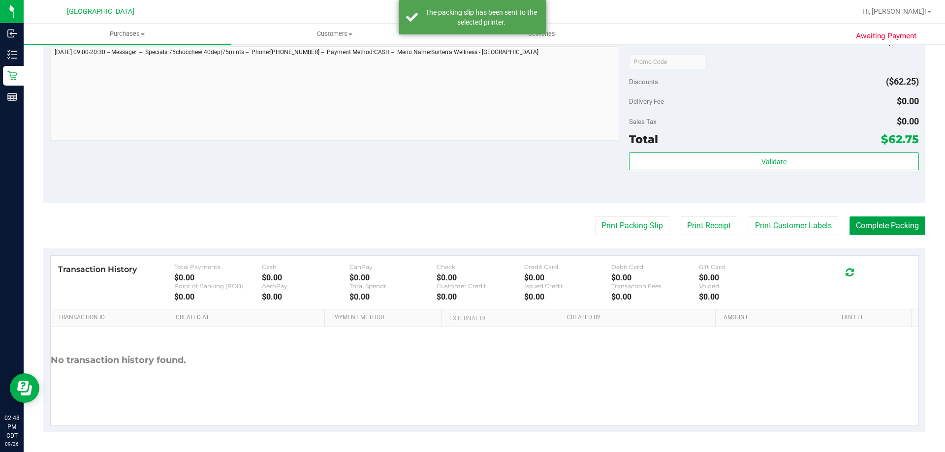
click at [857, 222] on button "Complete Packing" at bounding box center [887, 226] width 76 height 19
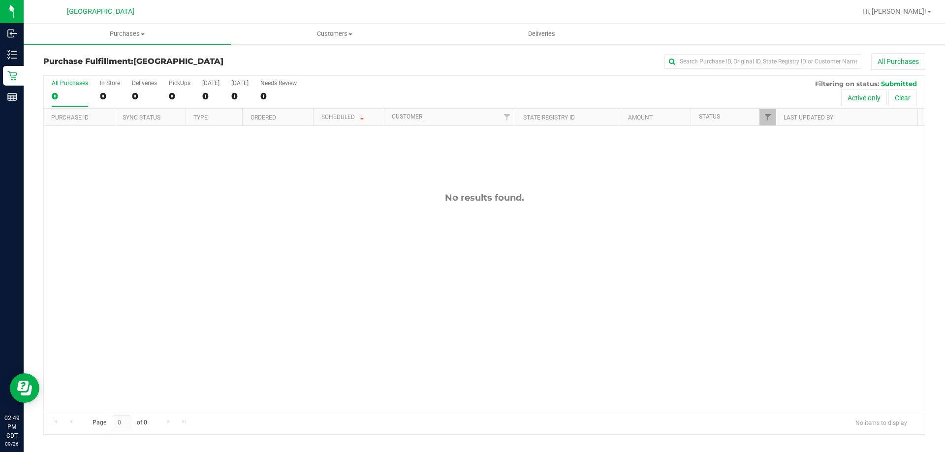
drag, startPoint x: 857, startPoint y: 222, endPoint x: 542, endPoint y: 312, distance: 327.4
click at [542, 312] on div "No results found." at bounding box center [484, 301] width 881 height 351
click at [405, 170] on div "No results found." at bounding box center [484, 301] width 881 height 351
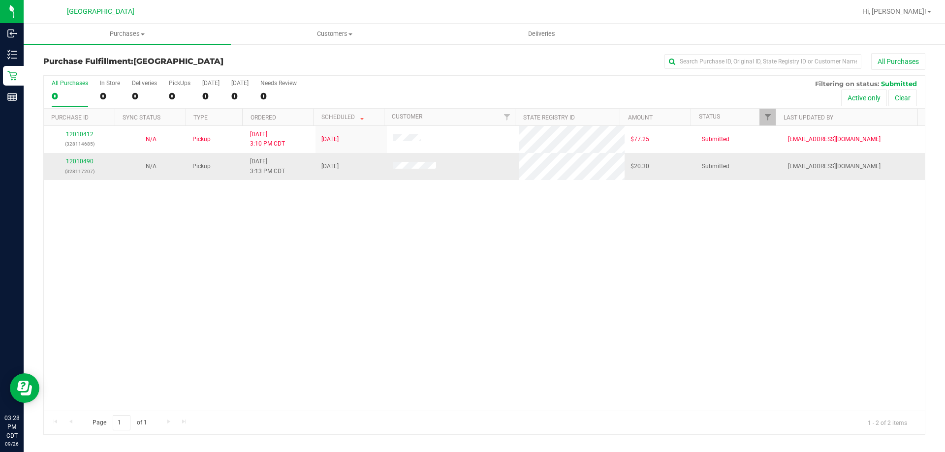
click at [83, 156] on td "12010490 (328117207)" at bounding box center [79, 166] width 71 height 27
click at [91, 159] on link "12010490" at bounding box center [80, 161] width 28 height 7
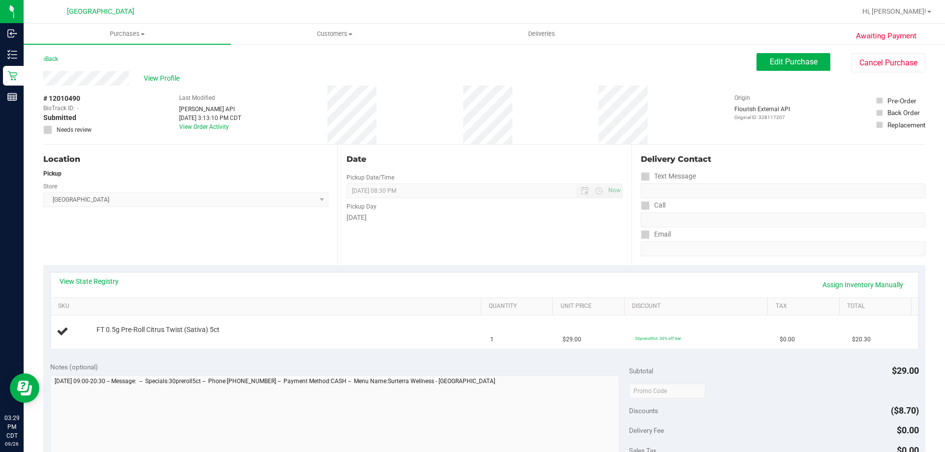
click at [57, 62] on div "Back" at bounding box center [50, 59] width 15 height 12
click at [56, 55] on div "Back" at bounding box center [50, 59] width 15 height 12
click at [57, 55] on div "Back" at bounding box center [50, 59] width 15 height 12
click at [57, 60] on link "Back" at bounding box center [50, 59] width 15 height 7
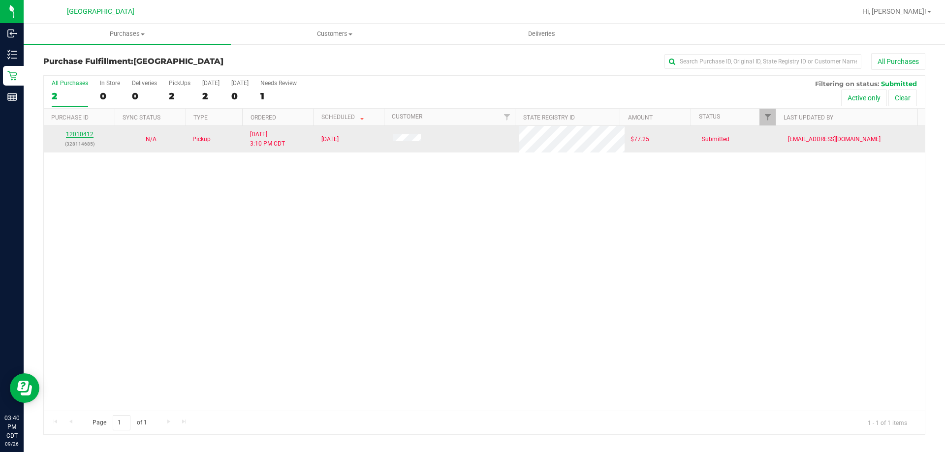
click at [80, 132] on link "12010412" at bounding box center [80, 134] width 28 height 7
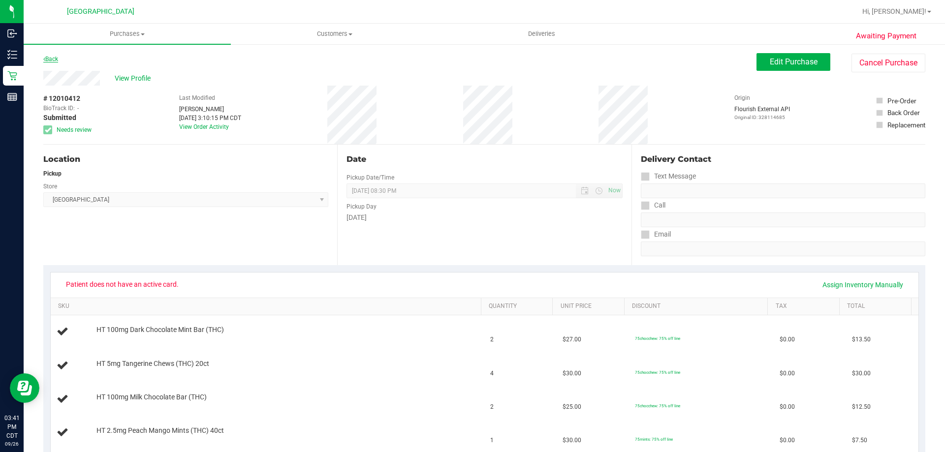
click at [57, 58] on link "Back" at bounding box center [50, 59] width 15 height 7
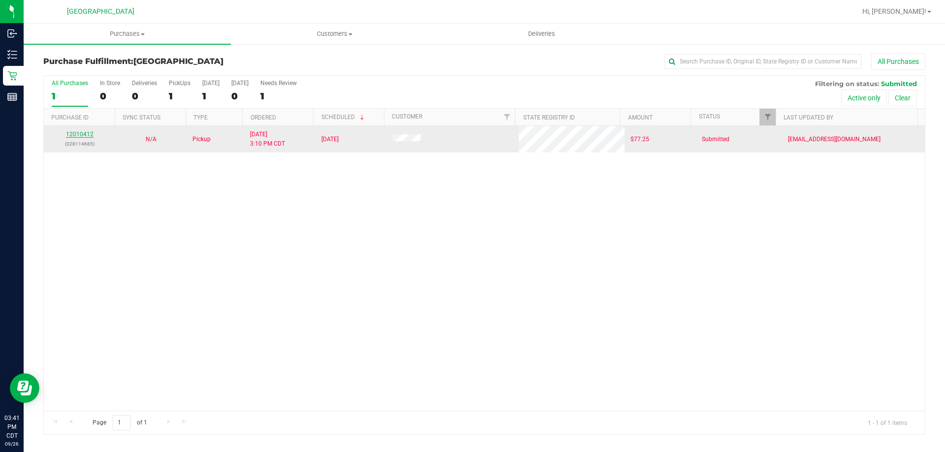
click at [88, 131] on link "12010412" at bounding box center [80, 134] width 28 height 7
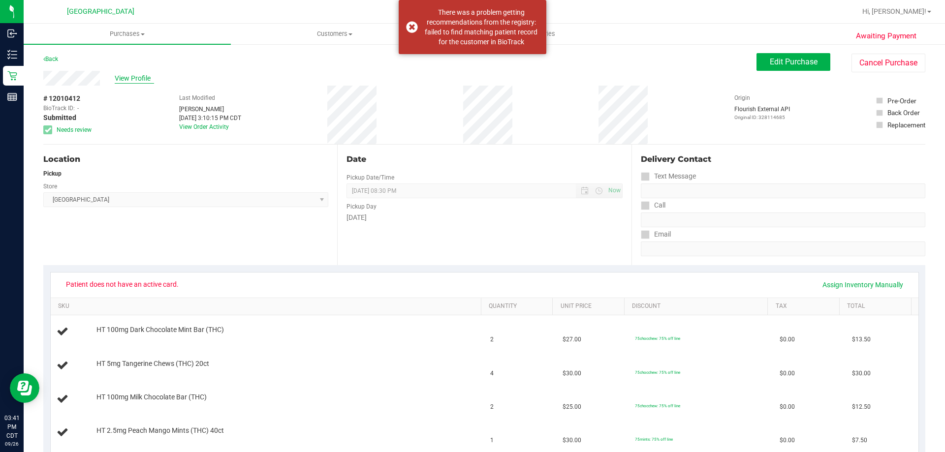
click at [128, 77] on span "View Profile" at bounding box center [134, 78] width 39 height 10
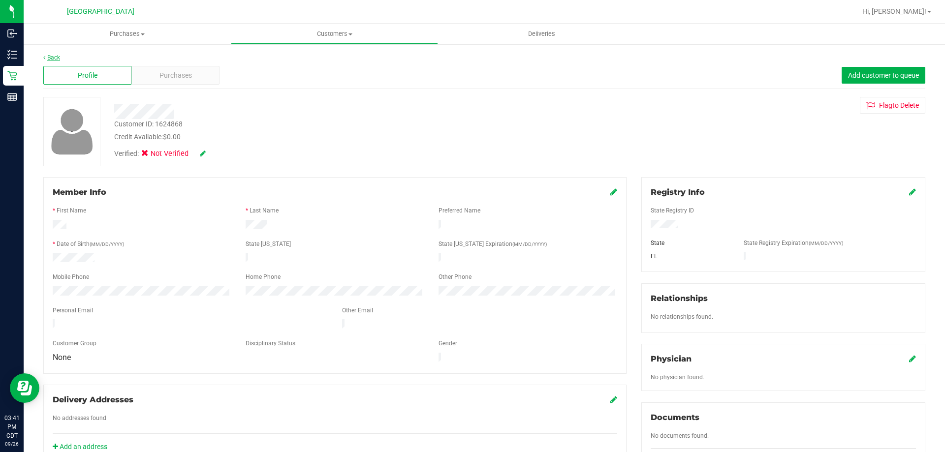
click at [55, 59] on link "Back" at bounding box center [51, 57] width 17 height 7
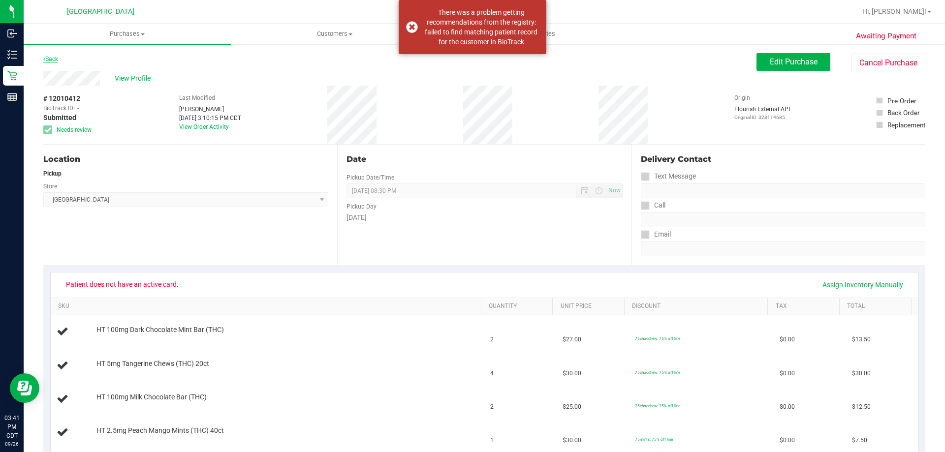
click at [53, 57] on link "Back" at bounding box center [50, 59] width 15 height 7
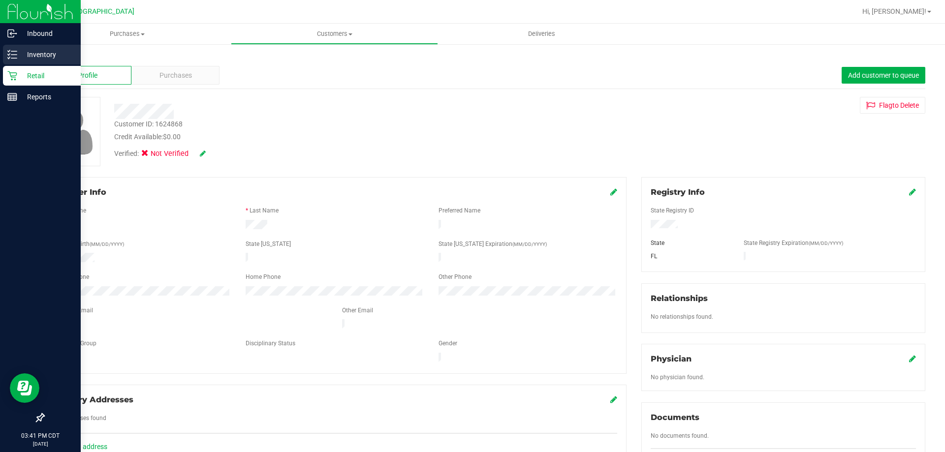
click at [29, 55] on p "Inventory" at bounding box center [46, 55] width 59 height 12
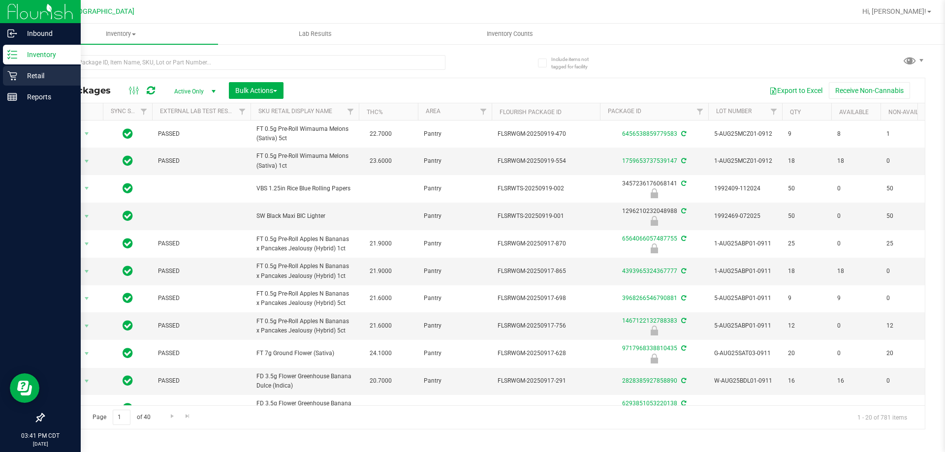
click at [45, 79] on p "Retail" at bounding box center [46, 76] width 59 height 12
